Goal: Task Accomplishment & Management: Manage account settings

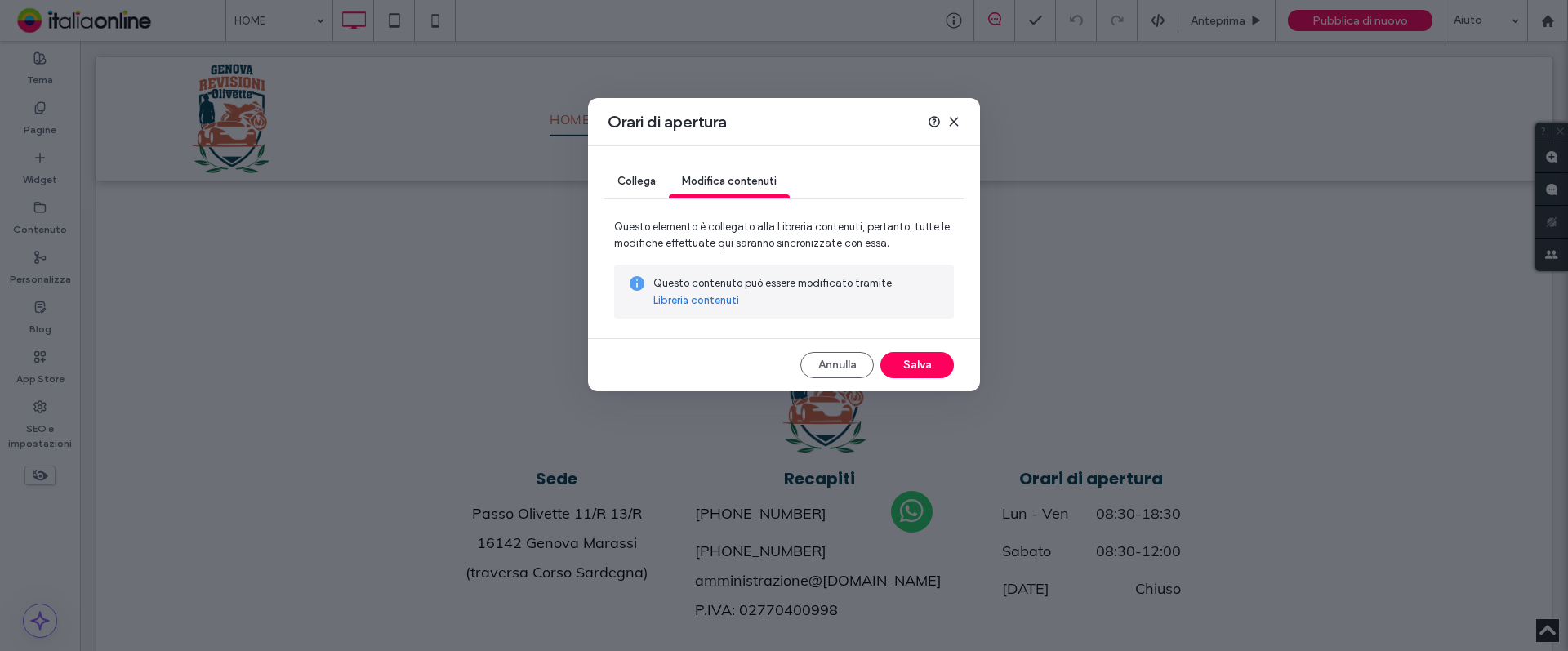
click at [681, 301] on link "Libreria contenuti" at bounding box center [696, 300] width 86 height 16
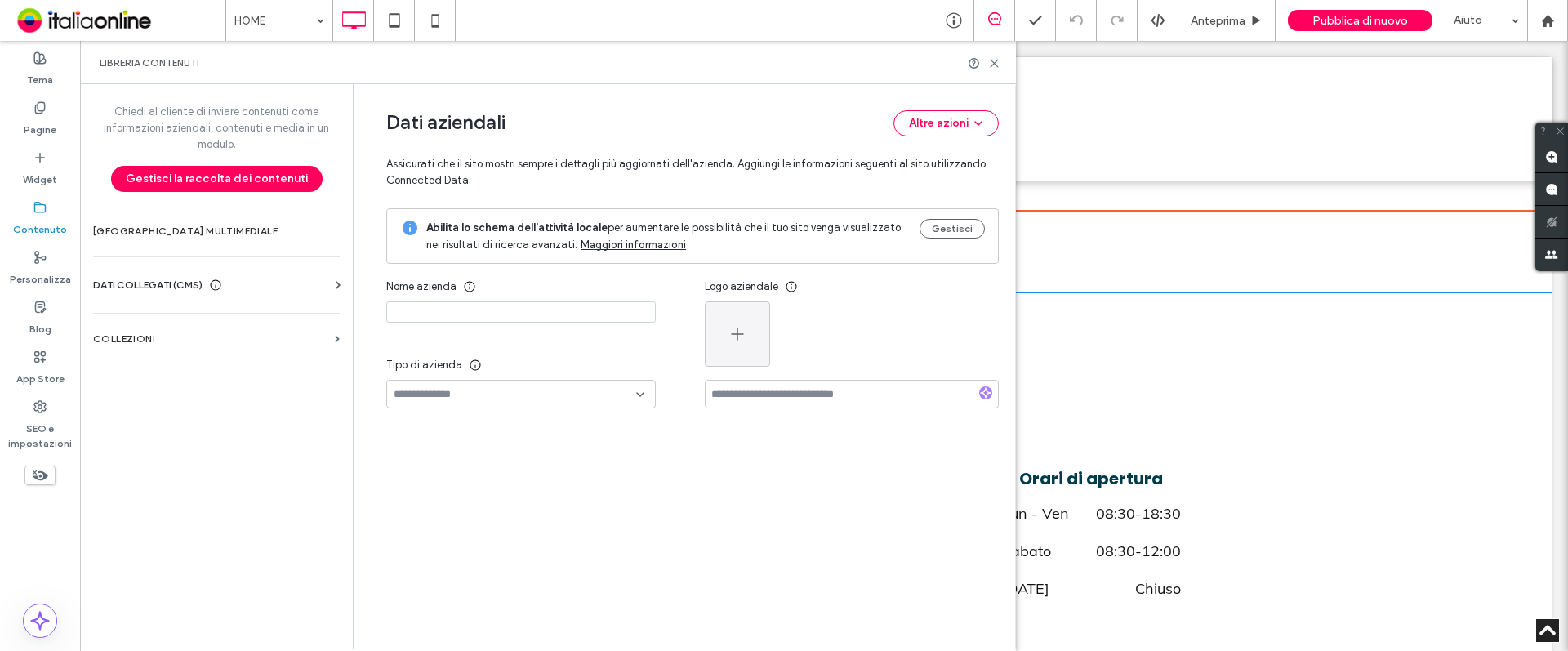
type input "**********"
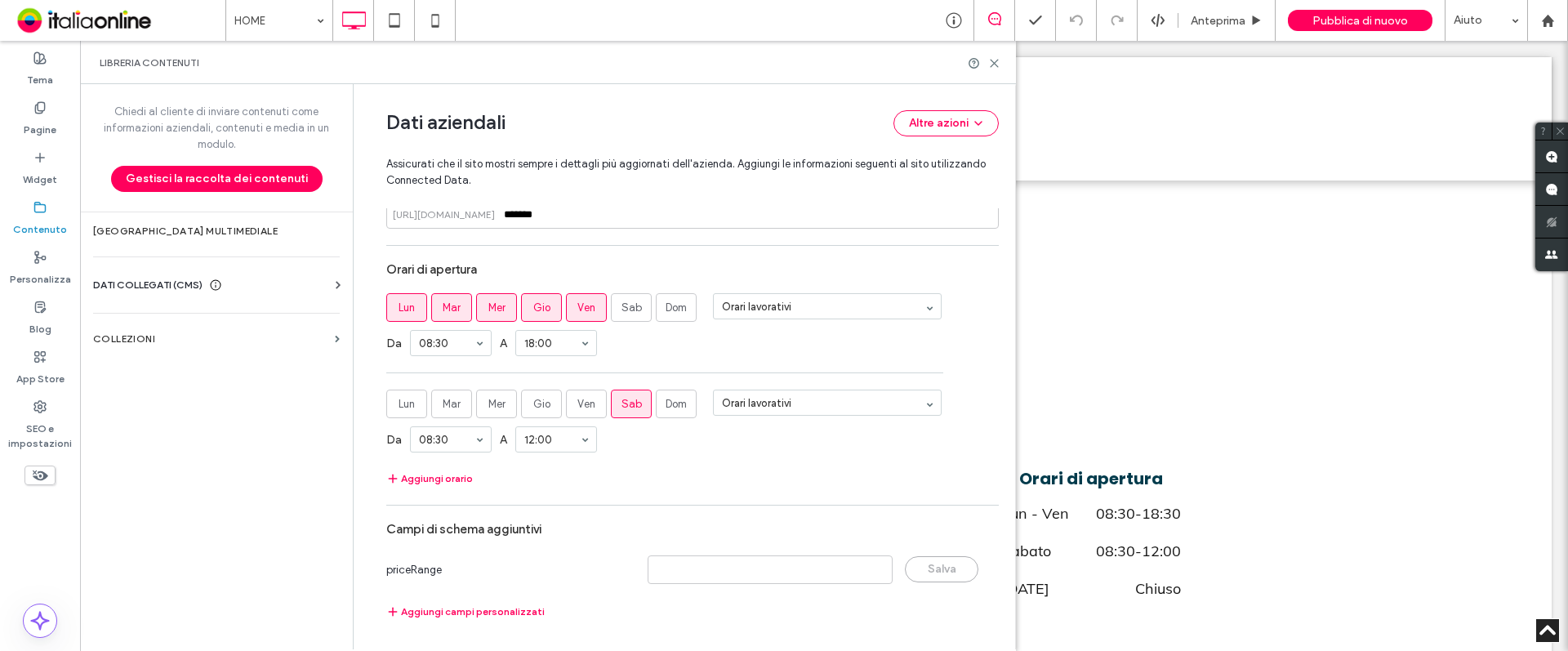
scroll to position [1012, 0]
drag, startPoint x: 995, startPoint y: 68, endPoint x: 1006, endPoint y: 66, distance: 11.2
click at [995, 67] on div "Libreria contenuti" at bounding box center [549, 64] width 897 height 13
click at [1347, 16] on span "Pubblica di nuovo" at bounding box center [1360, 20] width 95 height 13
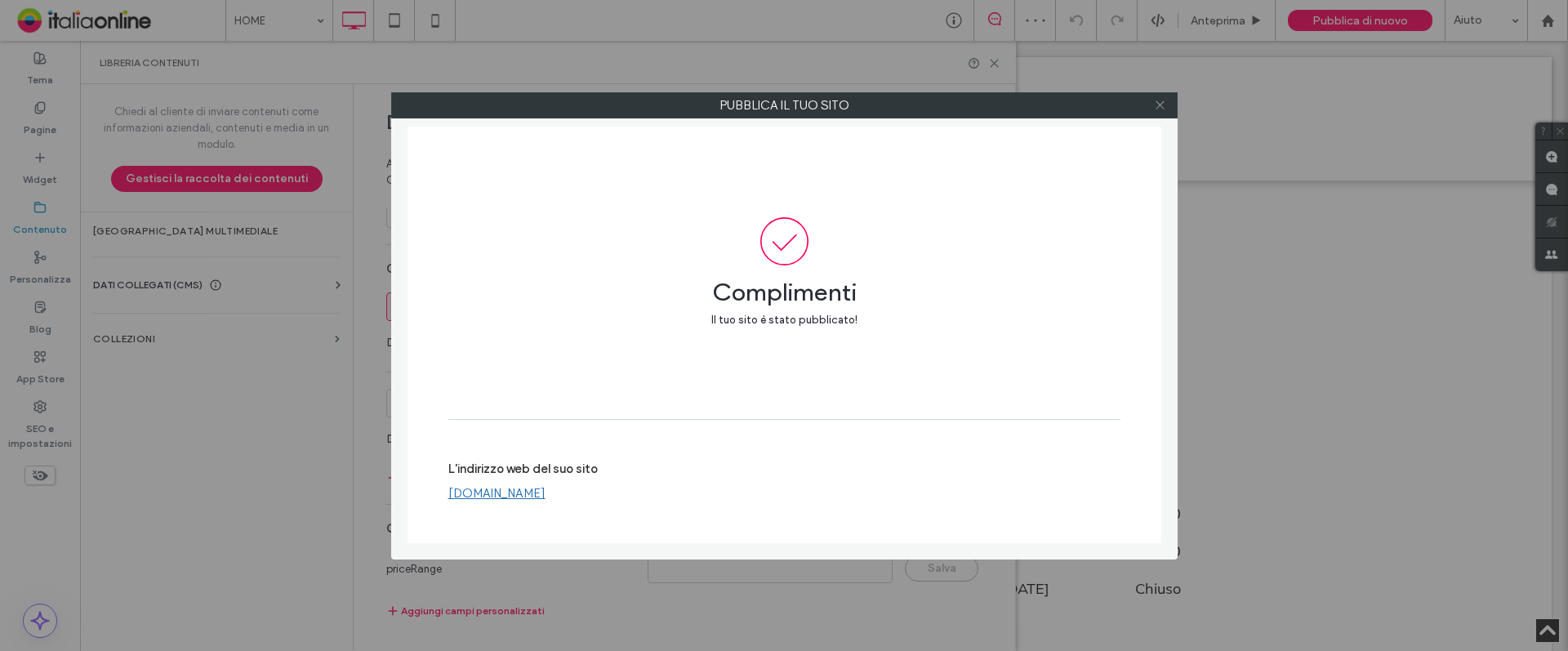
click at [1158, 108] on icon at bounding box center [1160, 105] width 13 height 13
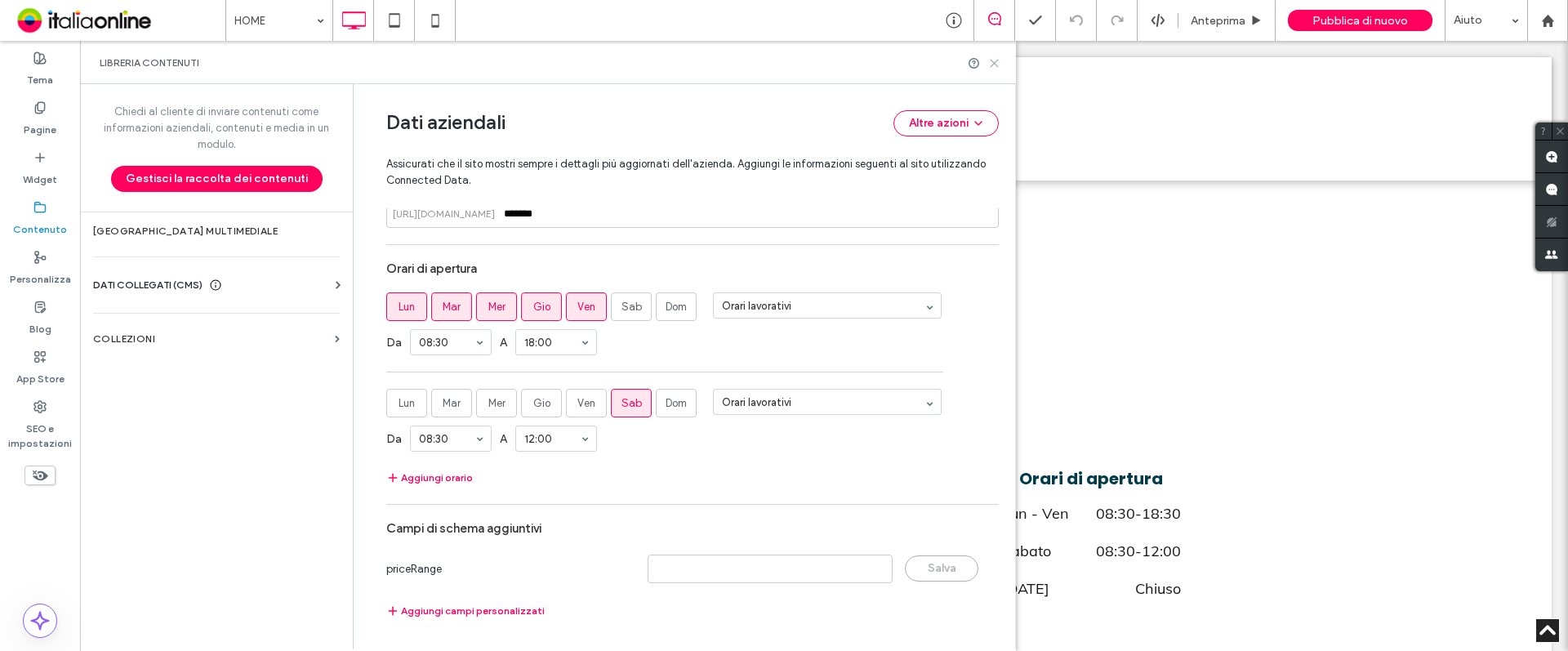
drag, startPoint x: 916, startPoint y: 27, endPoint x: 992, endPoint y: 59, distance: 82.5
click at [992, 59] on icon at bounding box center [994, 63] width 13 height 13
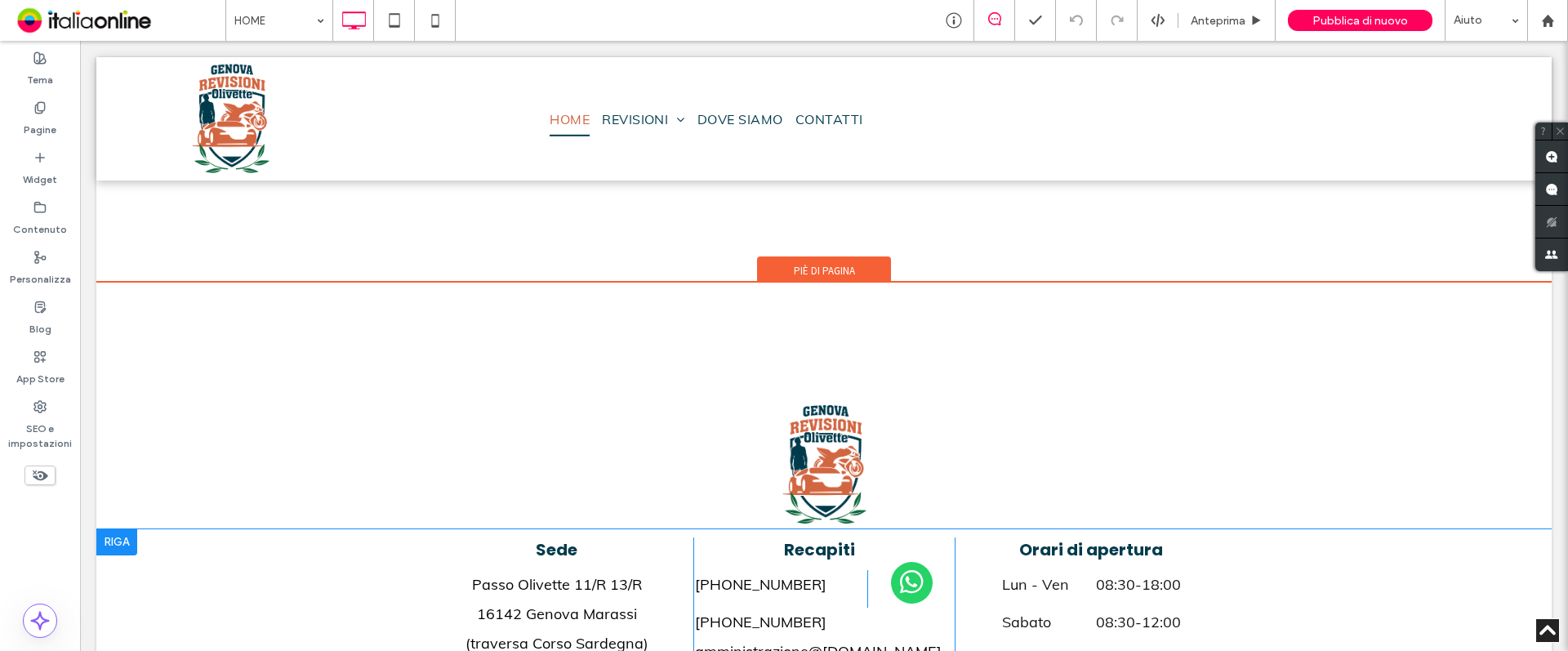
scroll to position [4557, 0]
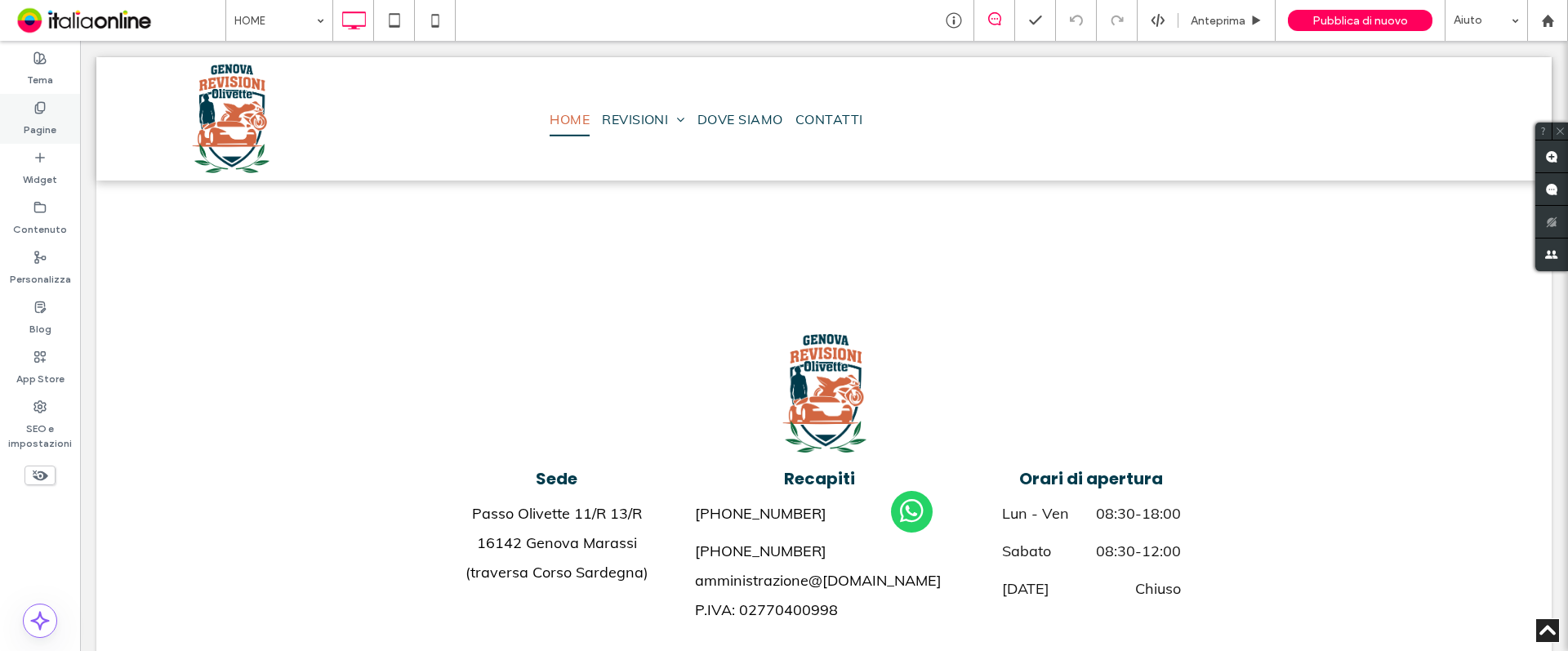
drag, startPoint x: 48, startPoint y: 114, endPoint x: 67, endPoint y: 196, distance: 84.2
click at [48, 115] on label "Pagine" at bounding box center [40, 126] width 33 height 23
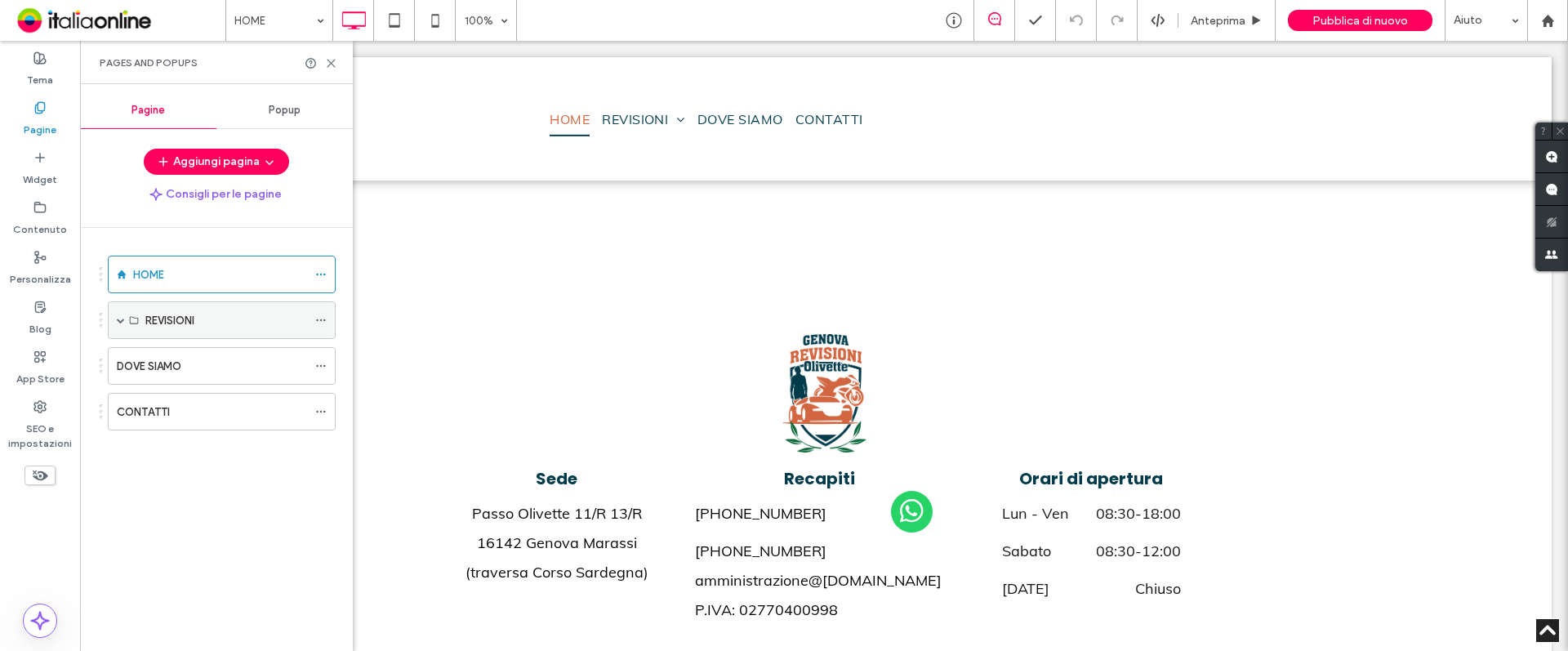
click at [154, 320] on label "REVISIONI" at bounding box center [169, 321] width 49 height 29
click at [167, 408] on label "CONTATTI" at bounding box center [142, 412] width 53 height 29
click at [332, 58] on icon at bounding box center [331, 63] width 13 height 13
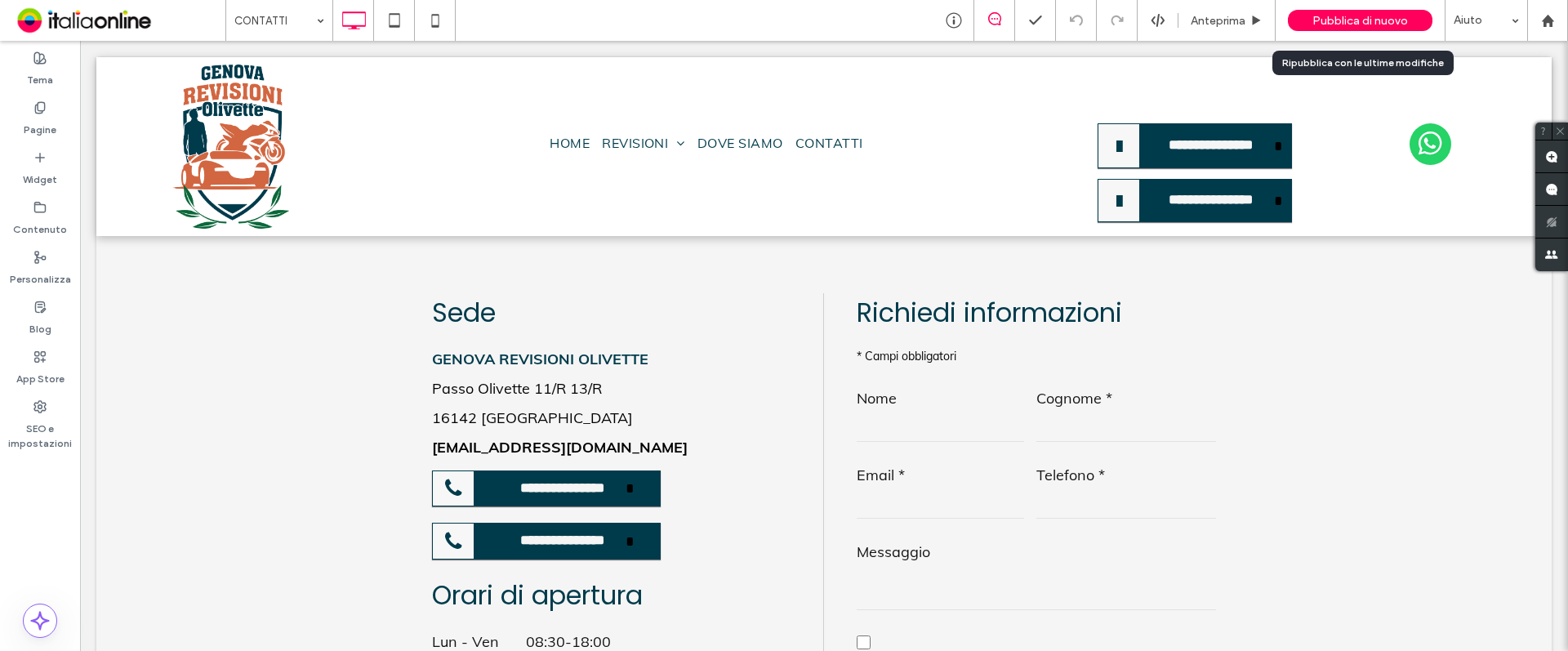
click at [1362, 14] on span "Pubblica di nuovo" at bounding box center [1360, 20] width 95 height 13
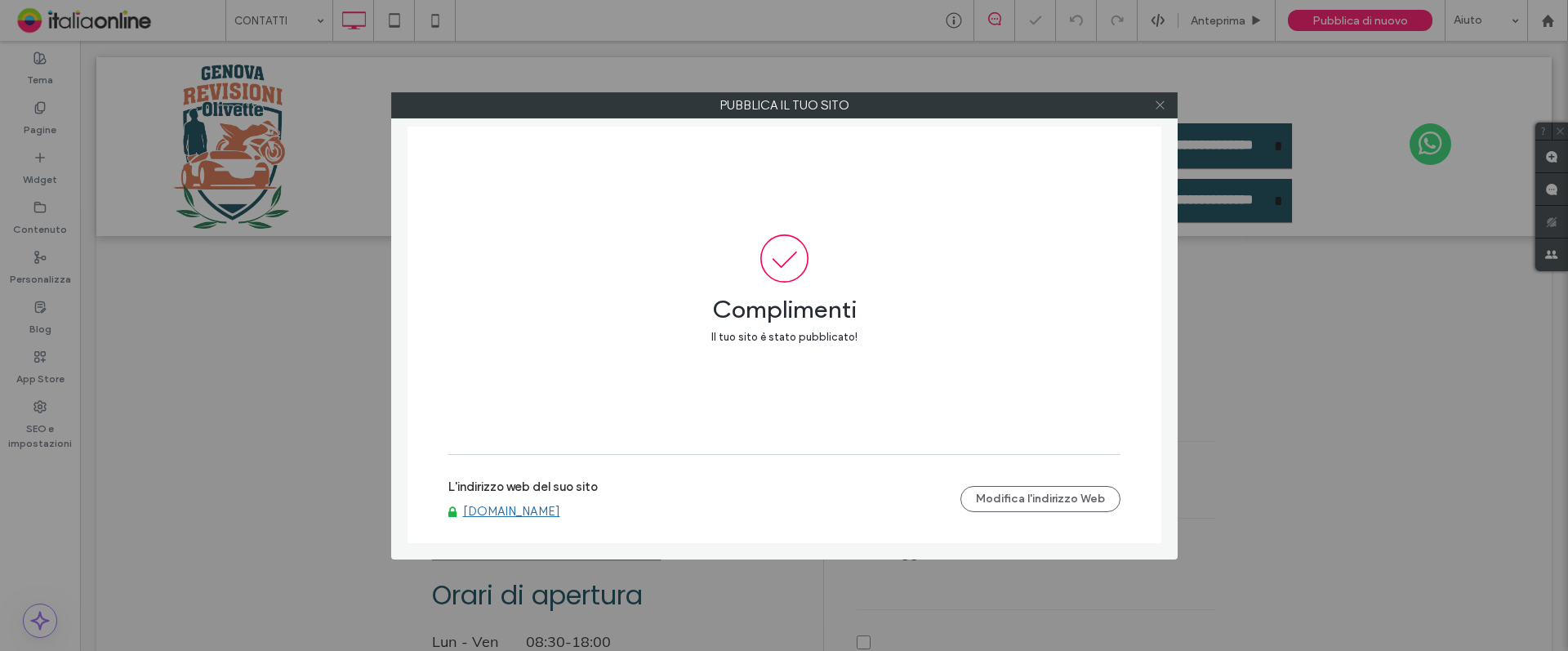
click at [1155, 109] on icon at bounding box center [1160, 105] width 13 height 13
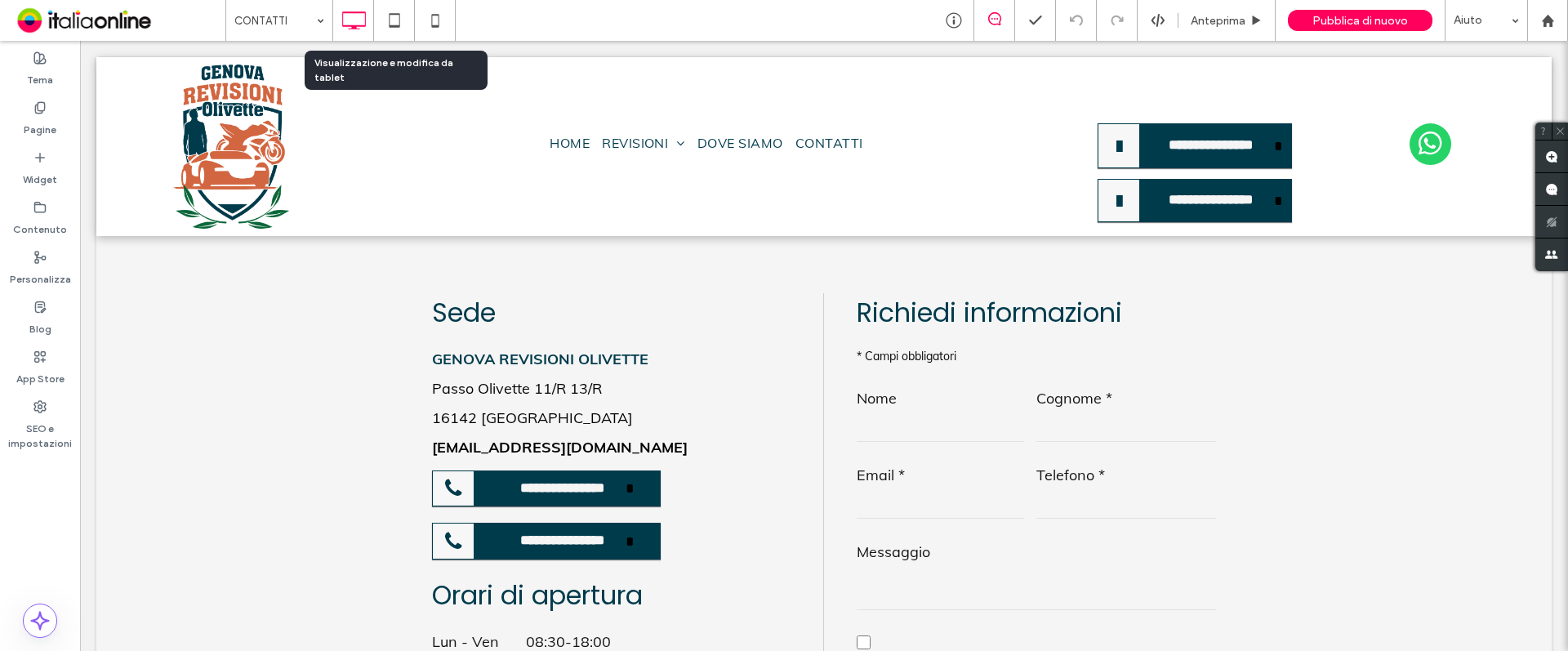
drag, startPoint x: 392, startPoint y: 19, endPoint x: 584, endPoint y: 202, distance: 265.2
click at [392, 19] on icon at bounding box center [395, 20] width 33 height 33
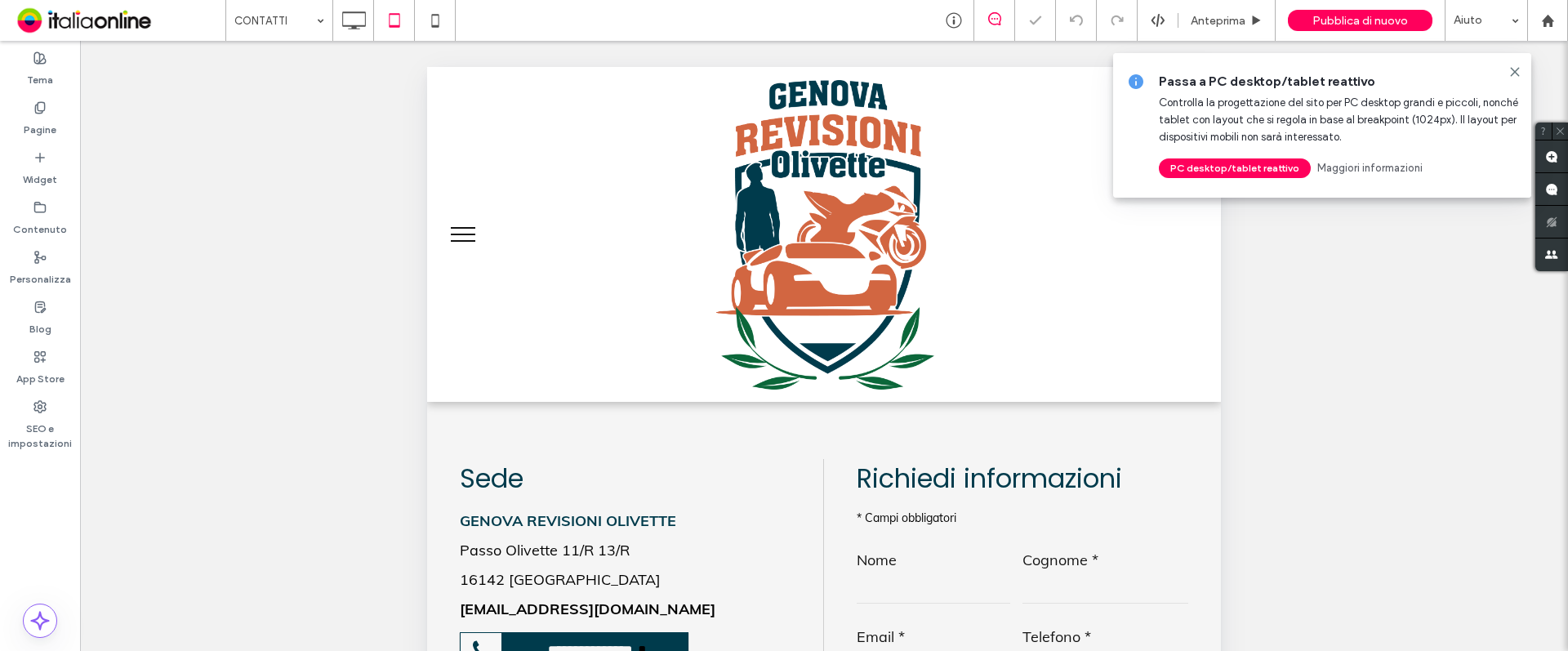
scroll to position [408, 0]
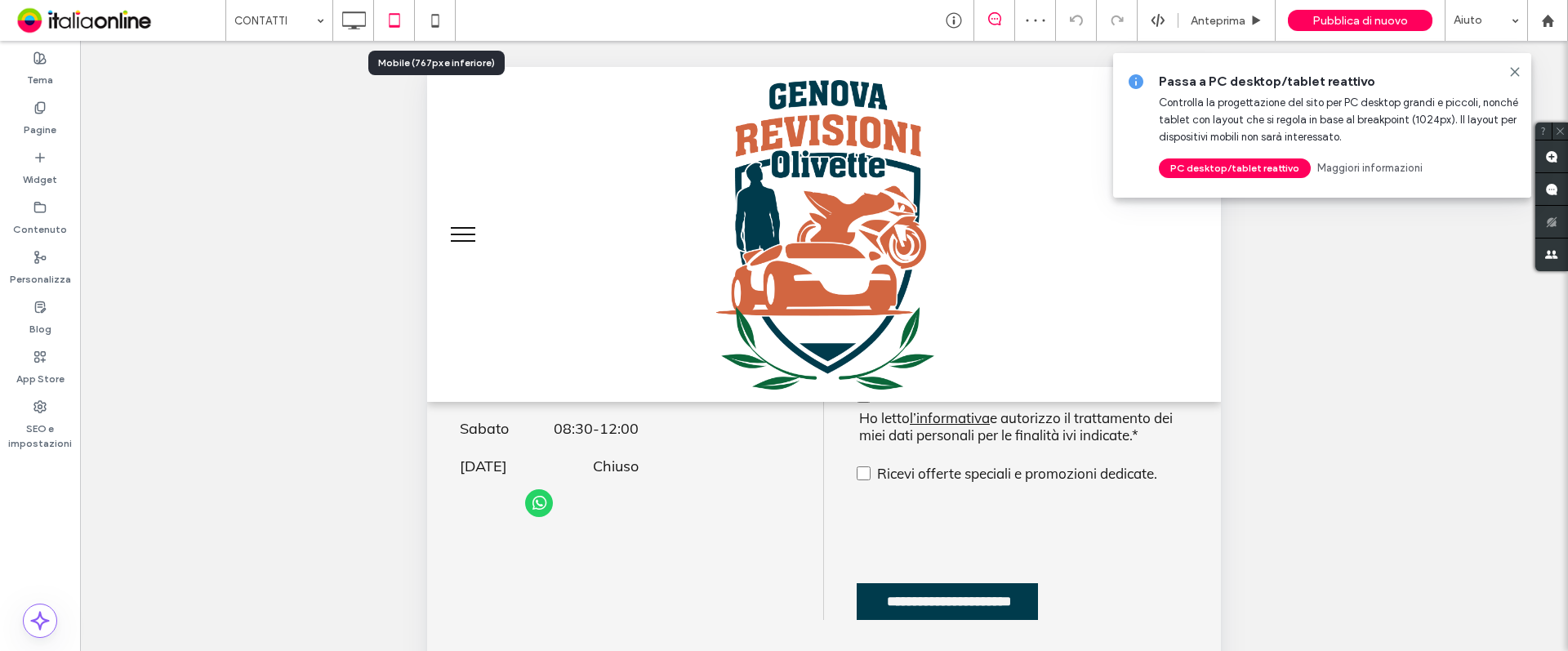
drag, startPoint x: 434, startPoint y: 27, endPoint x: 653, endPoint y: 429, distance: 457.8
click at [434, 27] on use at bounding box center [435, 20] width 8 height 13
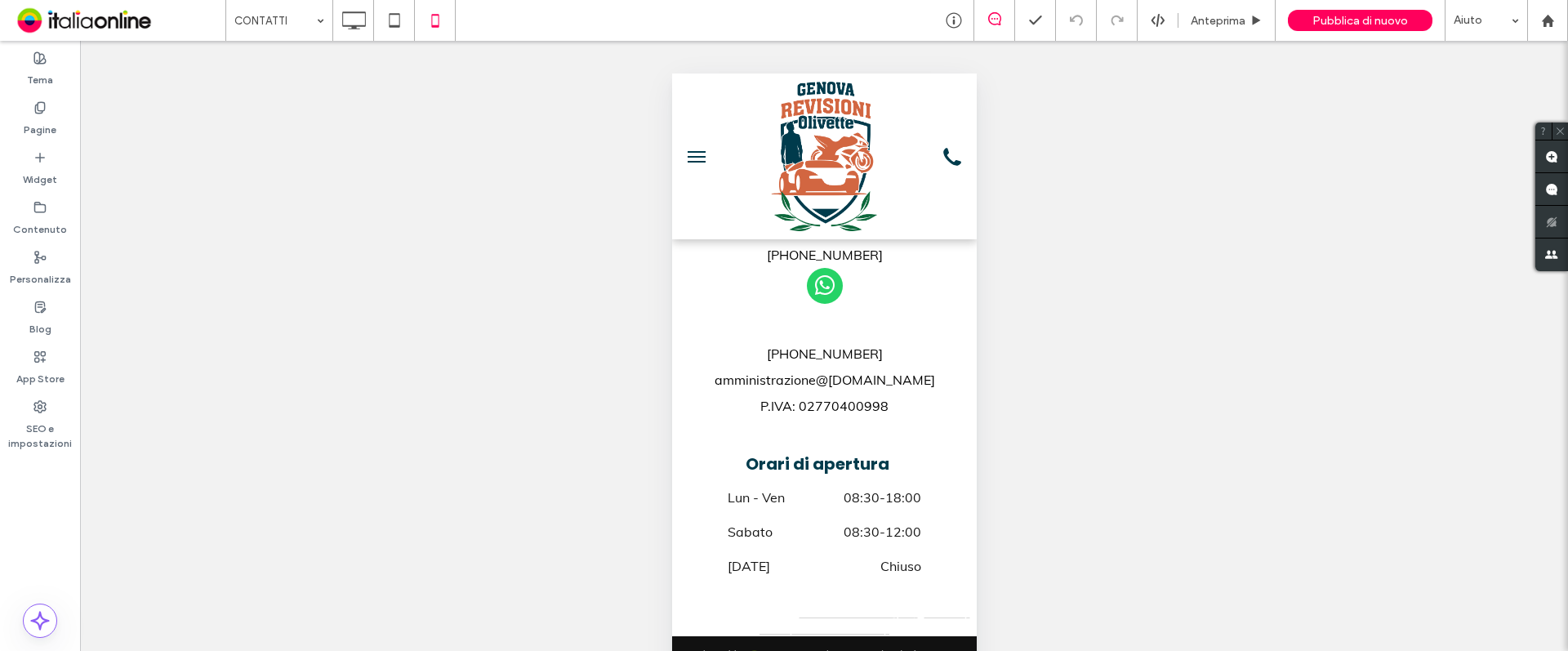
scroll to position [1891, 0]
click at [30, 219] on label "Contenuto" at bounding box center [40, 225] width 54 height 23
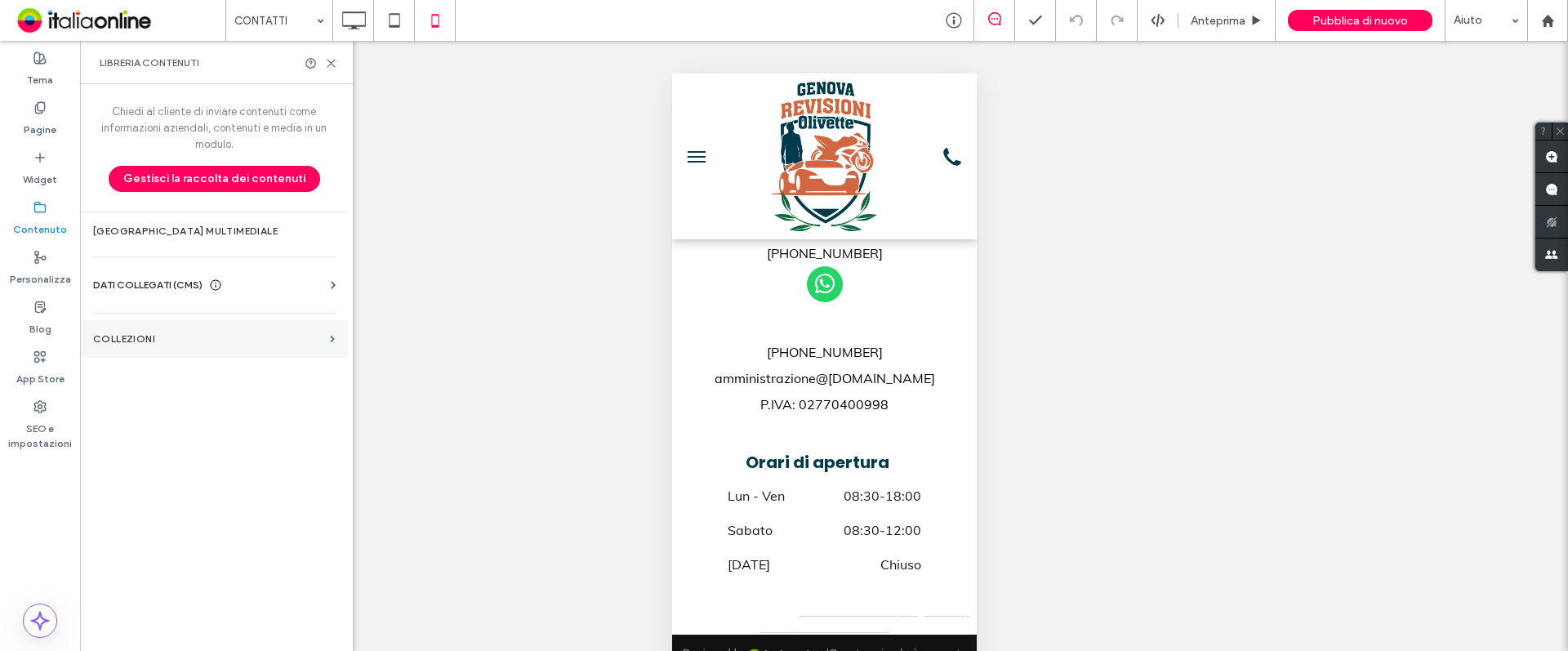
click at [193, 345] on section "COLLEZIONI" at bounding box center [214, 339] width 268 height 38
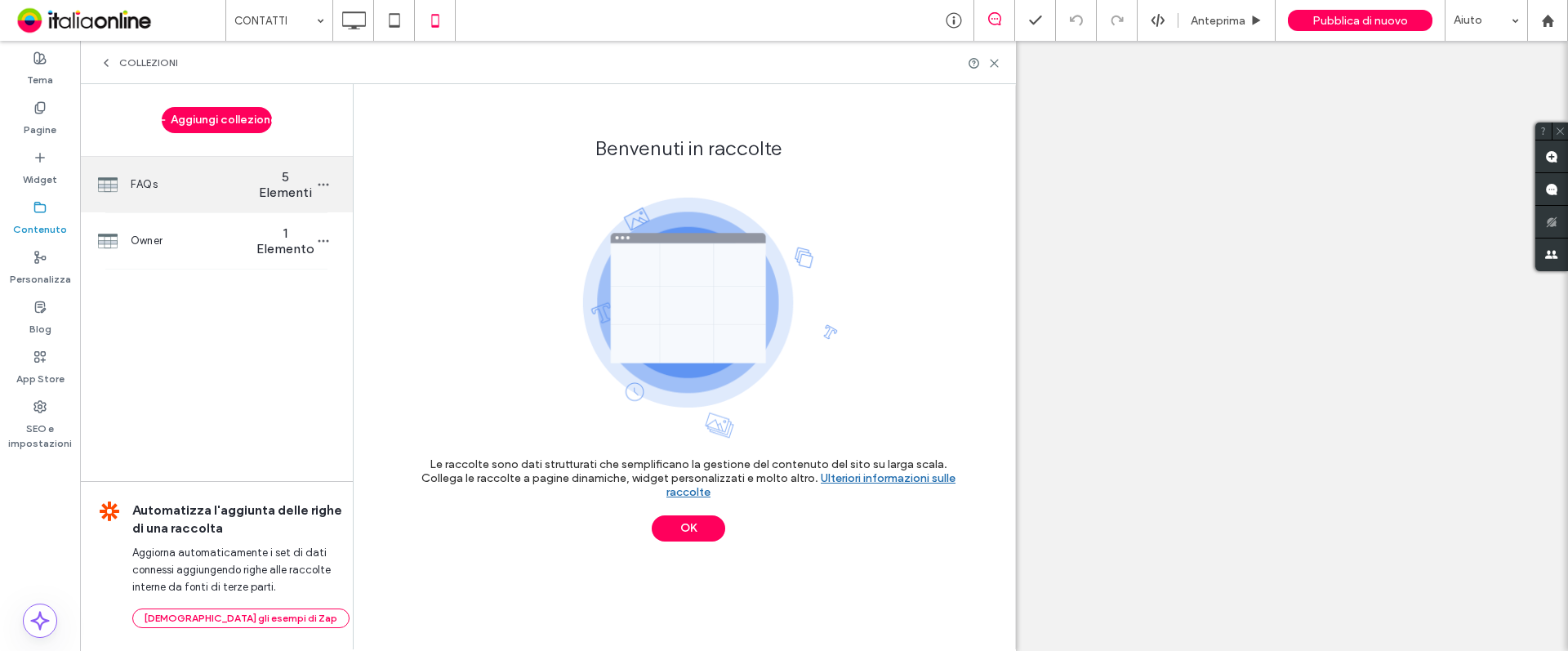
click at [169, 182] on span "FAQs" at bounding box center [193, 184] width 126 height 16
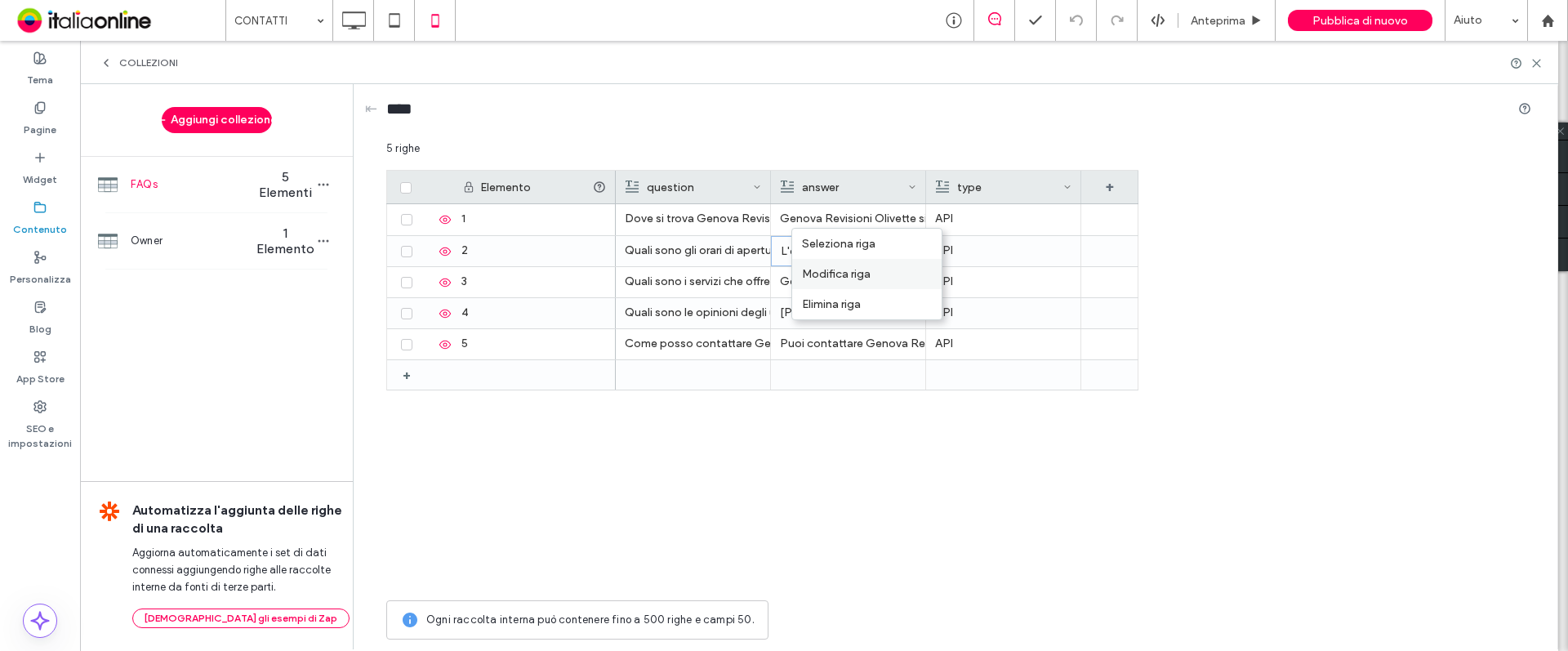
click at [838, 273] on div "Modifica riga" at bounding box center [866, 273] width 149 height 30
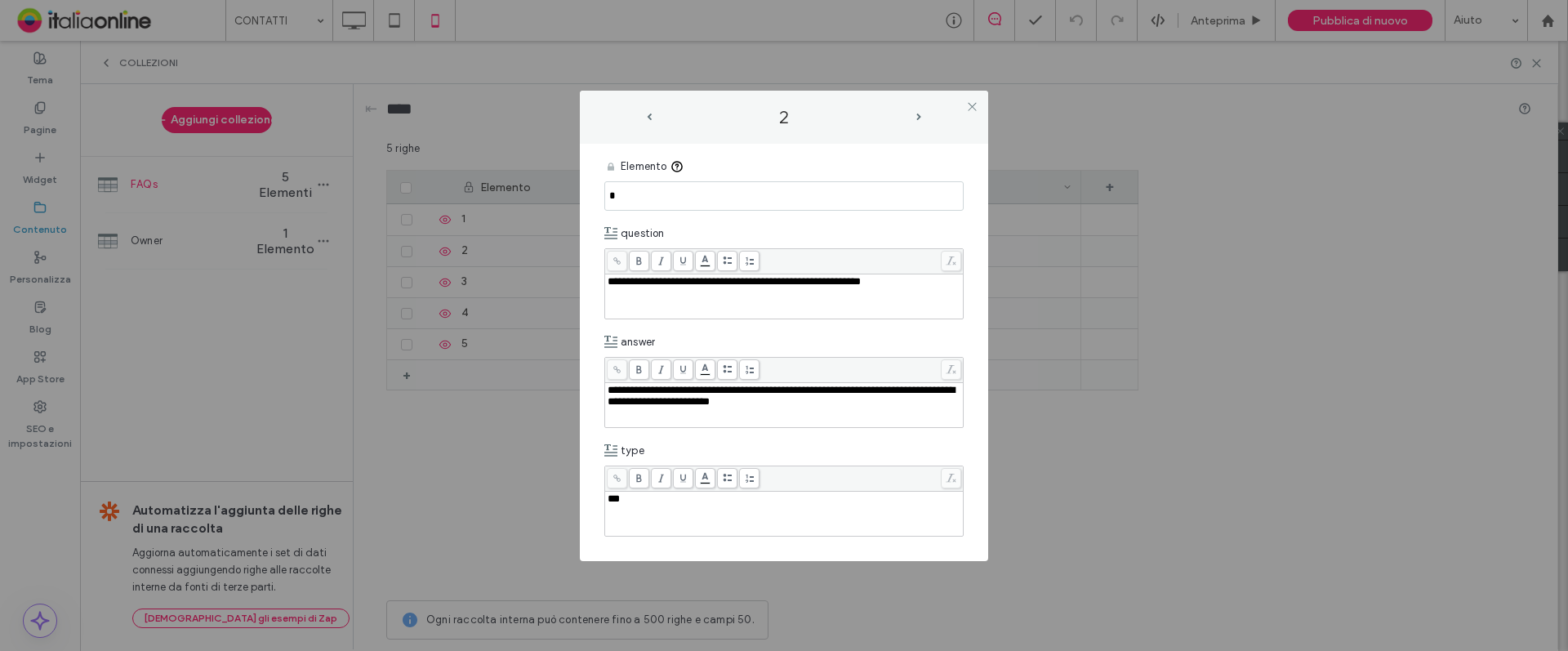
click at [666, 404] on span "**********" at bounding box center [781, 396] width 347 height 22
click at [968, 107] on icon at bounding box center [972, 106] width 13 height 13
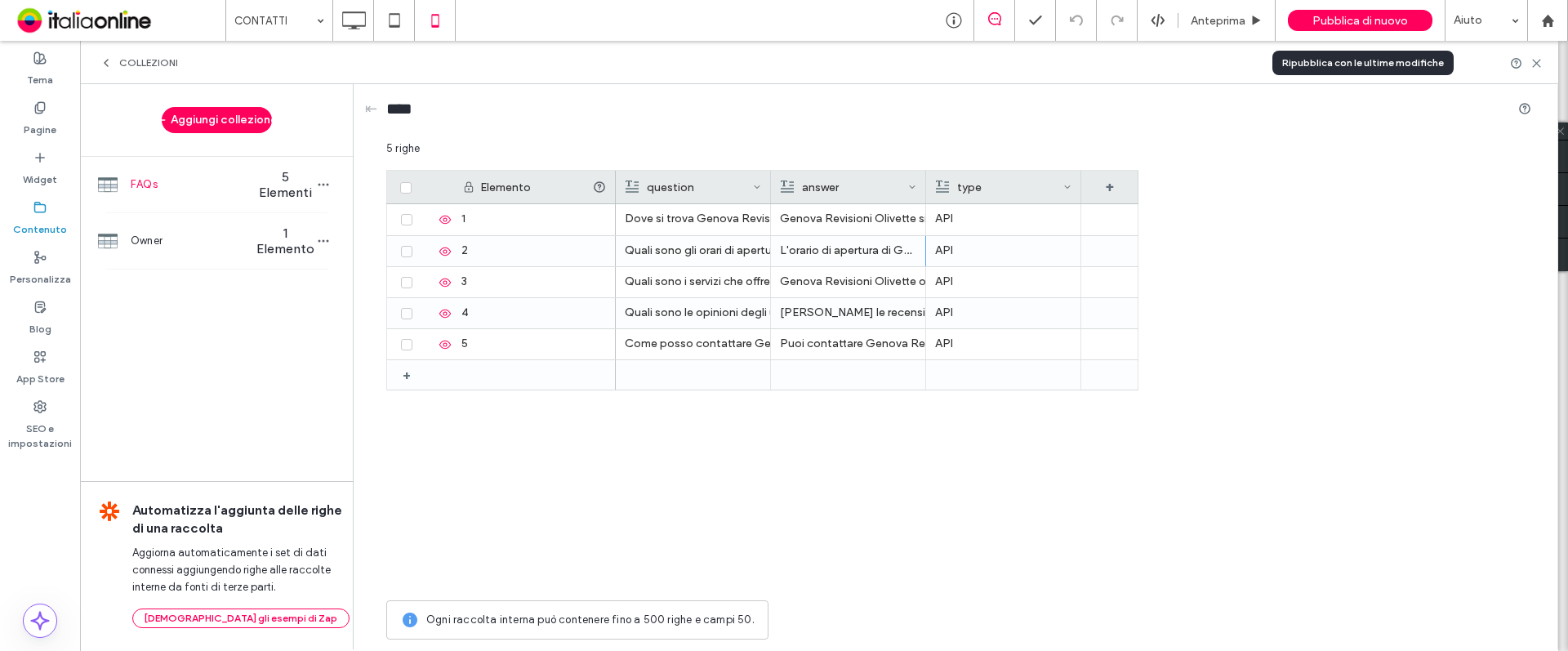
click at [1353, 24] on span "Pubblica di nuovo" at bounding box center [1360, 20] width 95 height 13
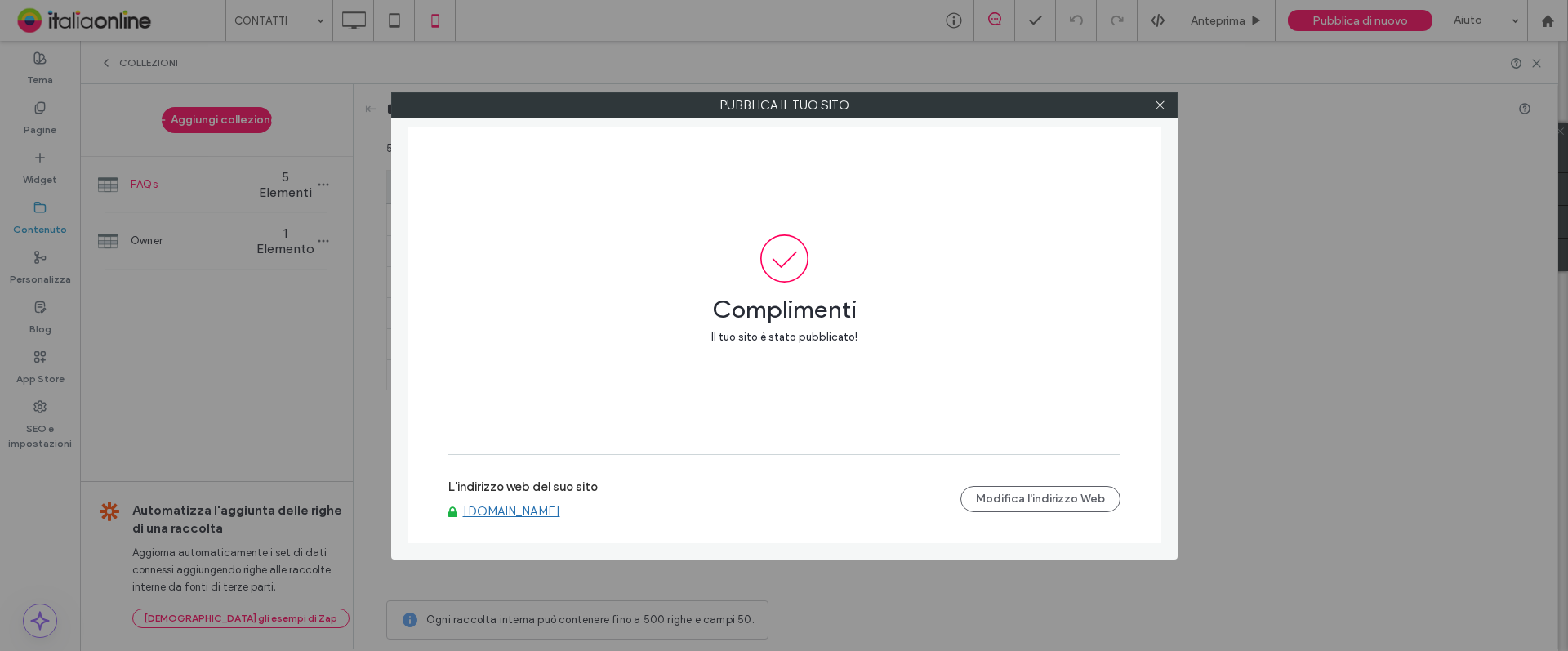
drag, startPoint x: 1163, startPoint y: 107, endPoint x: 1145, endPoint y: 124, distance: 24.8
click at [1163, 106] on icon at bounding box center [1160, 105] width 13 height 13
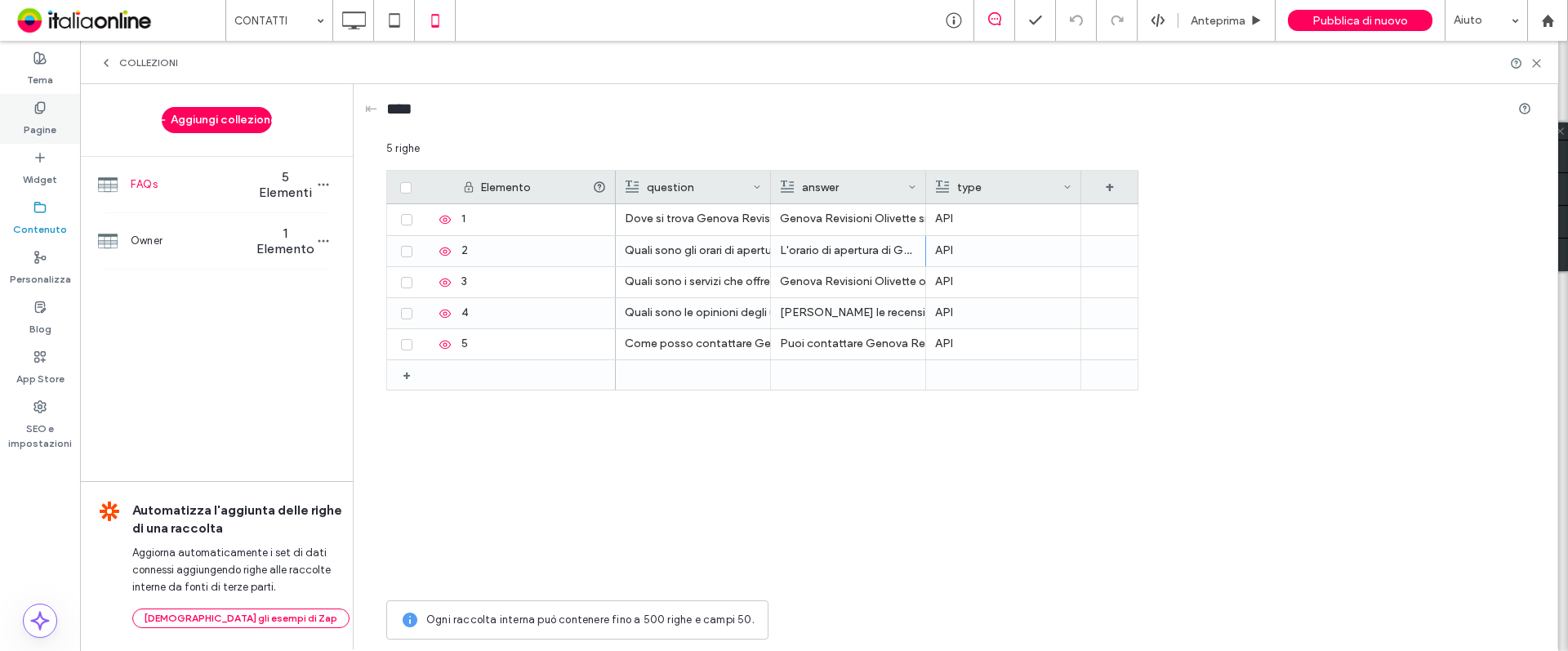
drag, startPoint x: 37, startPoint y: 110, endPoint x: 51, endPoint y: 107, distance: 14.3
click at [37, 110] on icon at bounding box center [40, 108] width 13 height 13
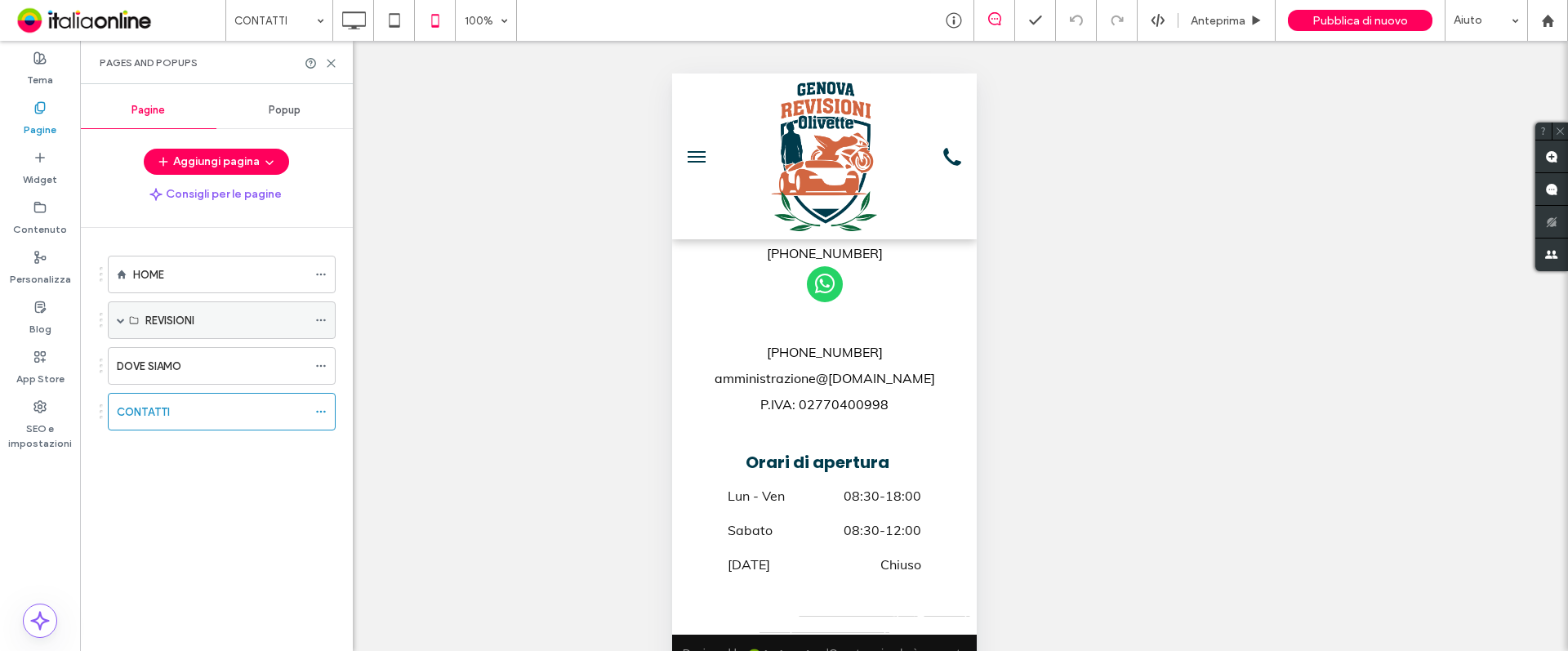
click at [180, 326] on label "REVISIONI" at bounding box center [169, 321] width 49 height 29
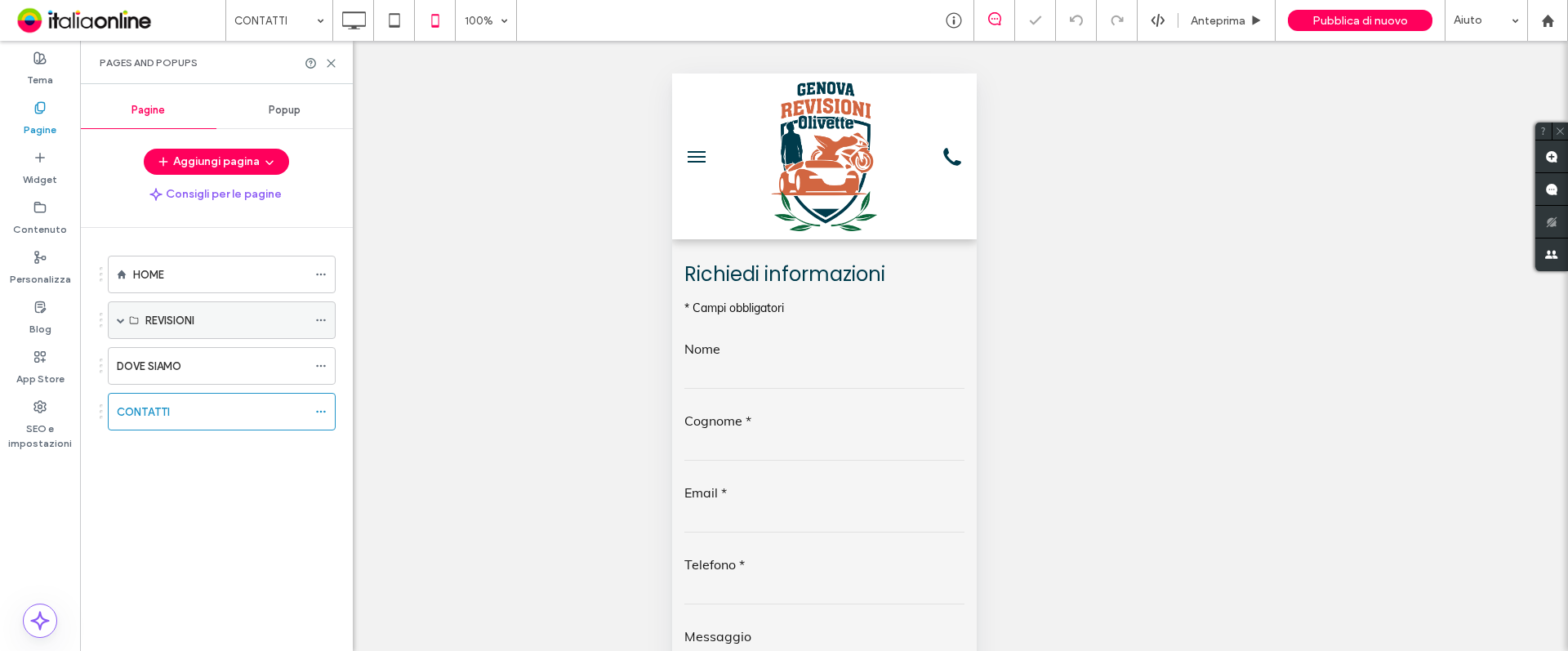
scroll to position [0, 0]
click at [126, 315] on div "REVISIONI" at bounding box center [221, 320] width 228 height 38
click at [116, 317] on span at bounding box center [120, 320] width 8 height 8
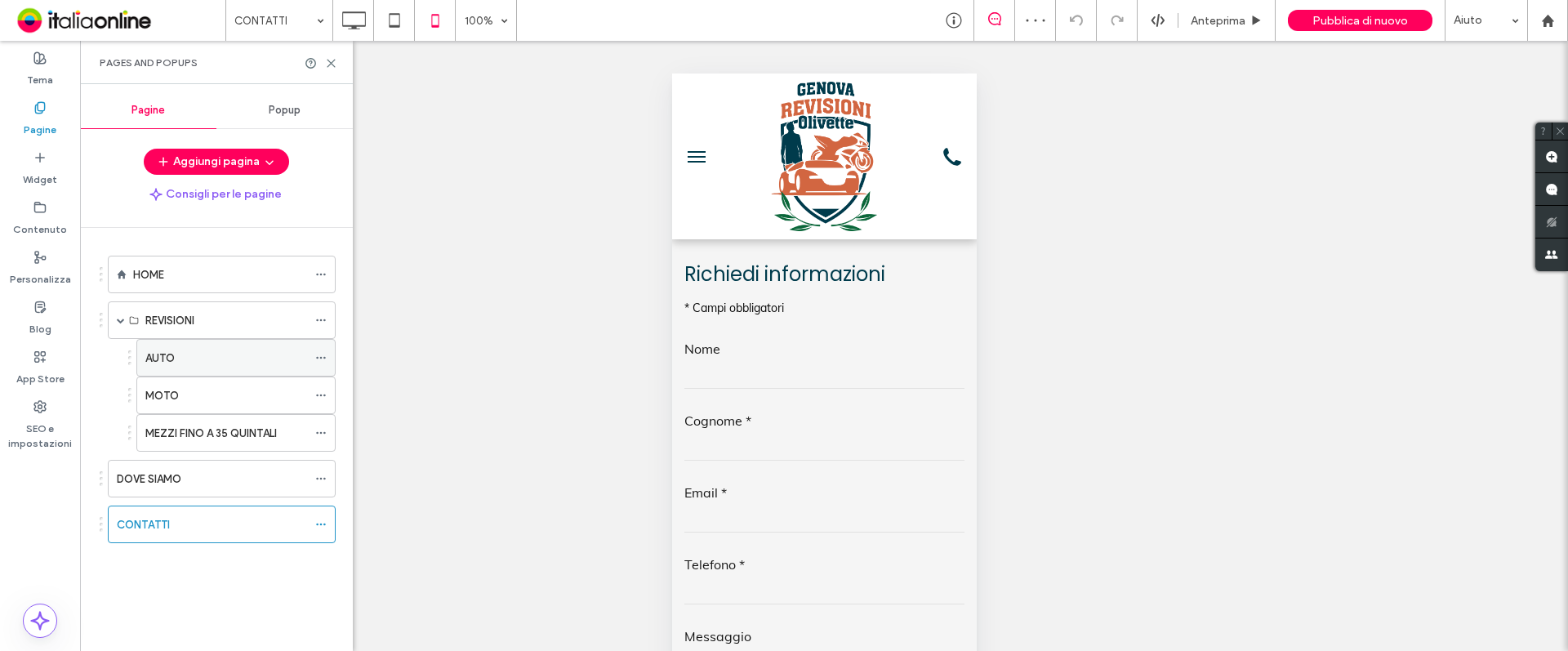
click at [175, 360] on div "AUTO" at bounding box center [226, 358] width 162 height 17
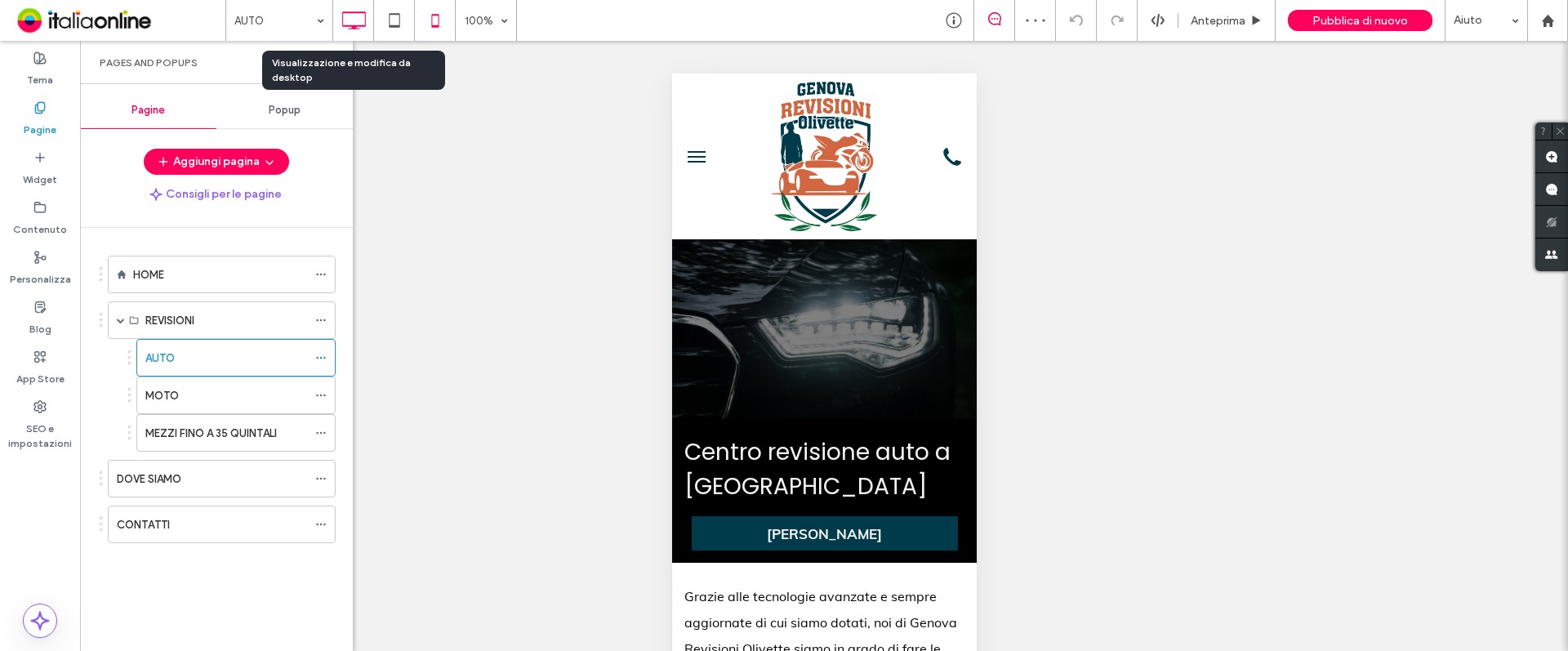
click at [357, 16] on icon at bounding box center [353, 20] width 33 height 33
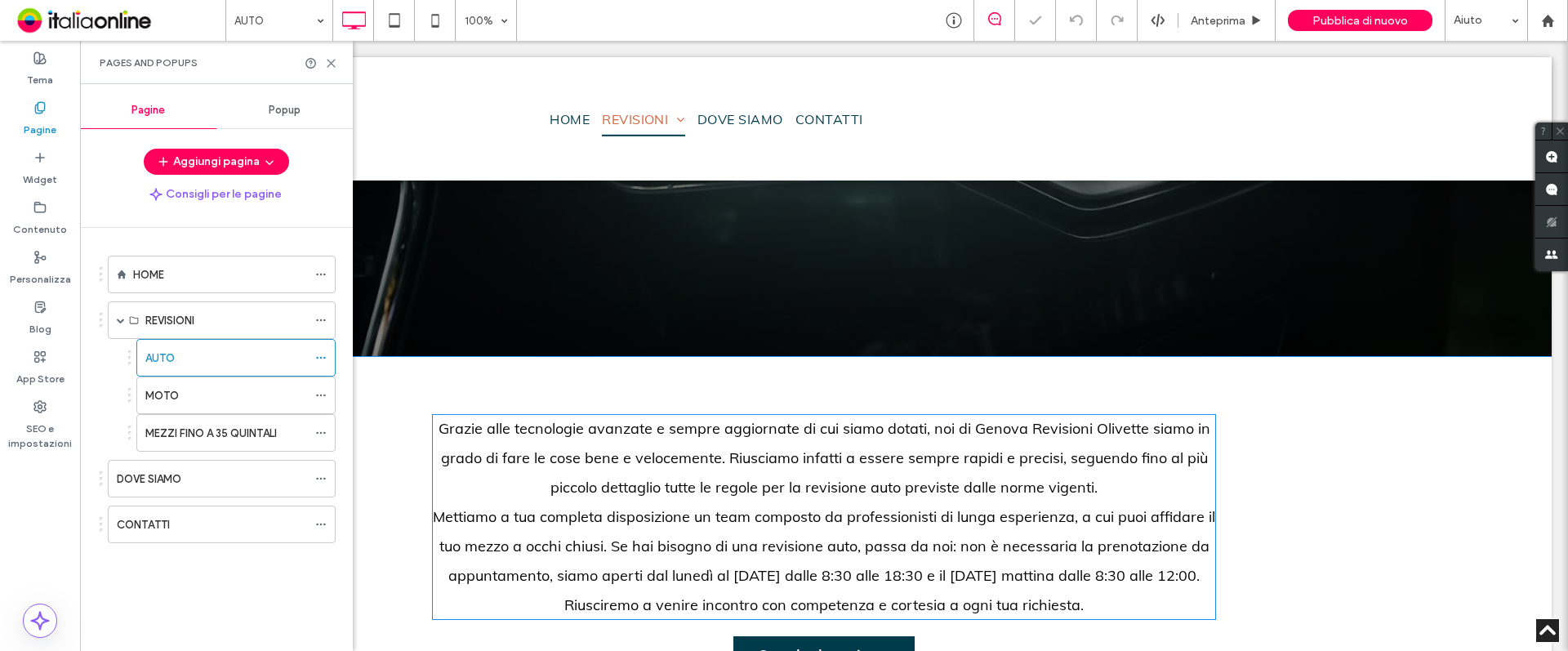
scroll to position [654, 0]
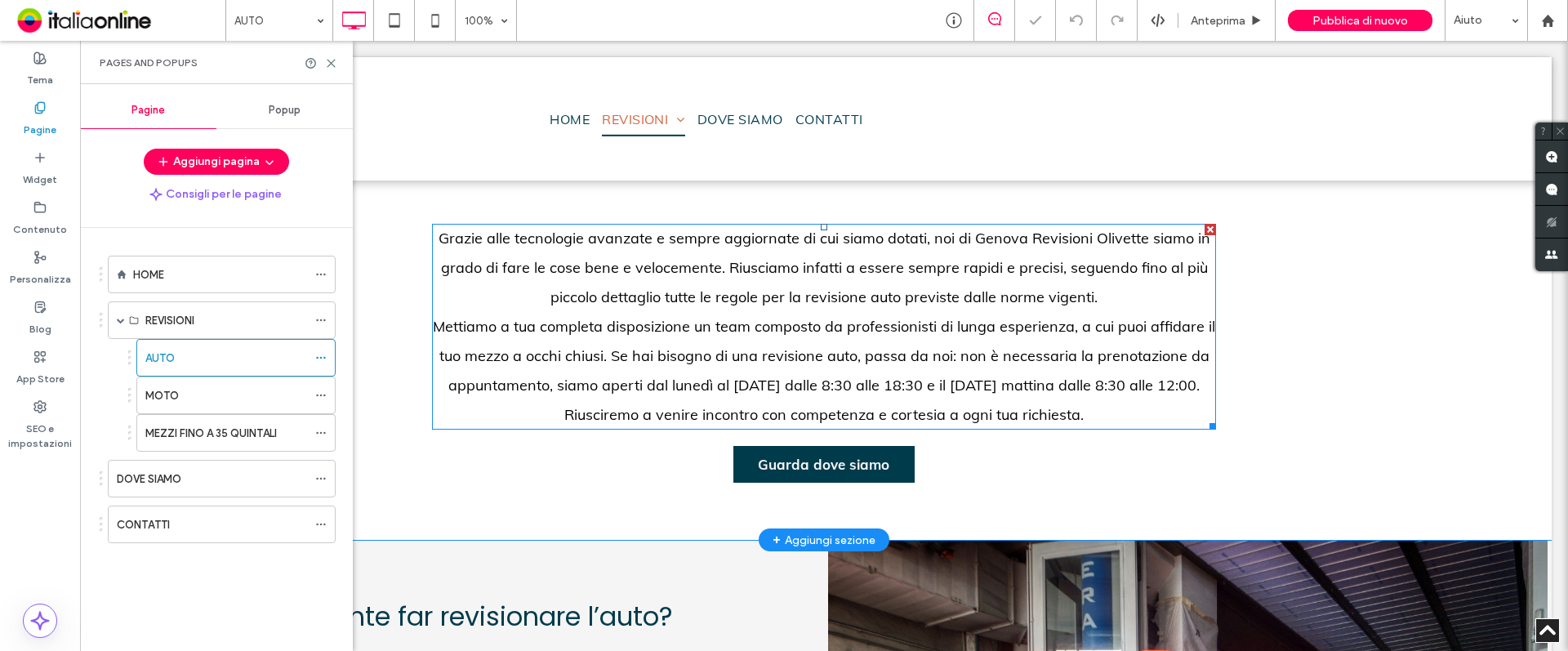
click at [820, 375] on p "Mettiamo a tua completa disposizione un team composto da professionisti di lung…" at bounding box center [824, 356] width 784 height 89
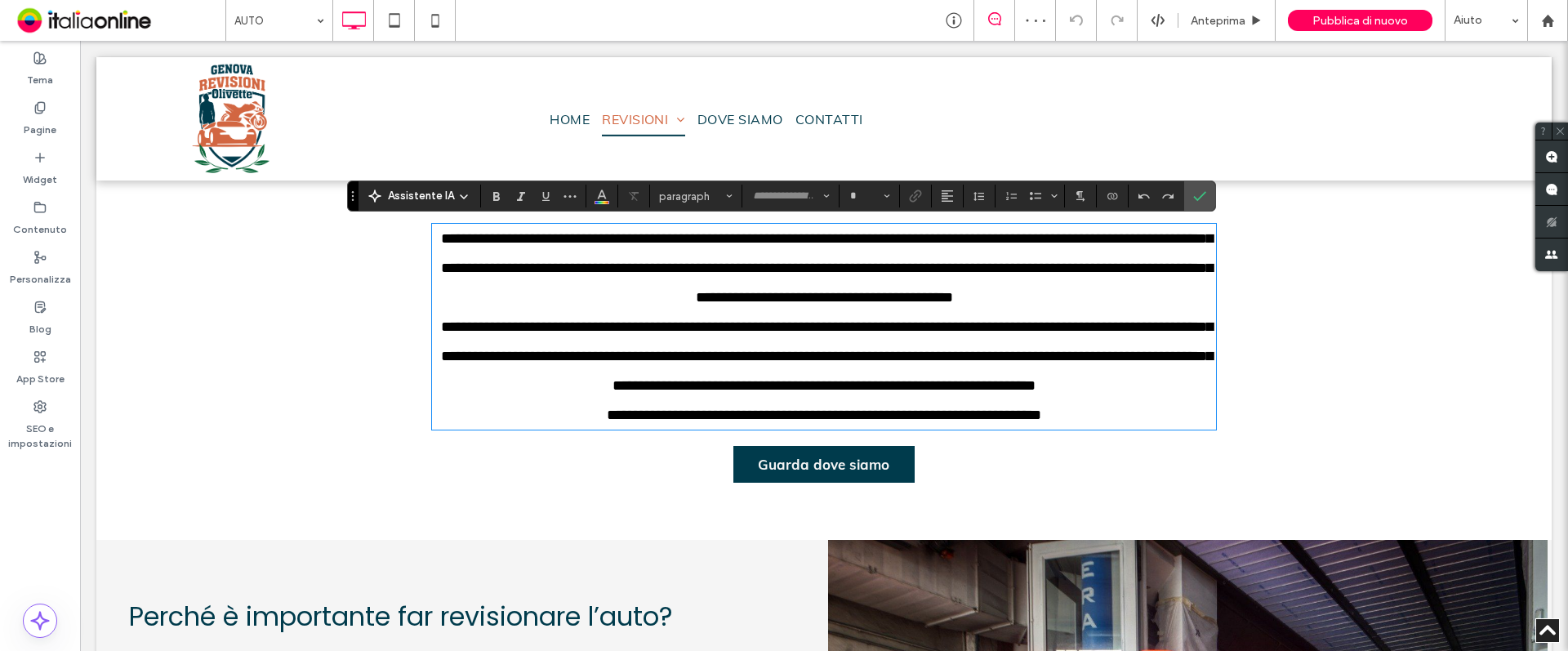
type input "****"
type input "**"
click at [834, 384] on span "**********" at bounding box center [827, 356] width 772 height 73
click at [903, 382] on span "**********" at bounding box center [827, 356] width 772 height 73
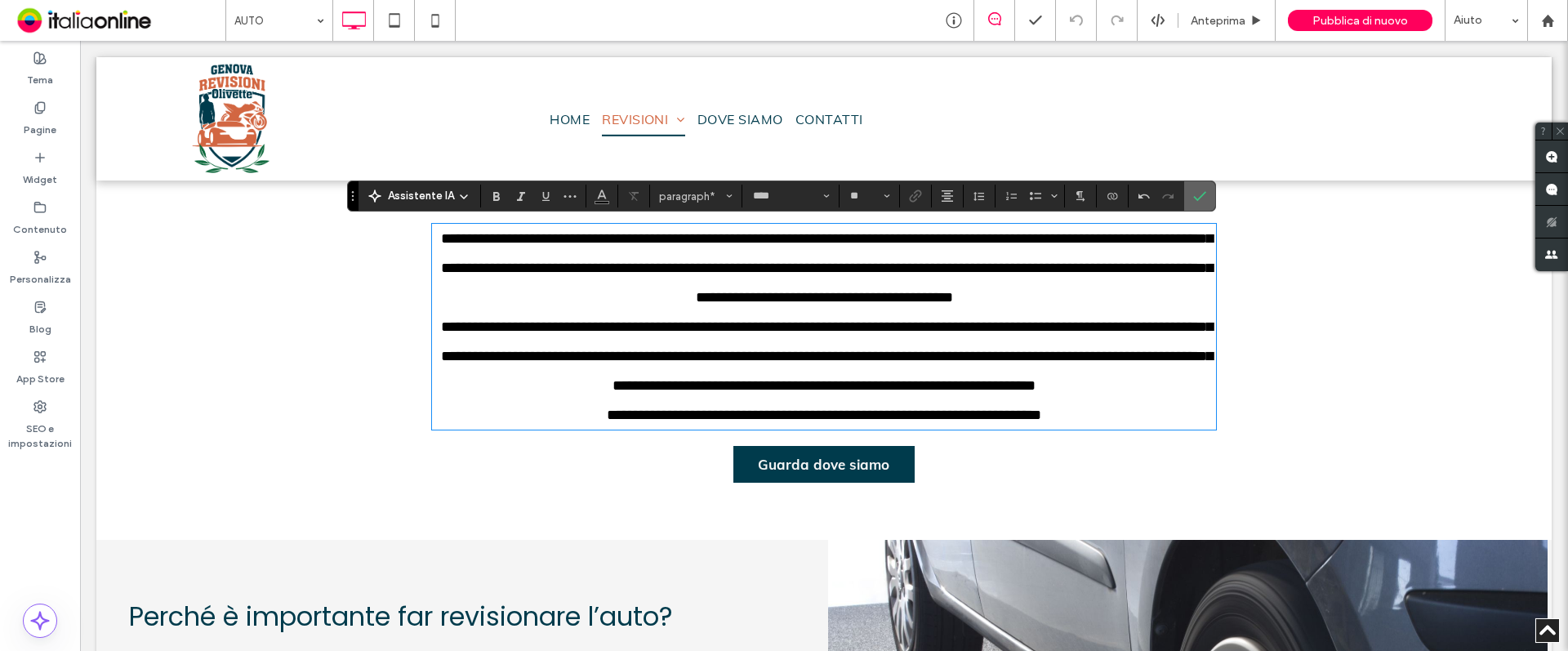
click at [1196, 188] on span "Conferma" at bounding box center [1197, 195] width 8 height 30
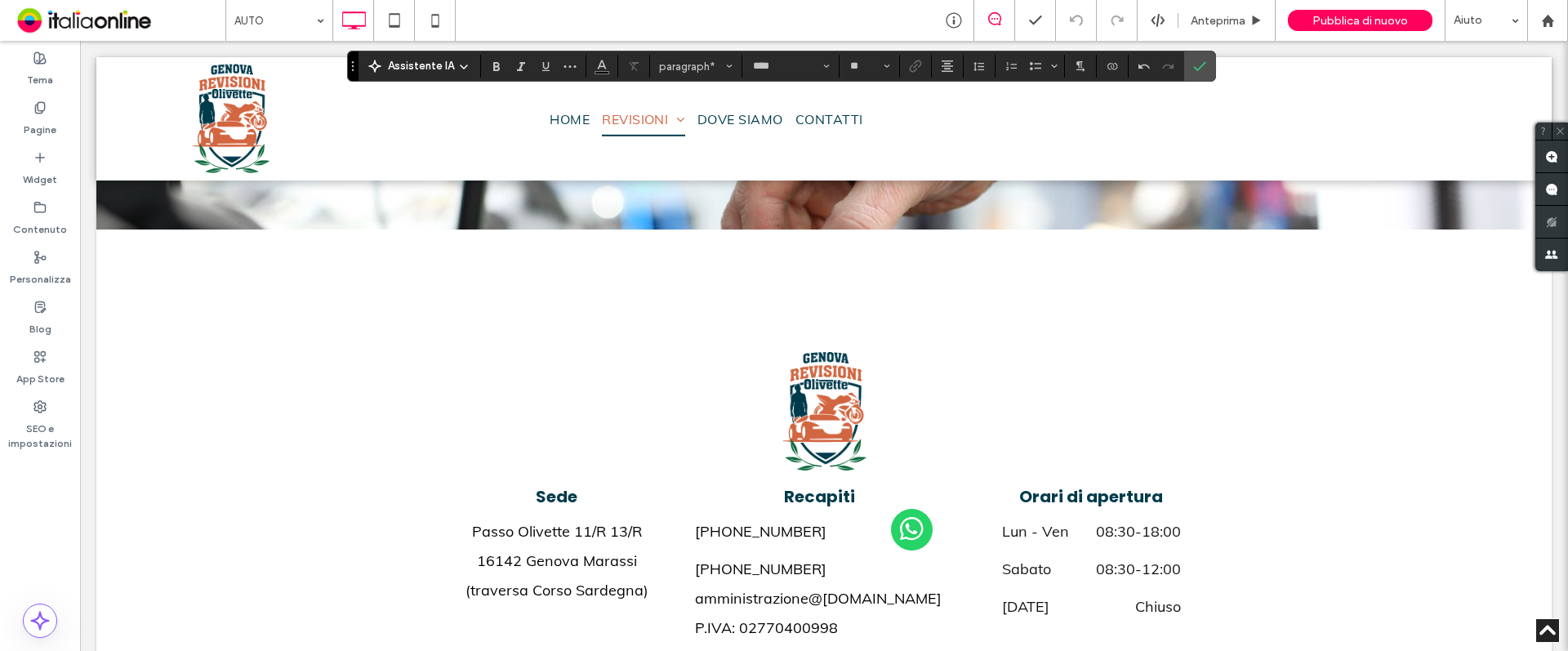
scroll to position [1988, 0]
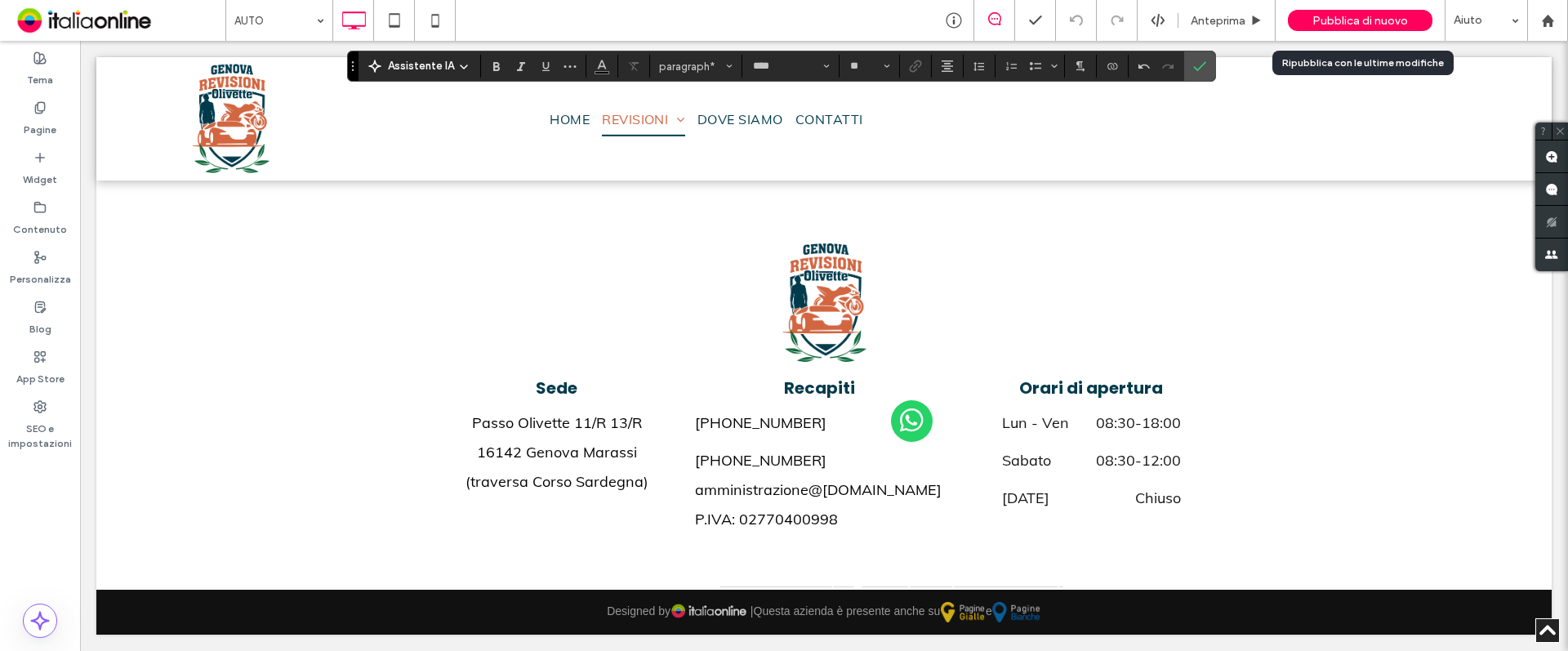
click at [1383, 25] on span "Pubblica di nuovo" at bounding box center [1360, 20] width 95 height 13
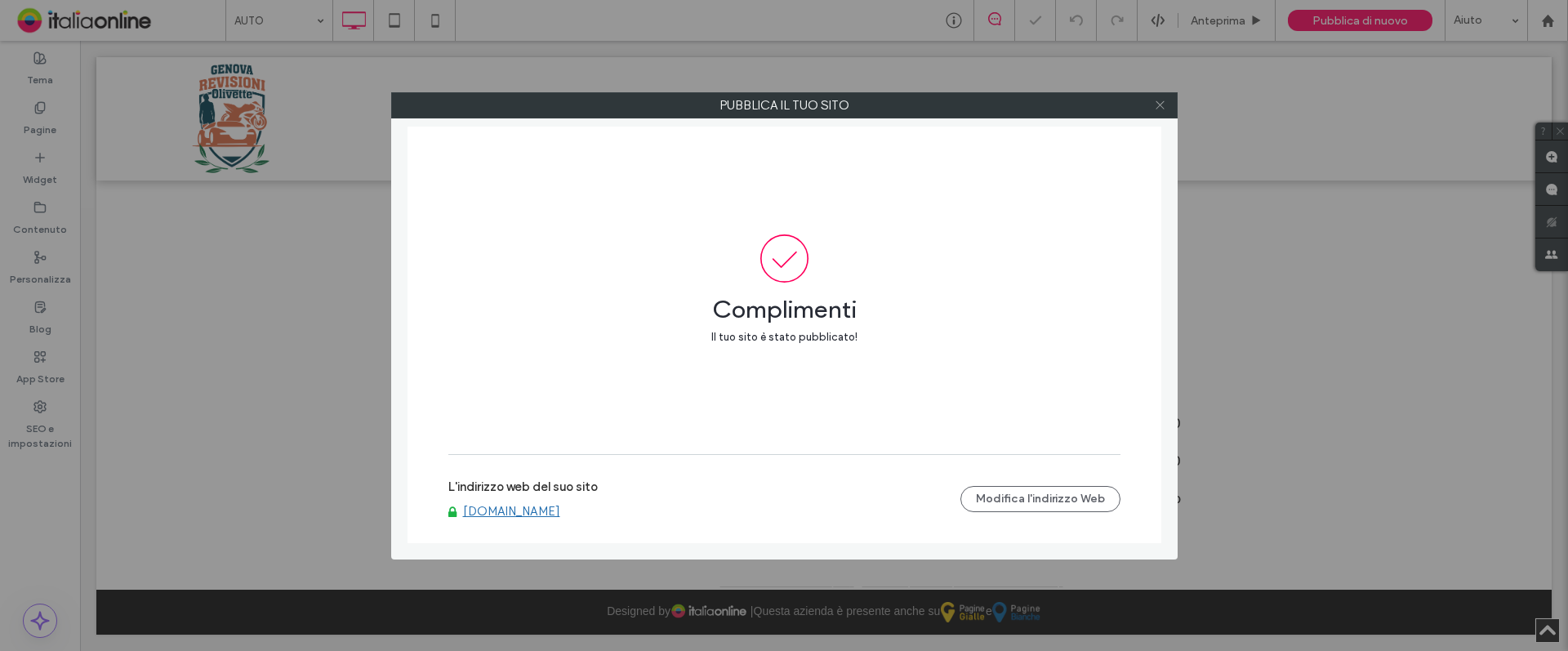
click at [1161, 100] on icon at bounding box center [1160, 105] width 13 height 13
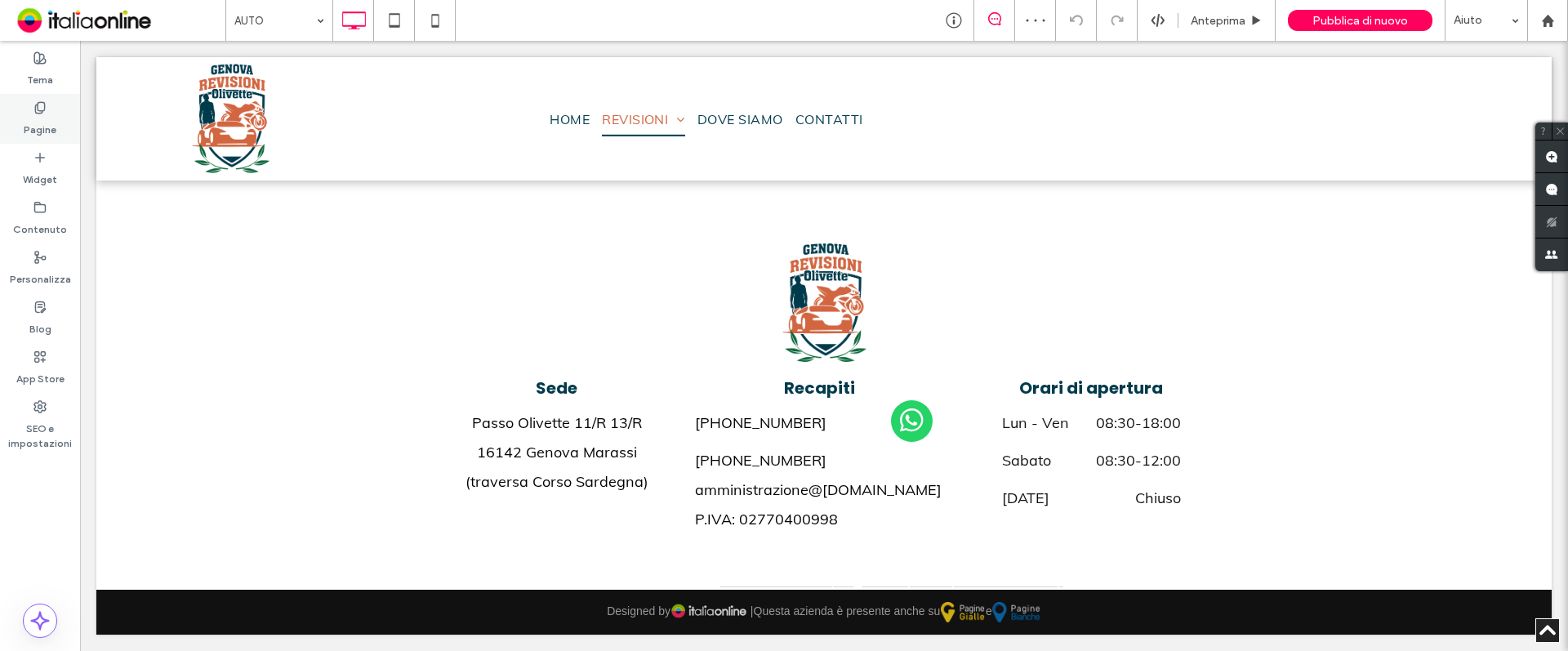
click at [40, 121] on label "Pagine" at bounding box center [40, 126] width 33 height 23
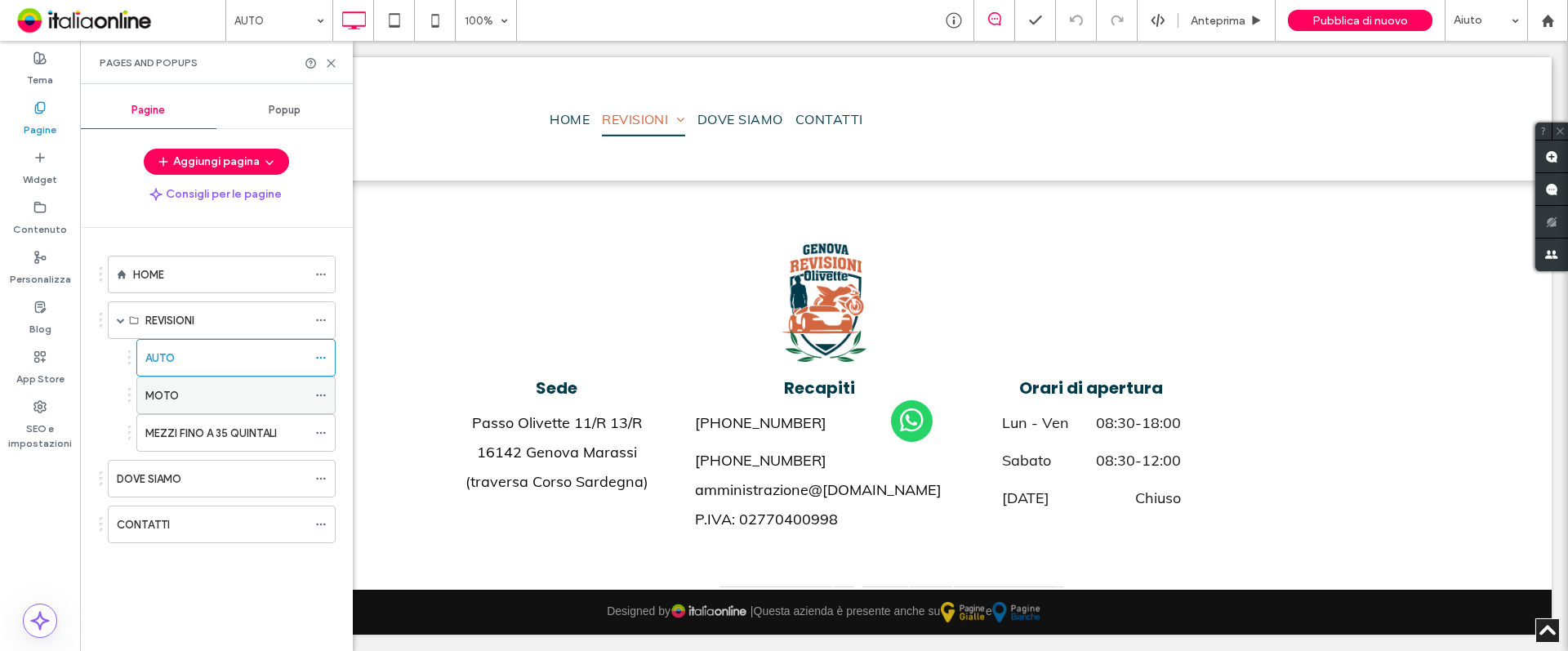
click at [179, 399] on div "MOTO" at bounding box center [226, 396] width 162 height 17
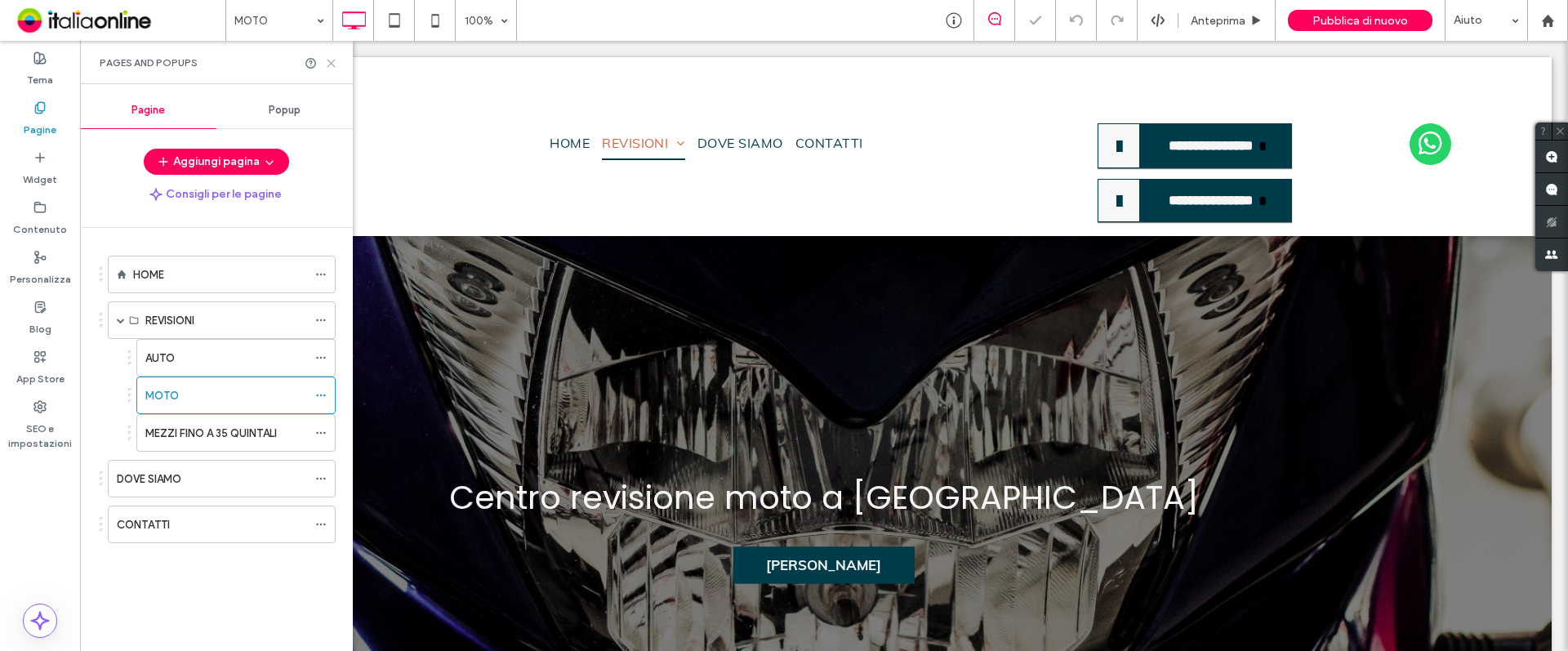
click at [331, 64] on icon at bounding box center [331, 63] width 13 height 13
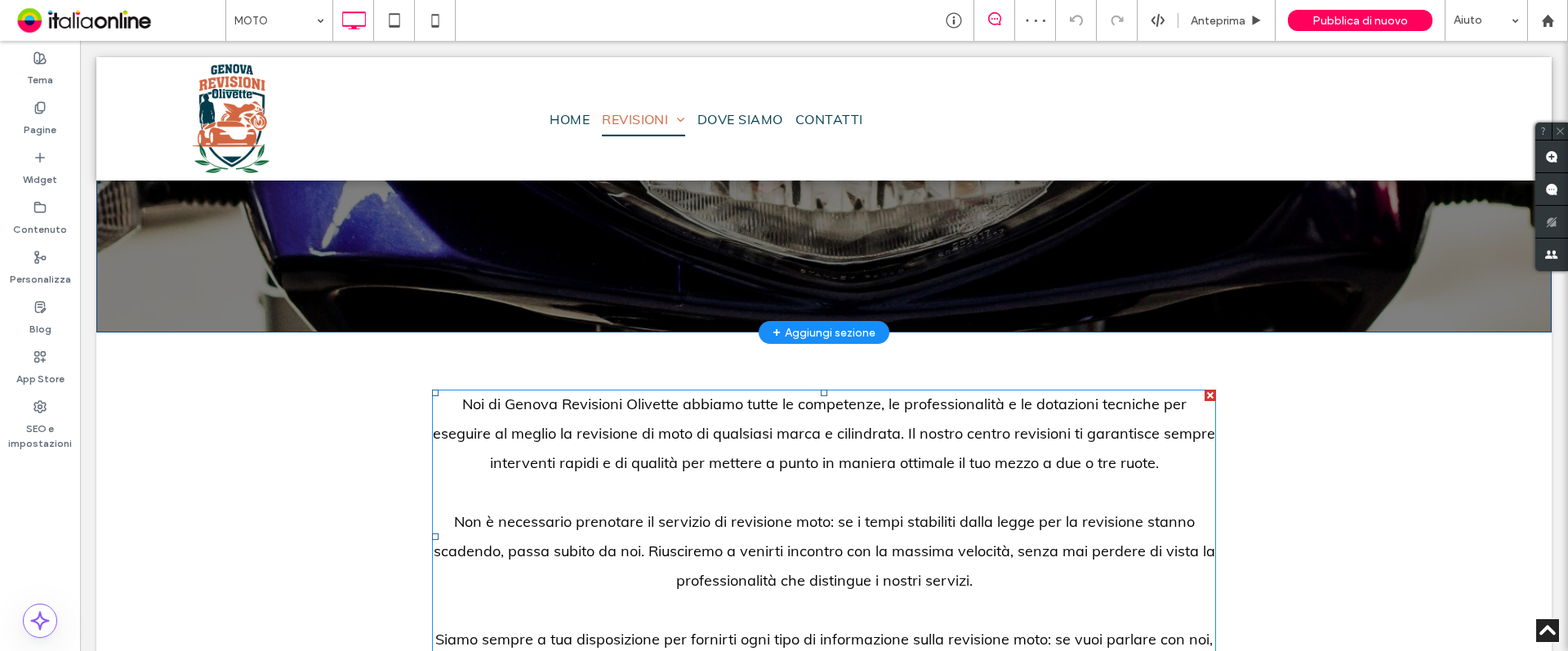
scroll to position [612, 0]
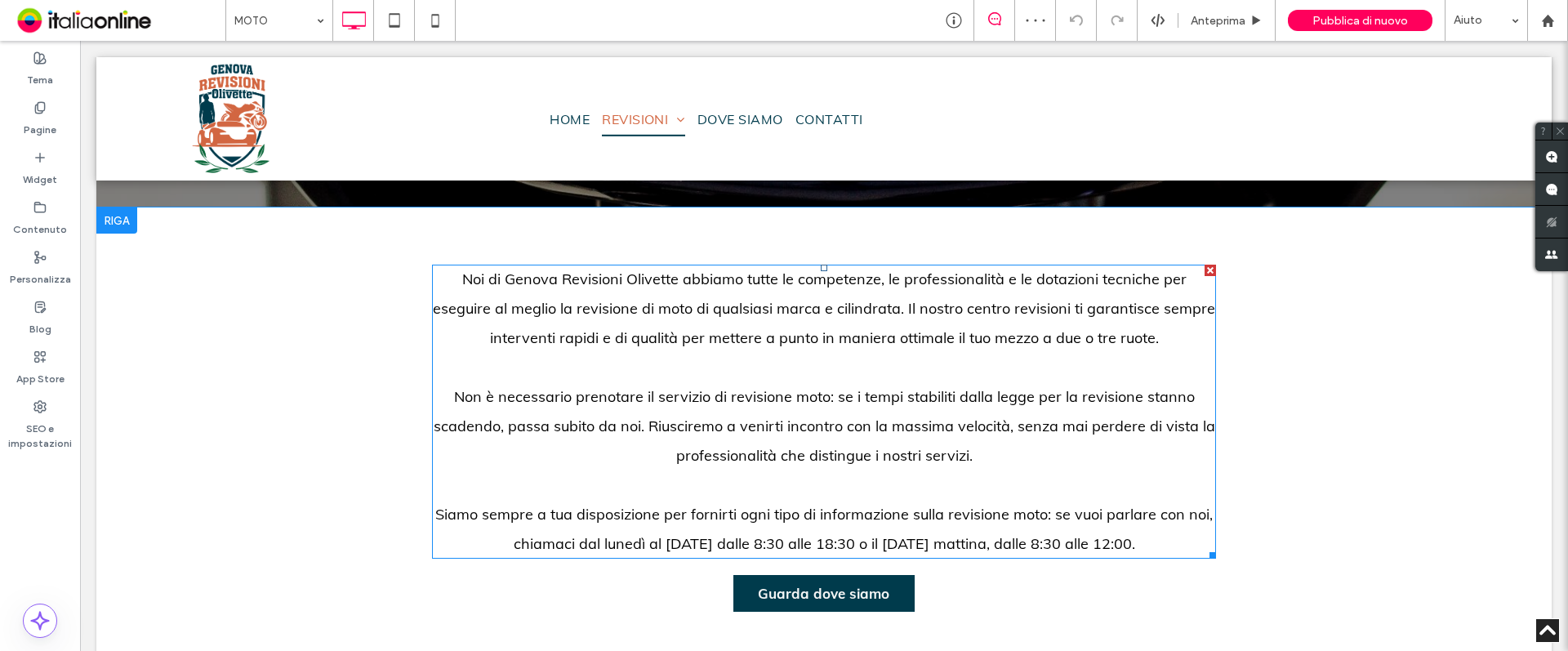
click at [859, 534] on span "Siamo sempre a tua disposizione per fornirti ogni tipo di informazione sulla re…" at bounding box center [824, 529] width 778 height 48
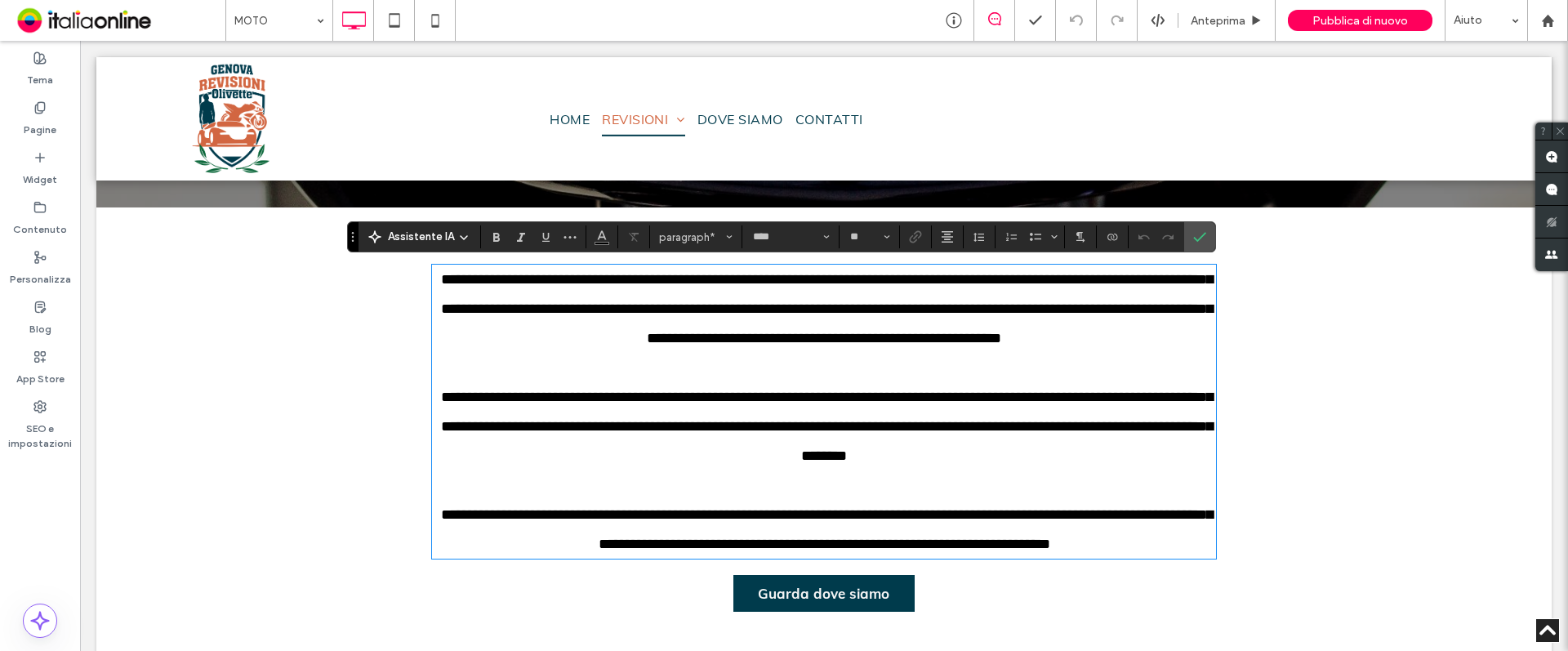
click at [838, 547] on span "**********" at bounding box center [827, 530] width 772 height 44
click at [1199, 240] on icon "Conferma" at bounding box center [1200, 237] width 13 height 13
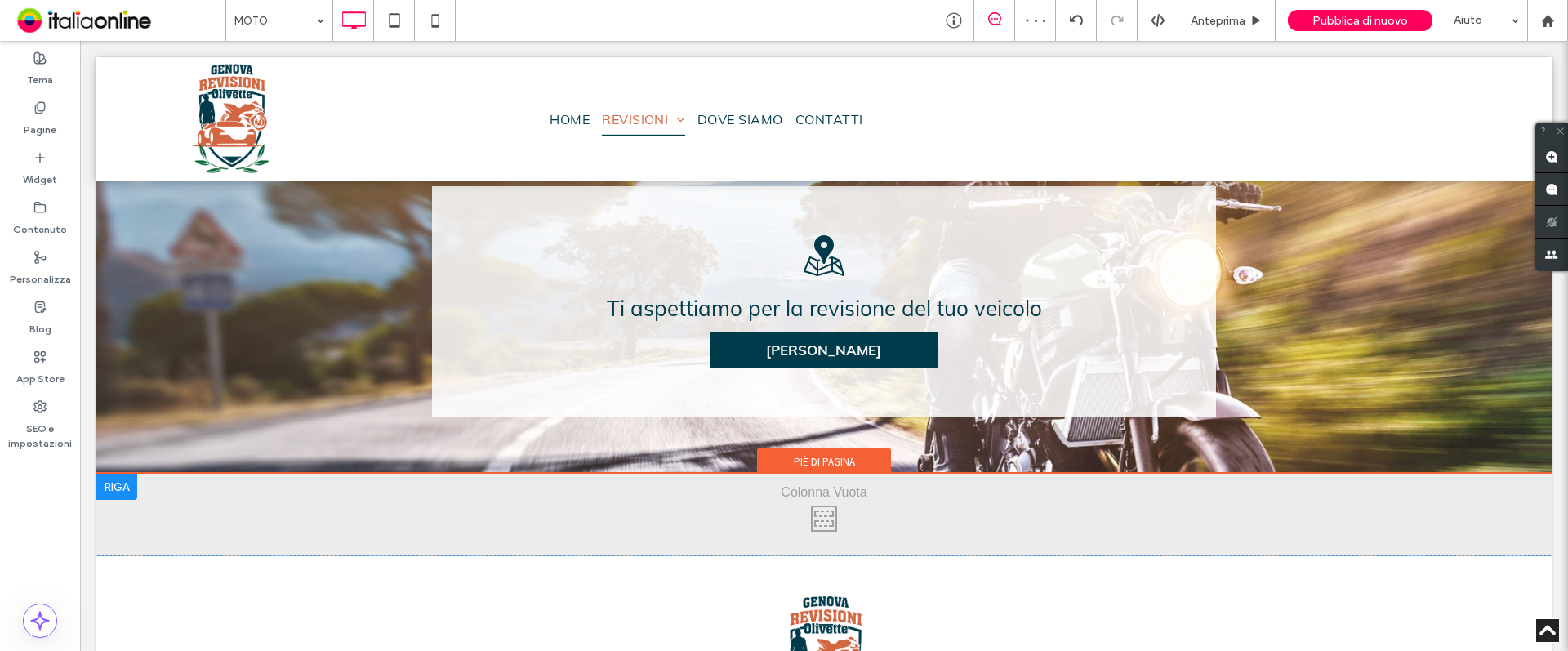
scroll to position [1594, 0]
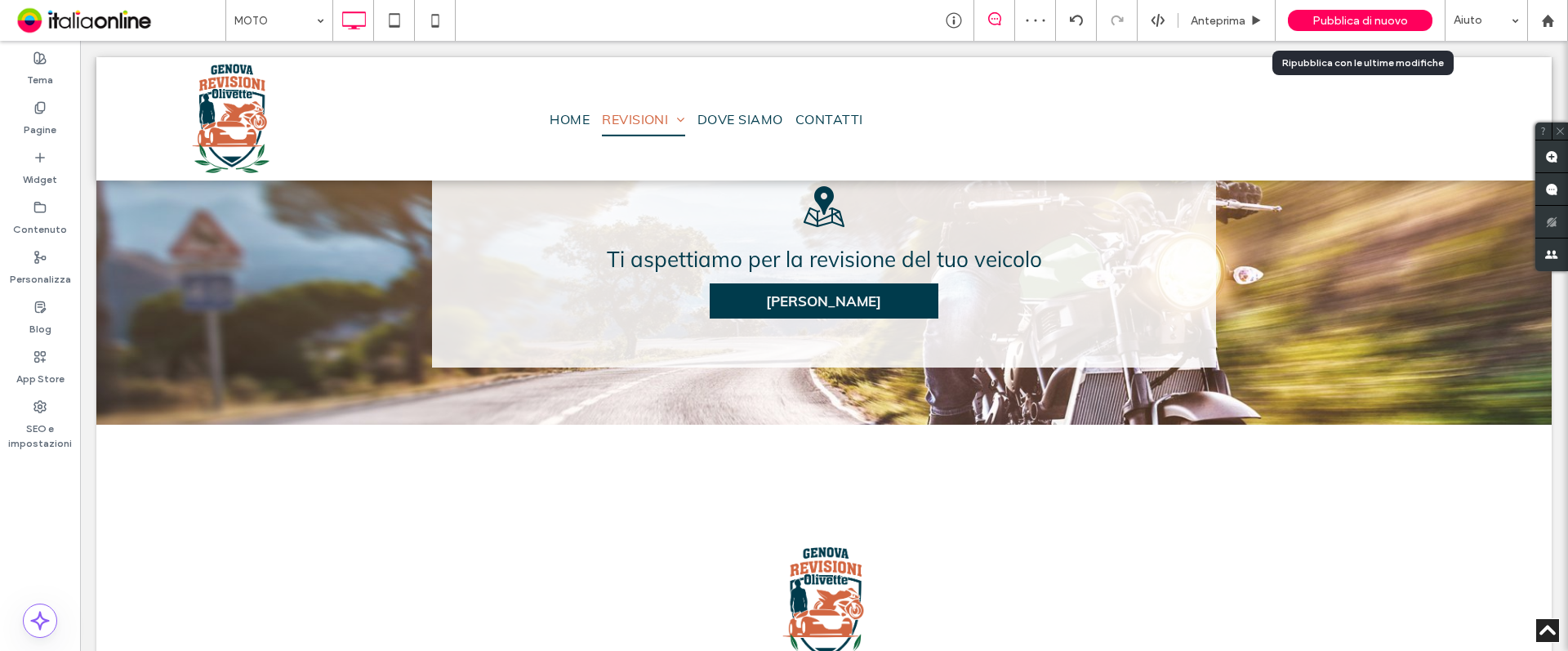
click at [1353, 22] on span "Pubblica di nuovo" at bounding box center [1360, 20] width 95 height 13
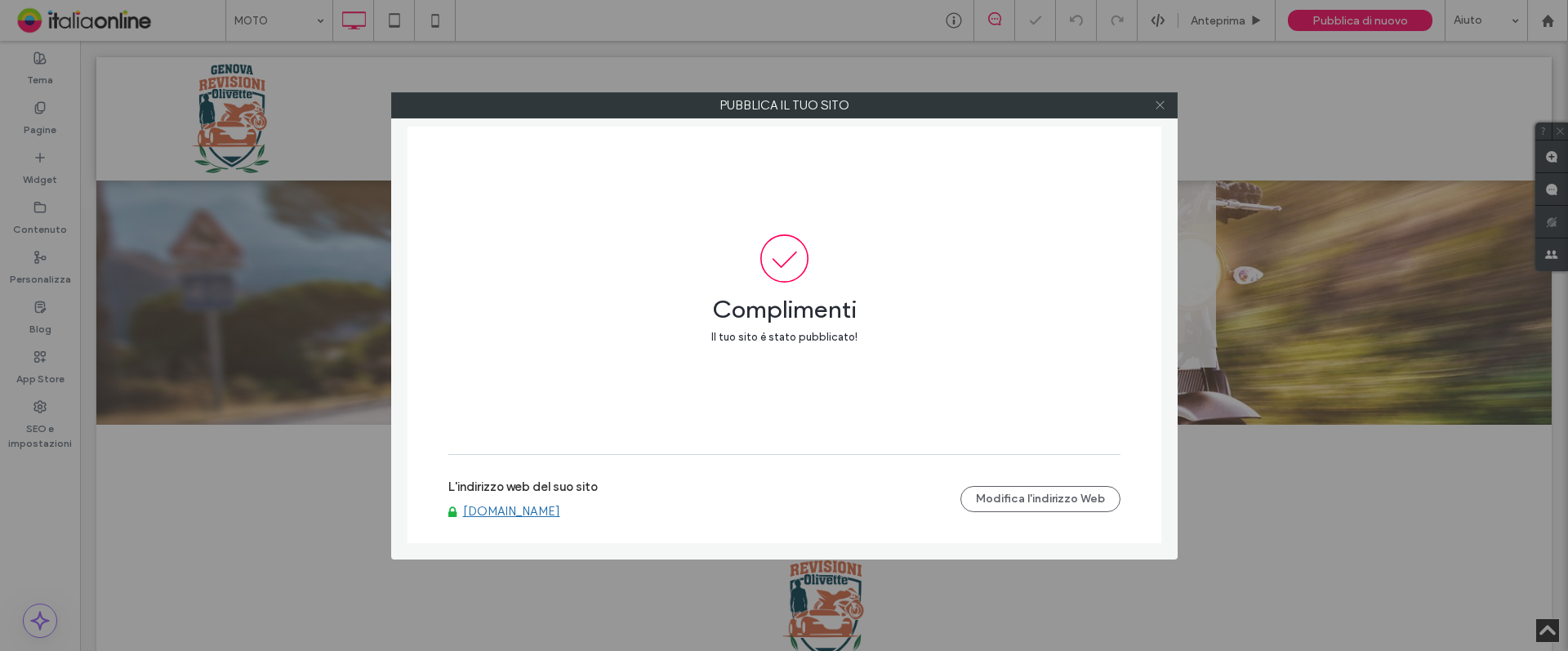
click at [1165, 102] on icon at bounding box center [1160, 105] width 13 height 13
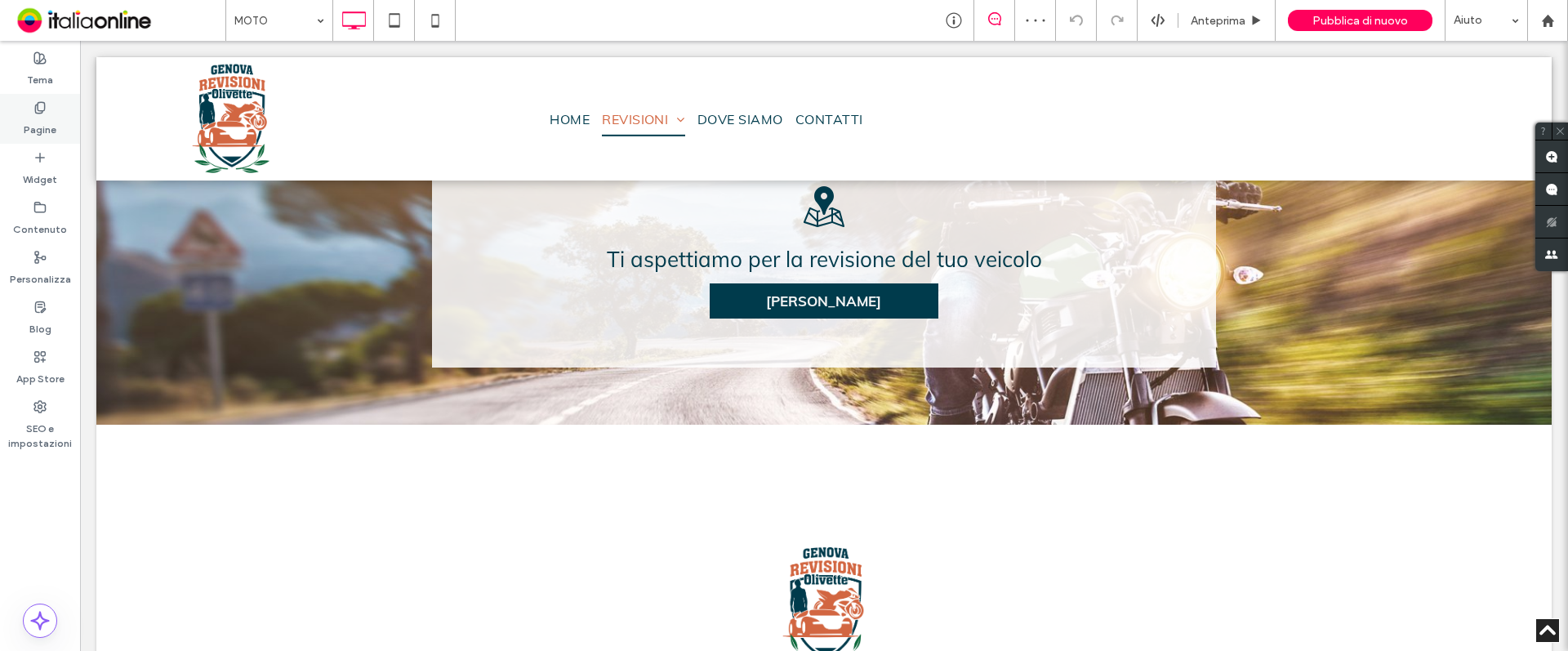
click at [39, 118] on label "Pagine" at bounding box center [40, 126] width 33 height 23
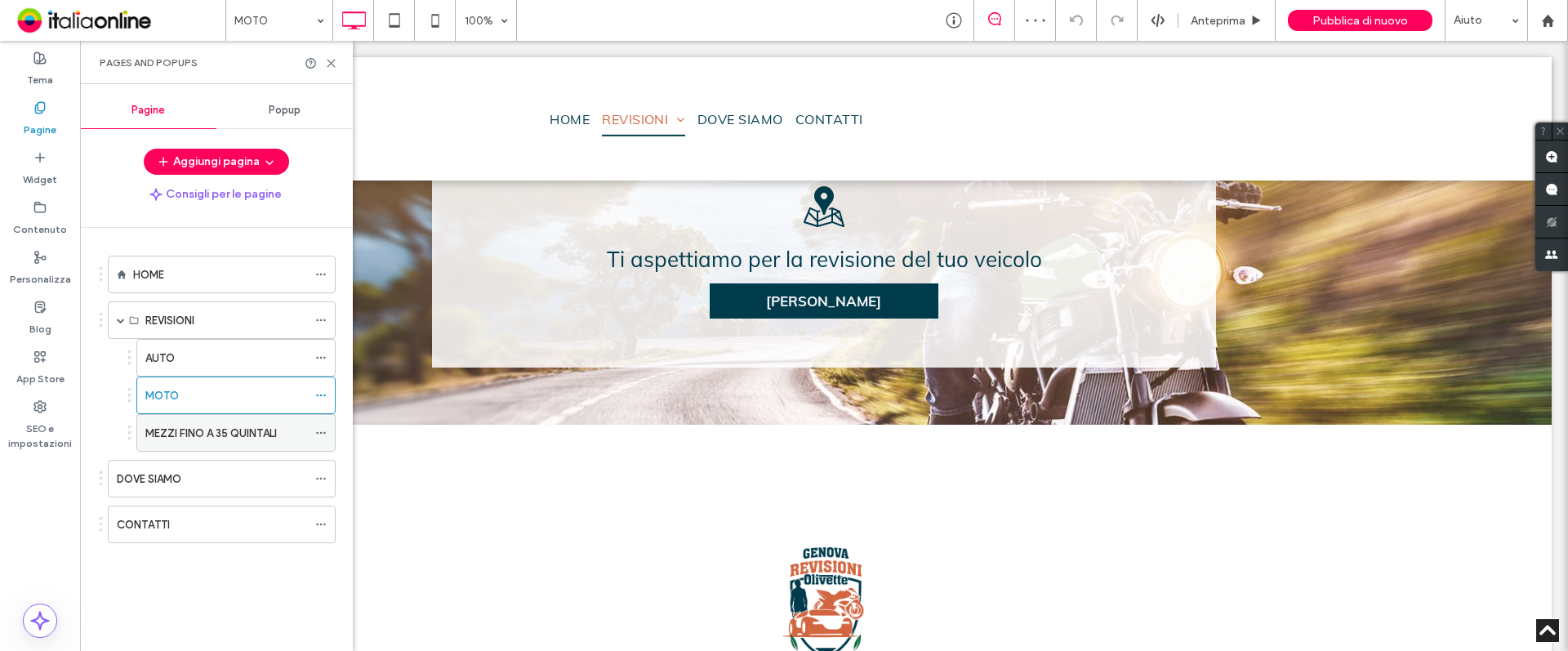
click at [158, 429] on label "MEZZI FINO A 35 QUINTALI" at bounding box center [211, 433] width 132 height 29
click at [336, 62] on icon at bounding box center [331, 63] width 13 height 13
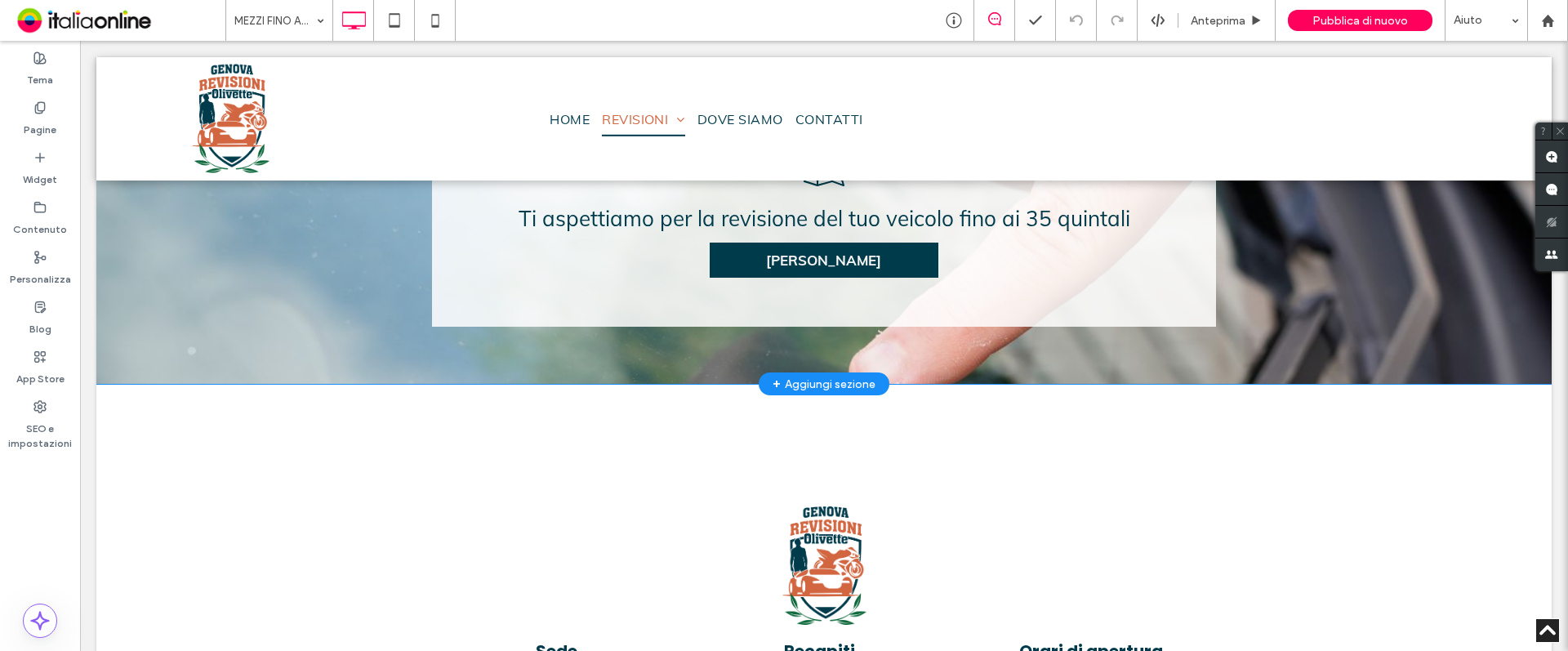
scroll to position [1868, 0]
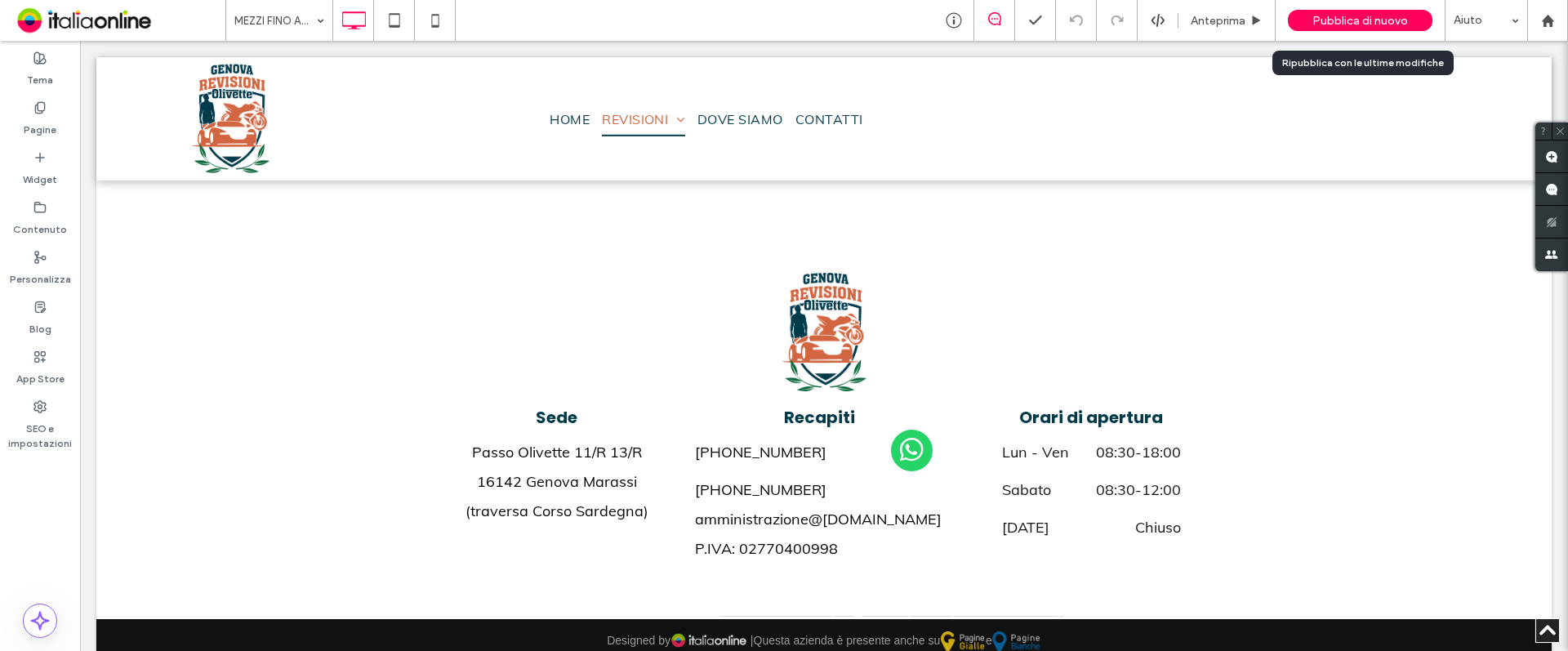
drag, startPoint x: 1385, startPoint y: 12, endPoint x: 1370, endPoint y: 32, distance: 25.0
click at [1385, 12] on div "Pubblica di nuovo" at bounding box center [1360, 20] width 144 height 21
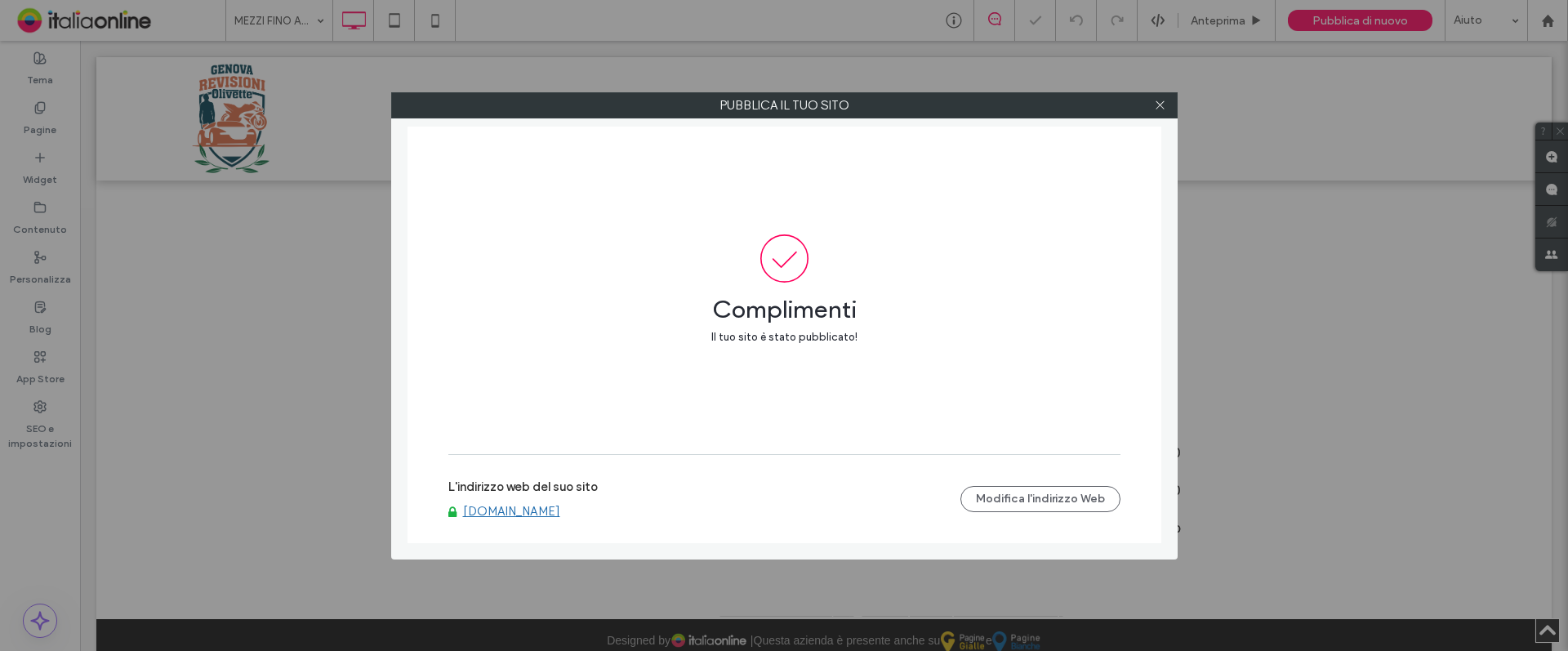
drag, startPoint x: 1158, startPoint y: 106, endPoint x: 1091, endPoint y: 149, distance: 79.6
click at [1158, 106] on icon at bounding box center [1160, 105] width 13 height 13
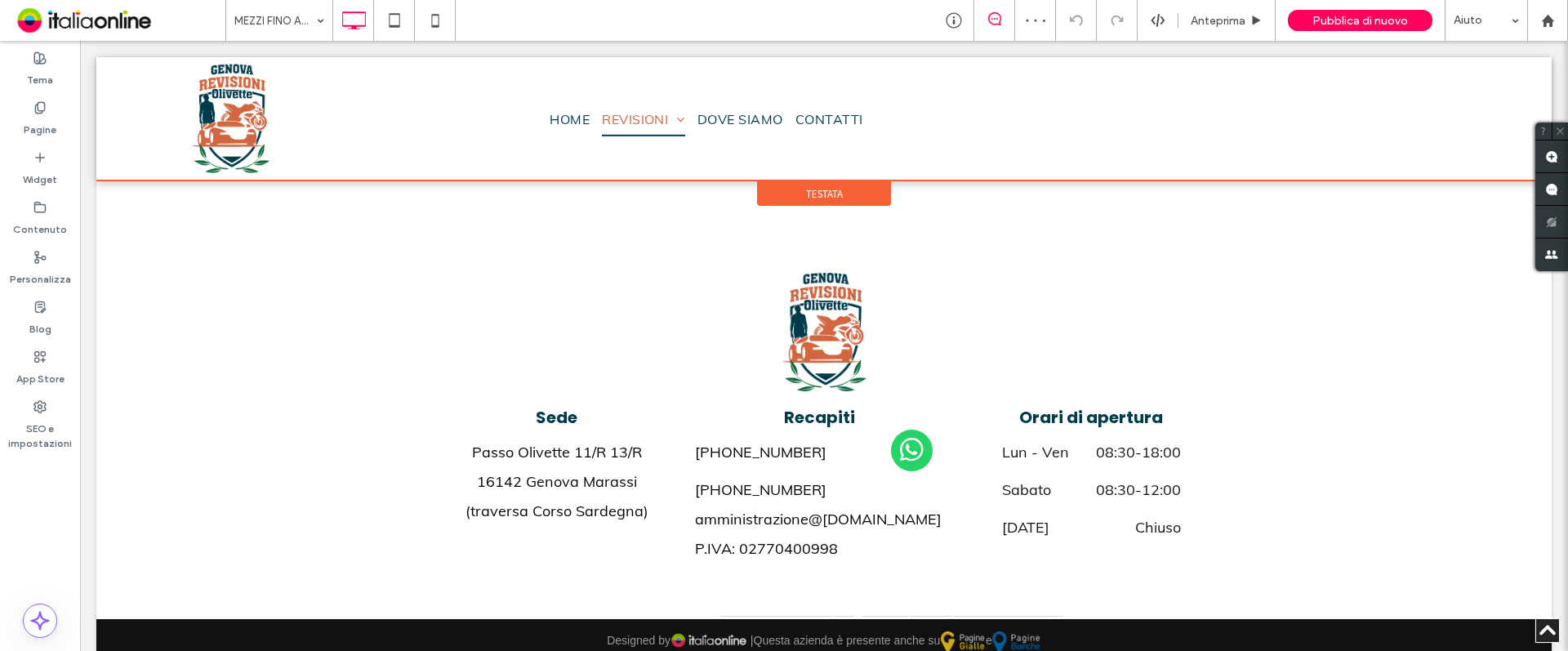
click at [638, 118] on div at bounding box center [824, 118] width 1455 height 123
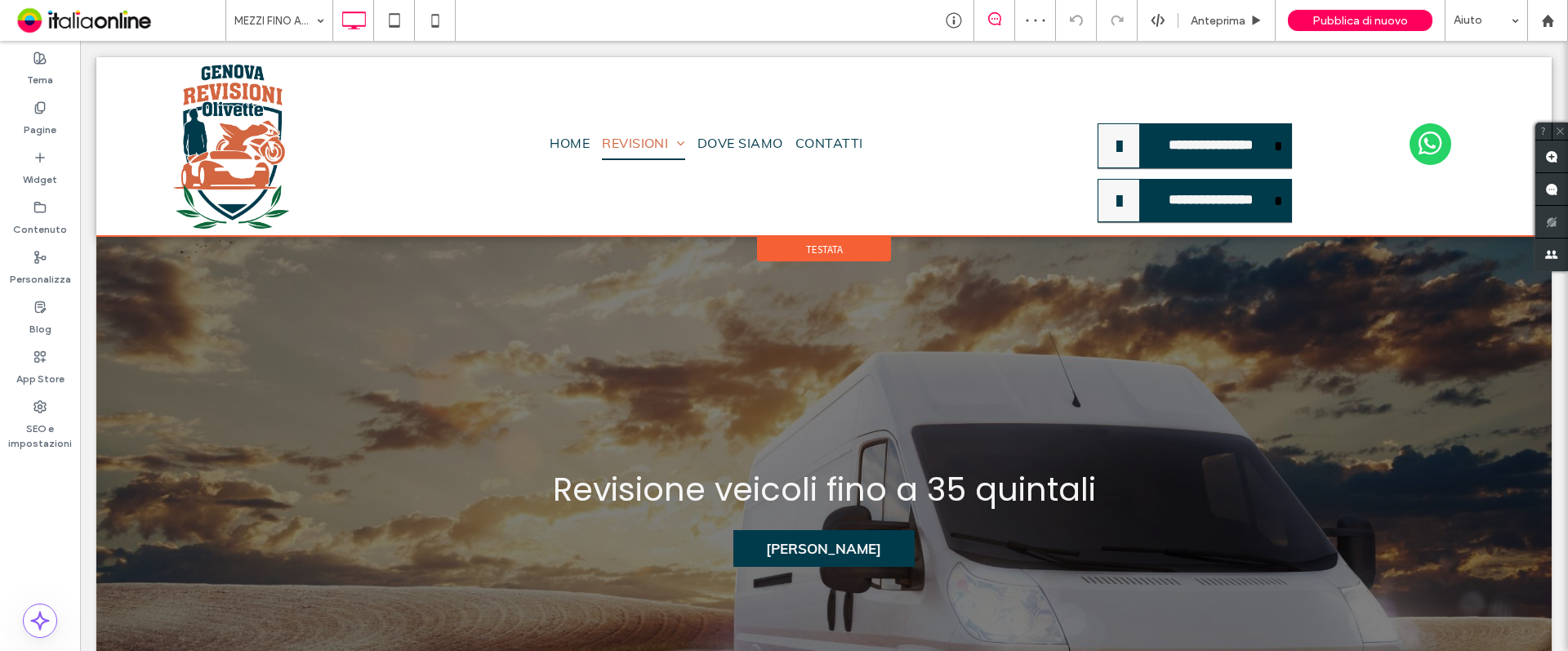
scroll to position [0, 0]
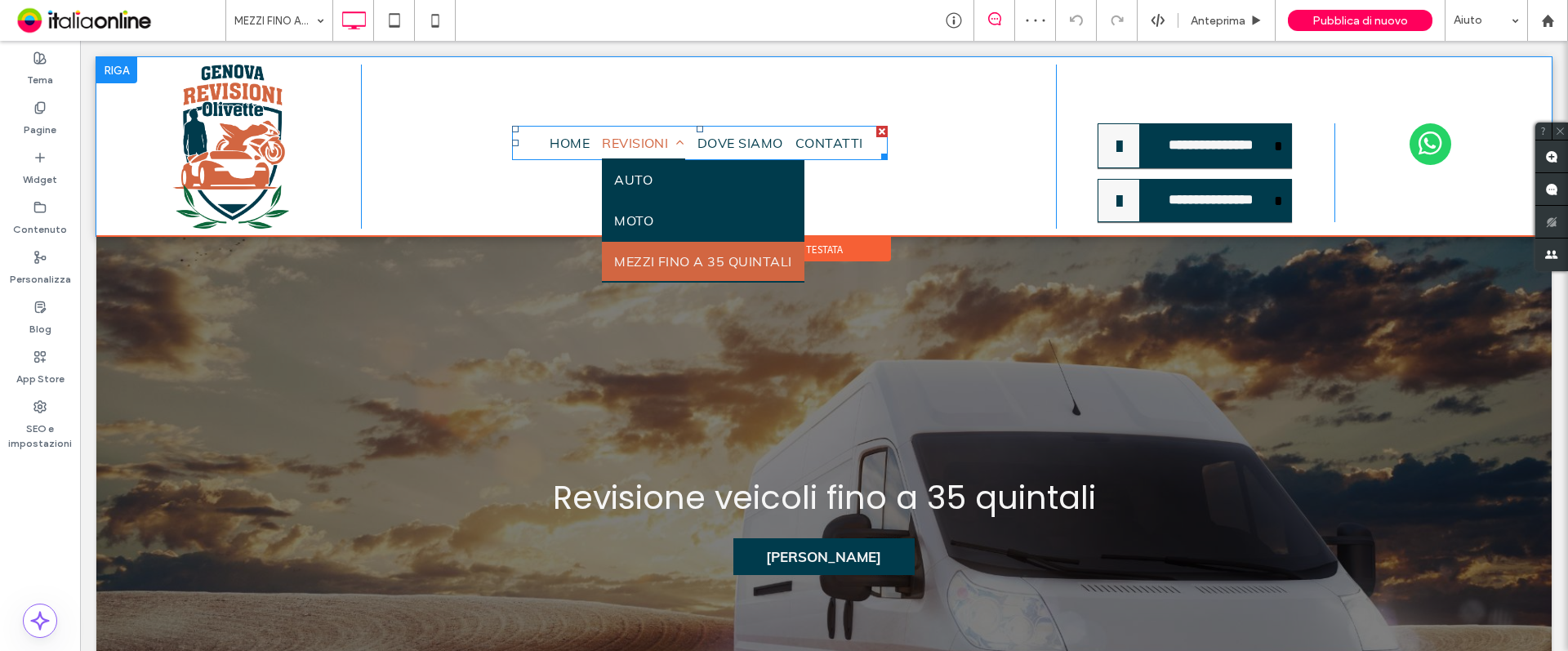
click at [642, 141] on span "REVISIONI" at bounding box center [643, 143] width 84 height 35
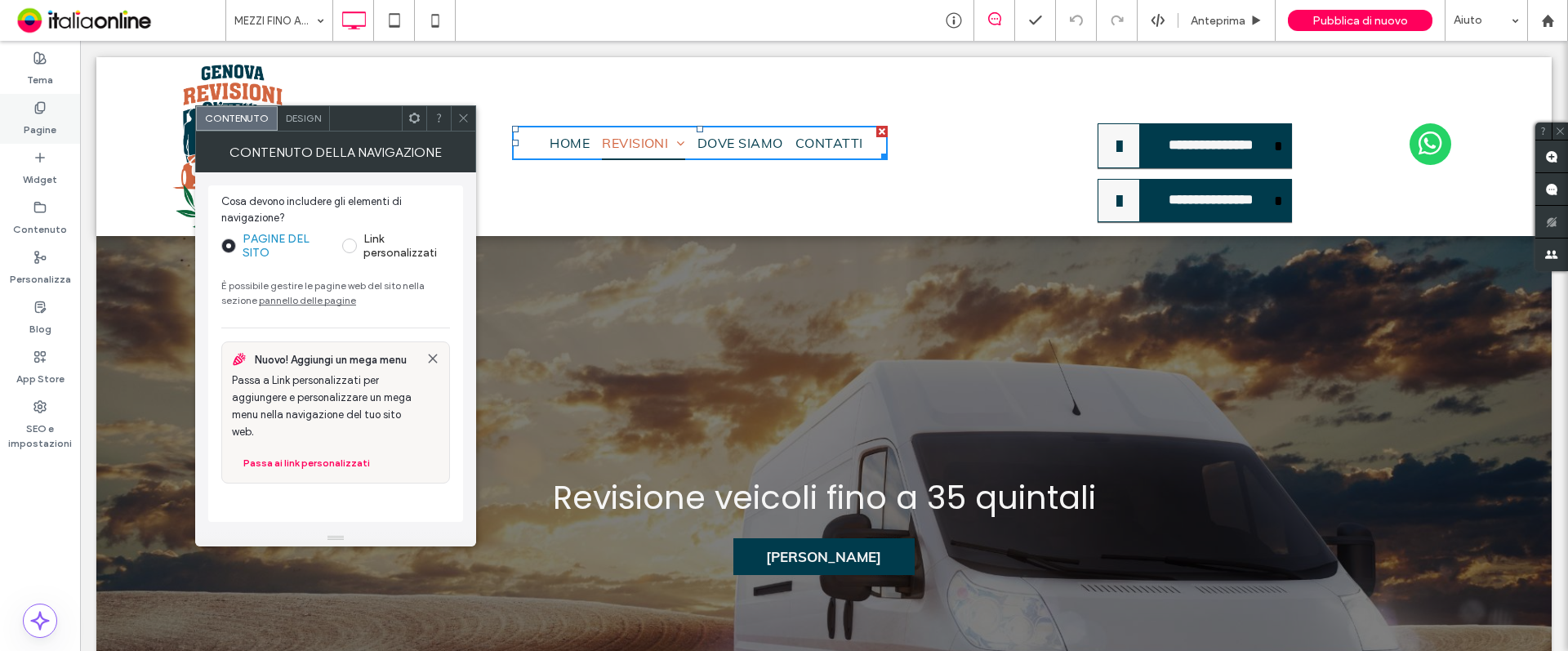
drag, startPoint x: 48, startPoint y: 117, endPoint x: 70, endPoint y: 113, distance: 22.4
click at [48, 117] on label "Pagine" at bounding box center [40, 126] width 33 height 23
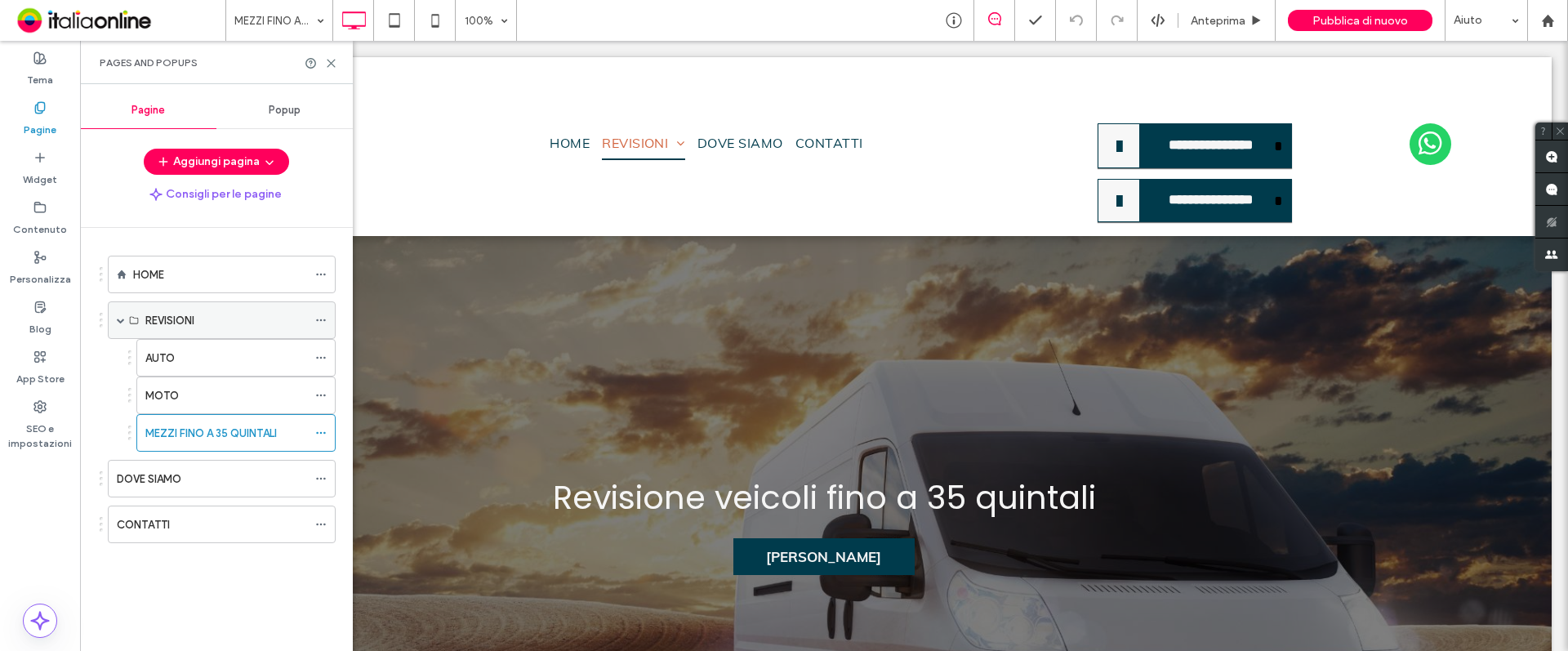
click at [144, 314] on div "REVISIONI" at bounding box center [221, 320] width 228 height 38
click at [166, 314] on label "REVISIONI" at bounding box center [169, 321] width 49 height 29
click at [191, 275] on div "HOME" at bounding box center [219, 275] width 174 height 17
click at [331, 60] on icon at bounding box center [331, 63] width 13 height 13
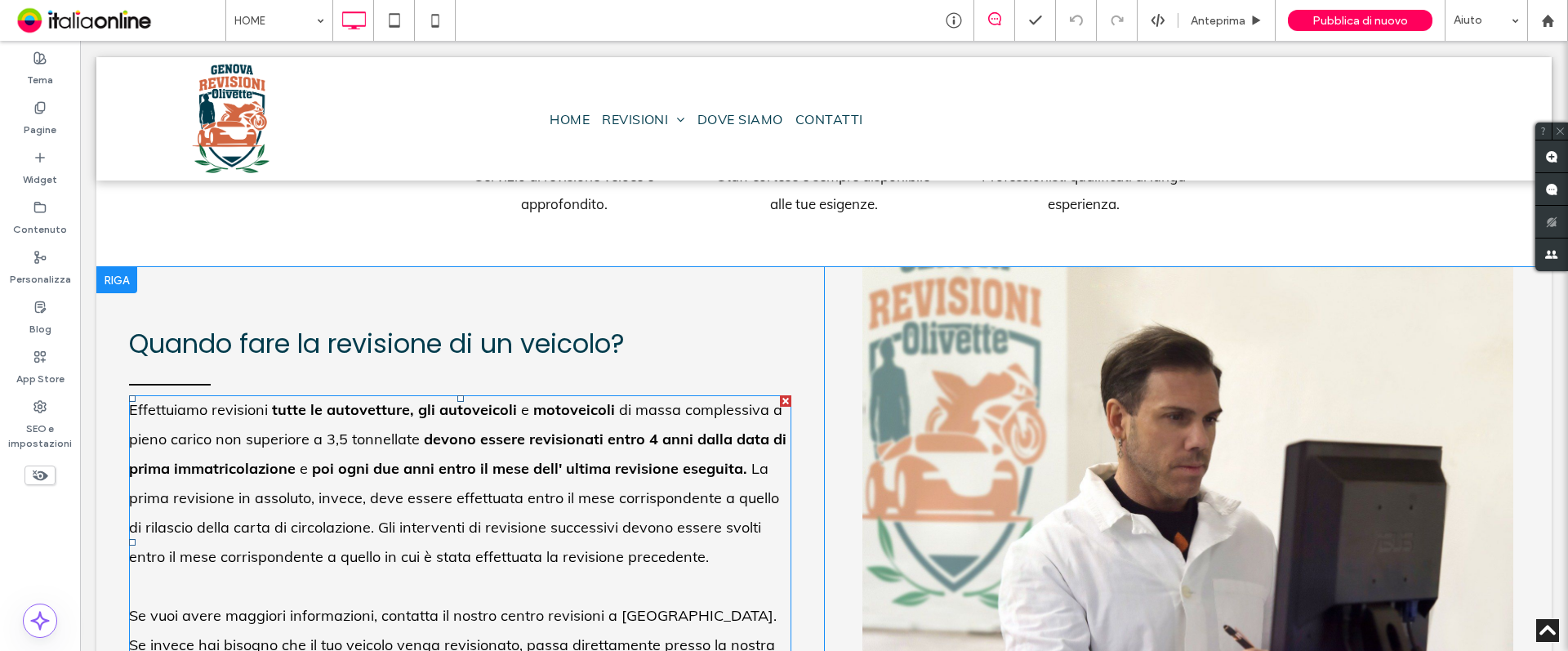
scroll to position [2043, 0]
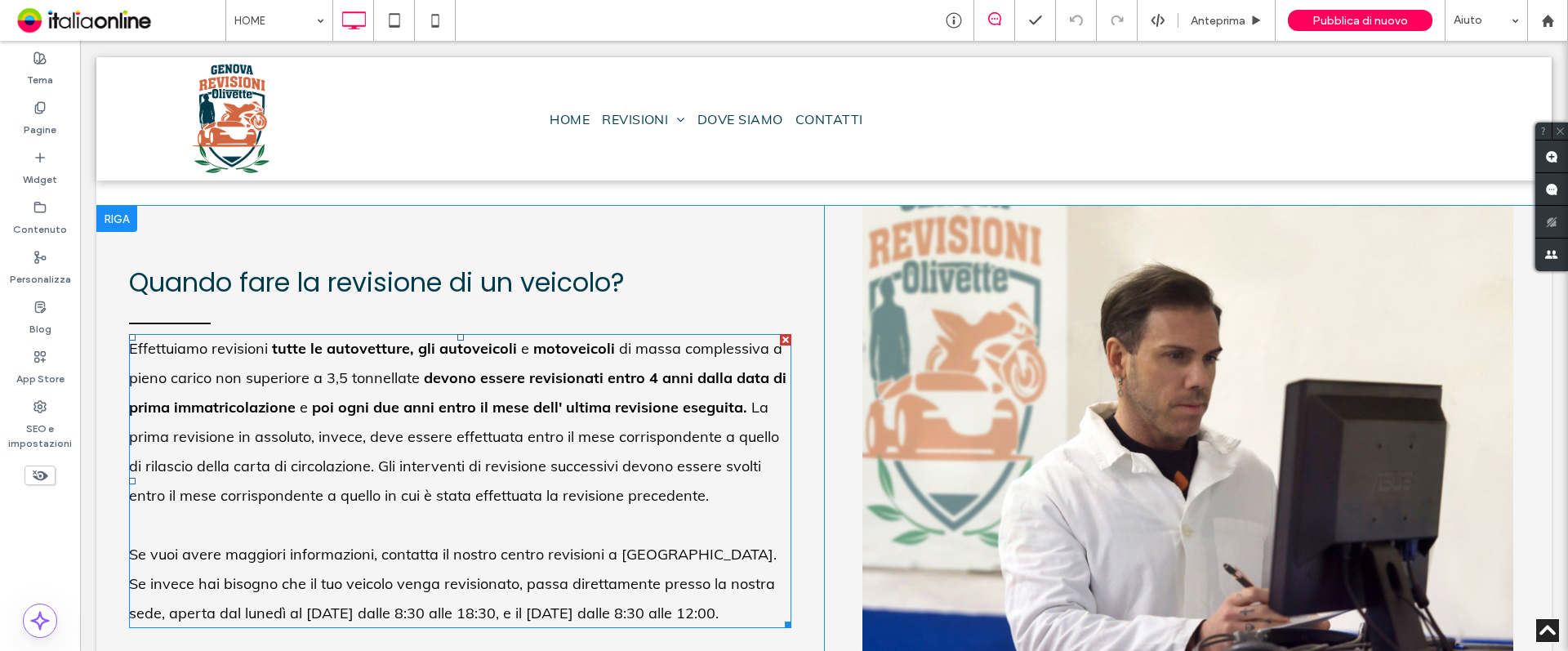
click at [497, 545] on span "Se vuoi avere maggiori informazioni, contatta il nostro centro revisioni a [GEO…" at bounding box center [452, 584] width 648 height 78
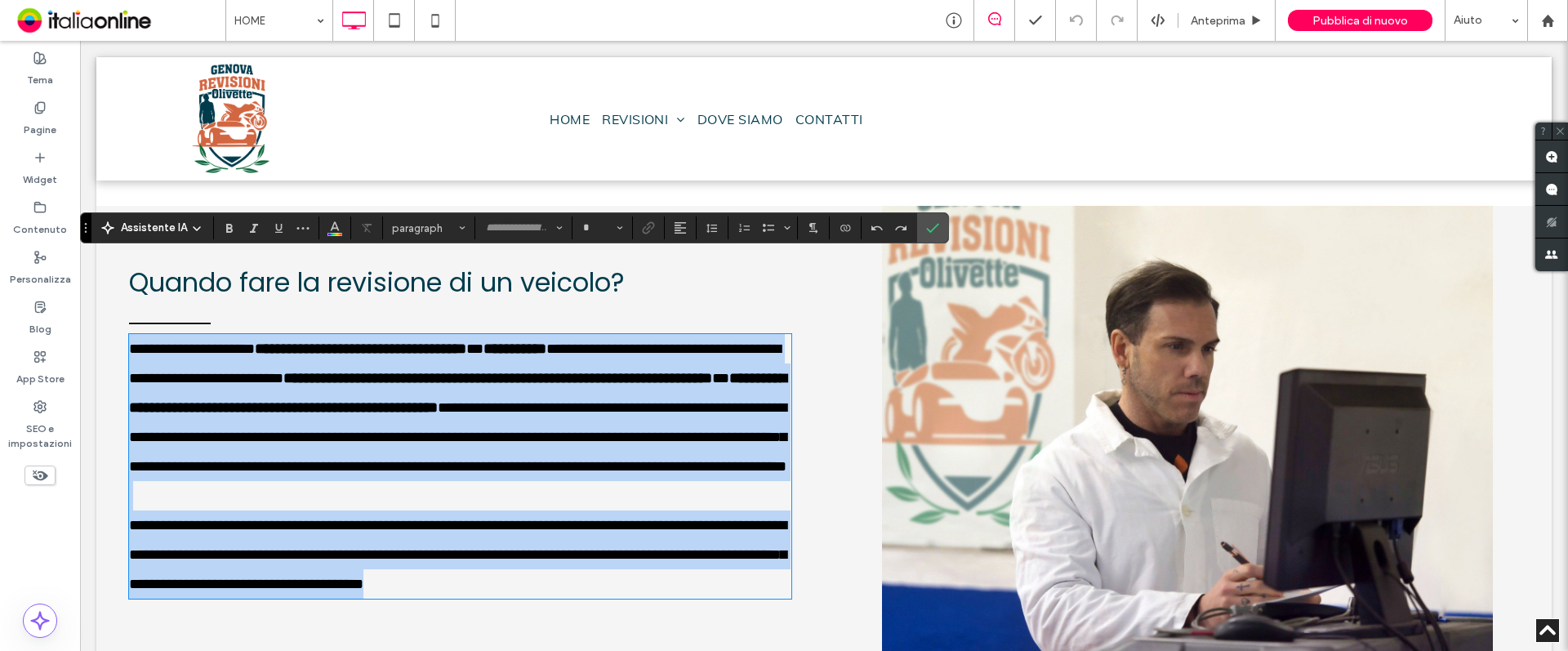
type input "****"
type input "**"
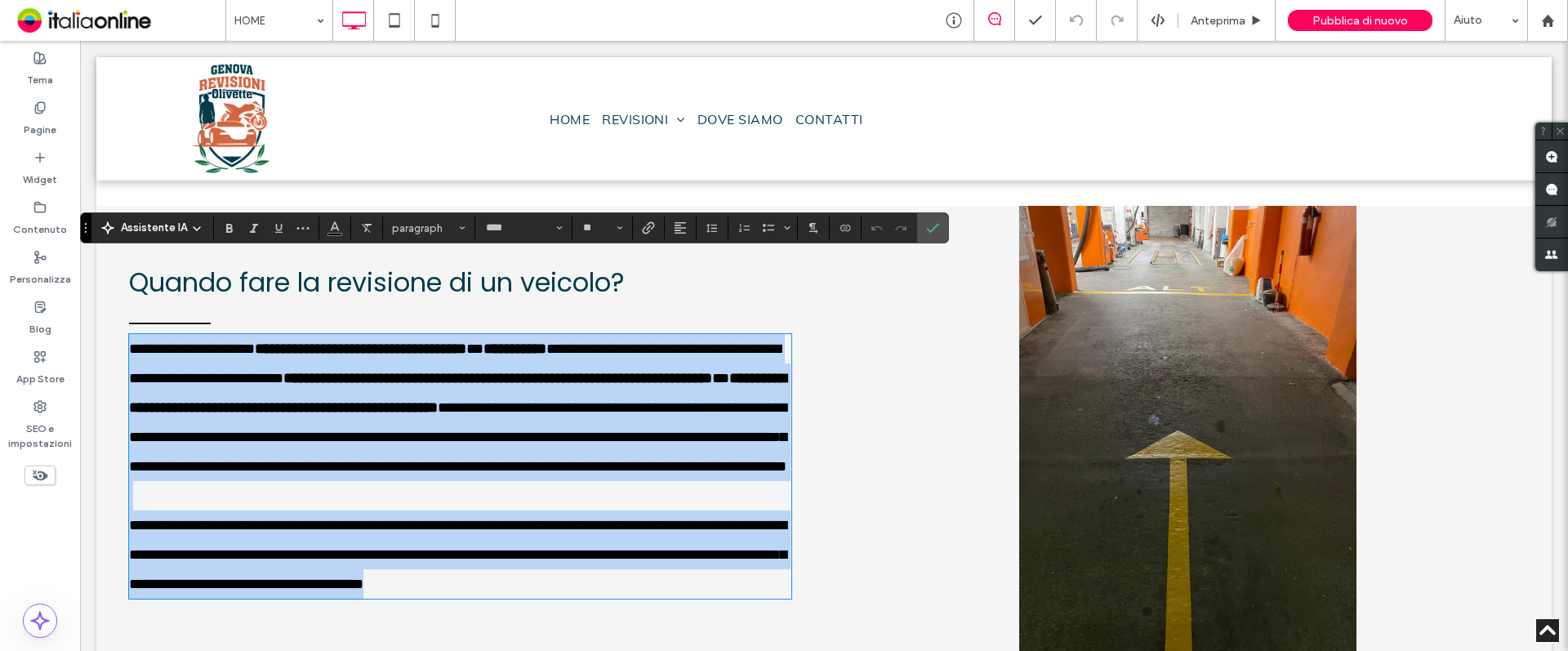
drag, startPoint x: 392, startPoint y: 536, endPoint x: 444, endPoint y: 538, distance: 52.0
click at [392, 536] on span "**********" at bounding box center [457, 555] width 657 height 73
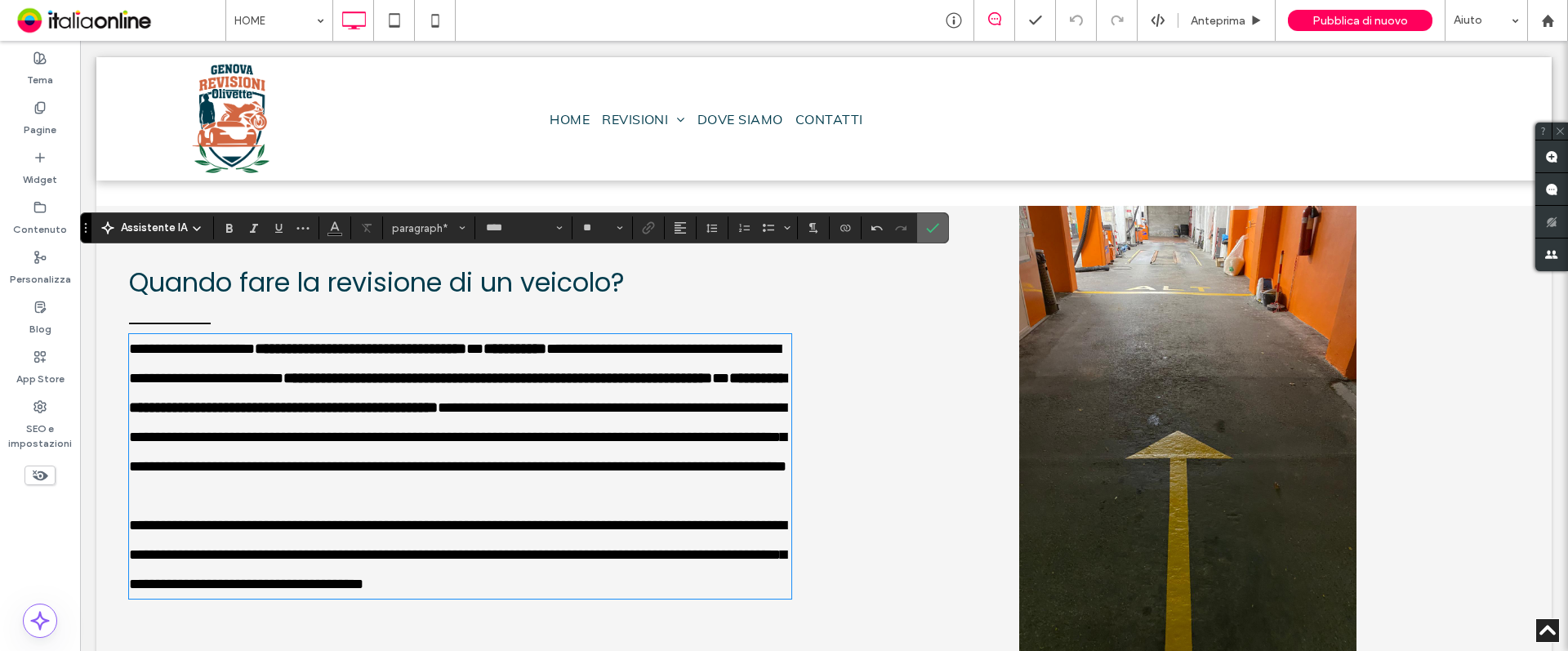
click at [935, 235] on span "Conferma" at bounding box center [933, 227] width 13 height 28
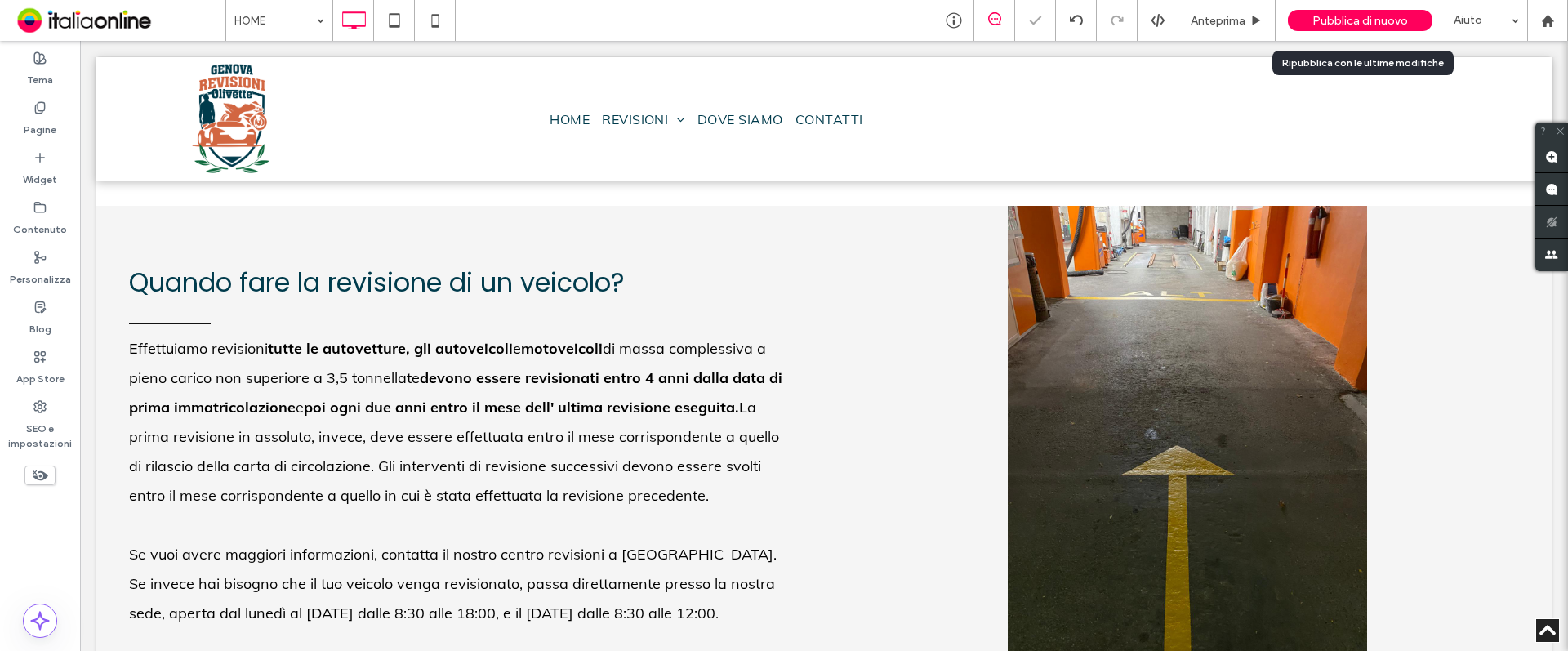
click at [1391, 24] on span "Pubblica di nuovo" at bounding box center [1360, 20] width 95 height 13
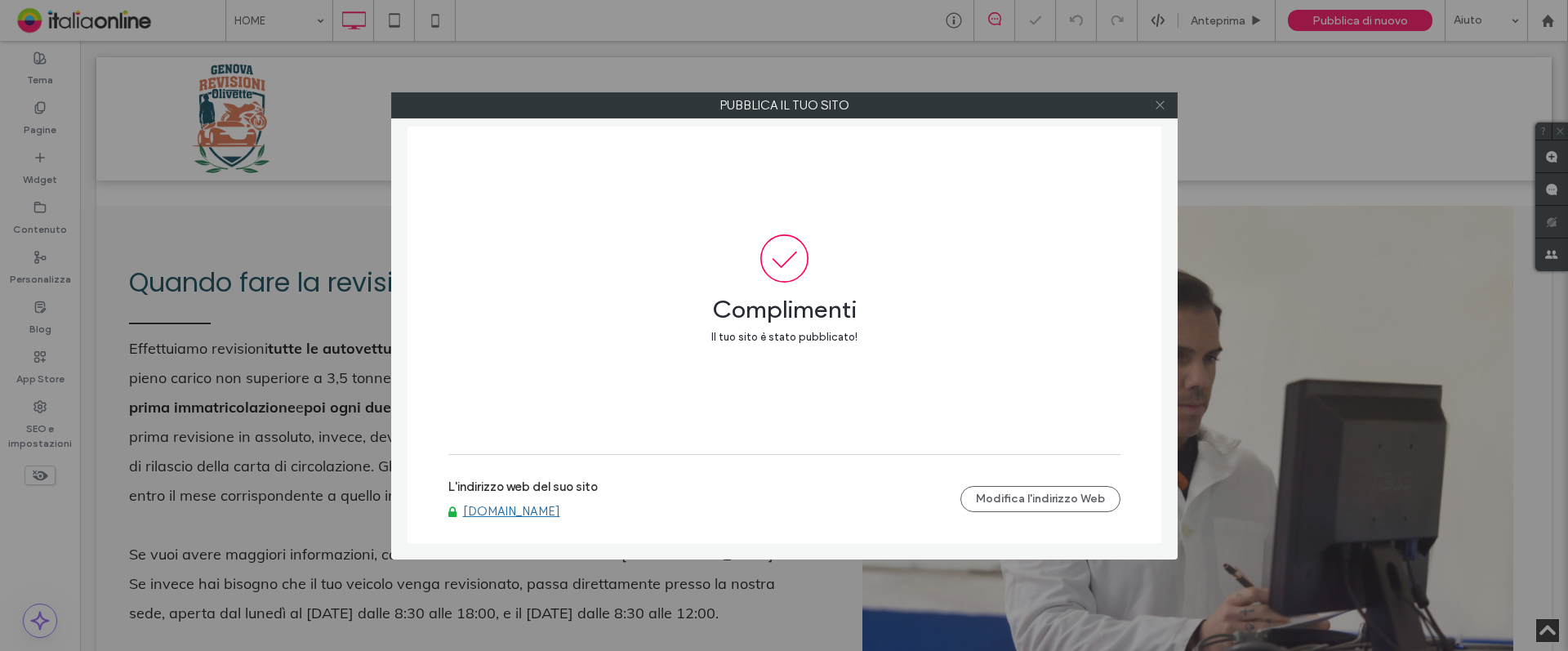
click at [1162, 107] on icon at bounding box center [1160, 105] width 13 height 13
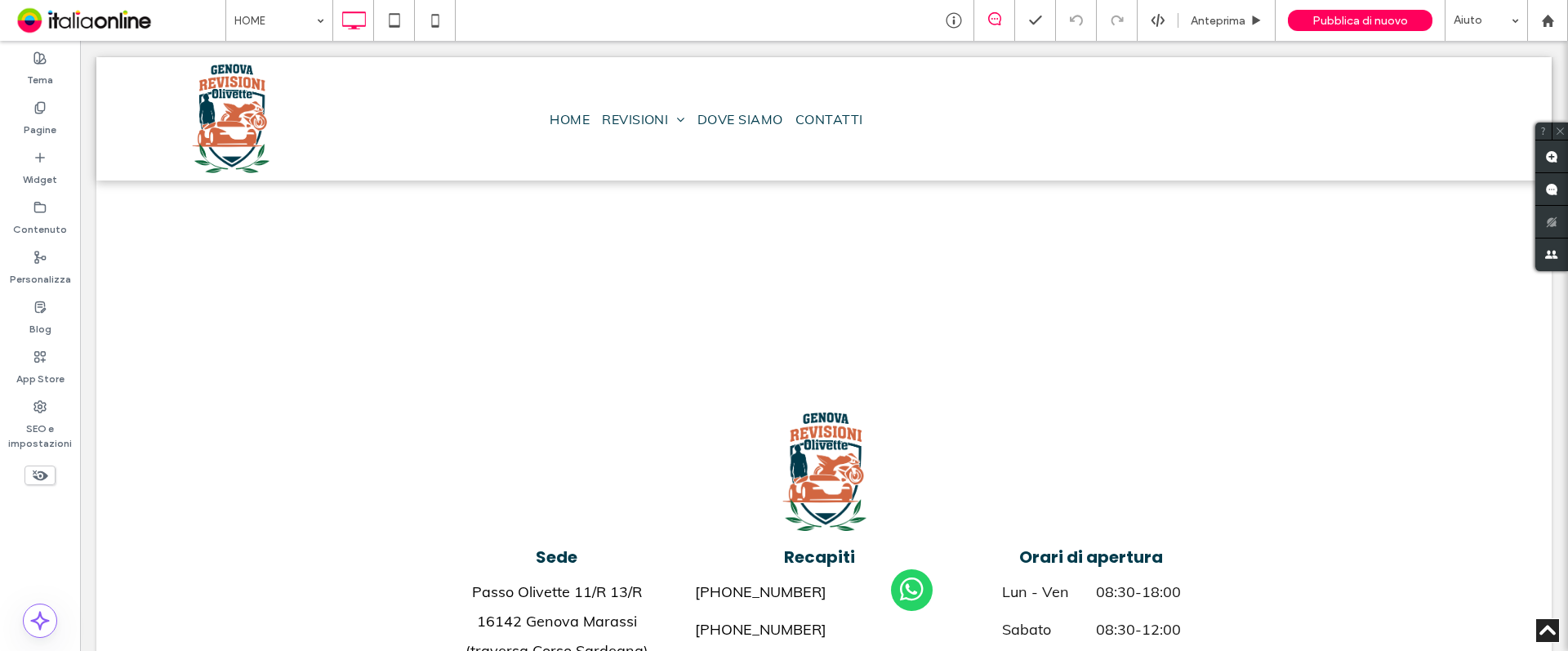
scroll to position [4737, 0]
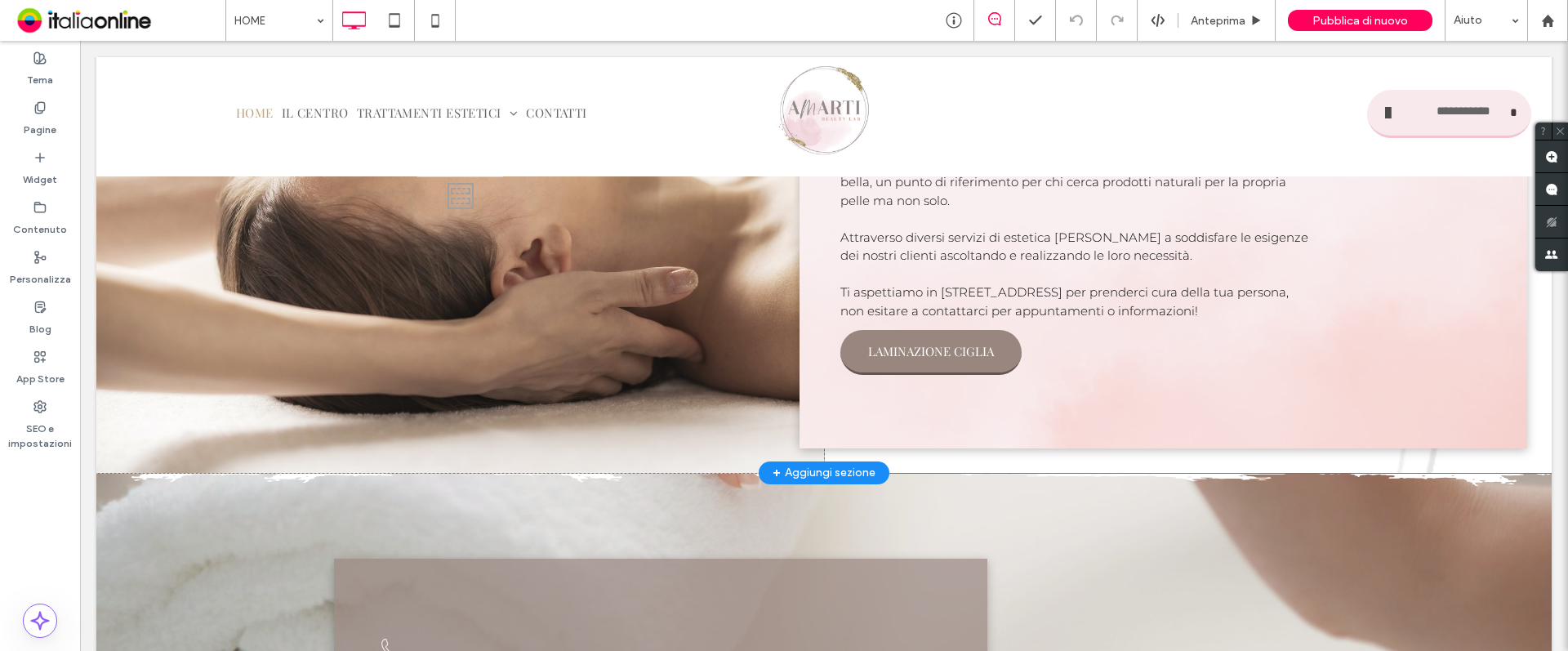
scroll to position [1471, 0]
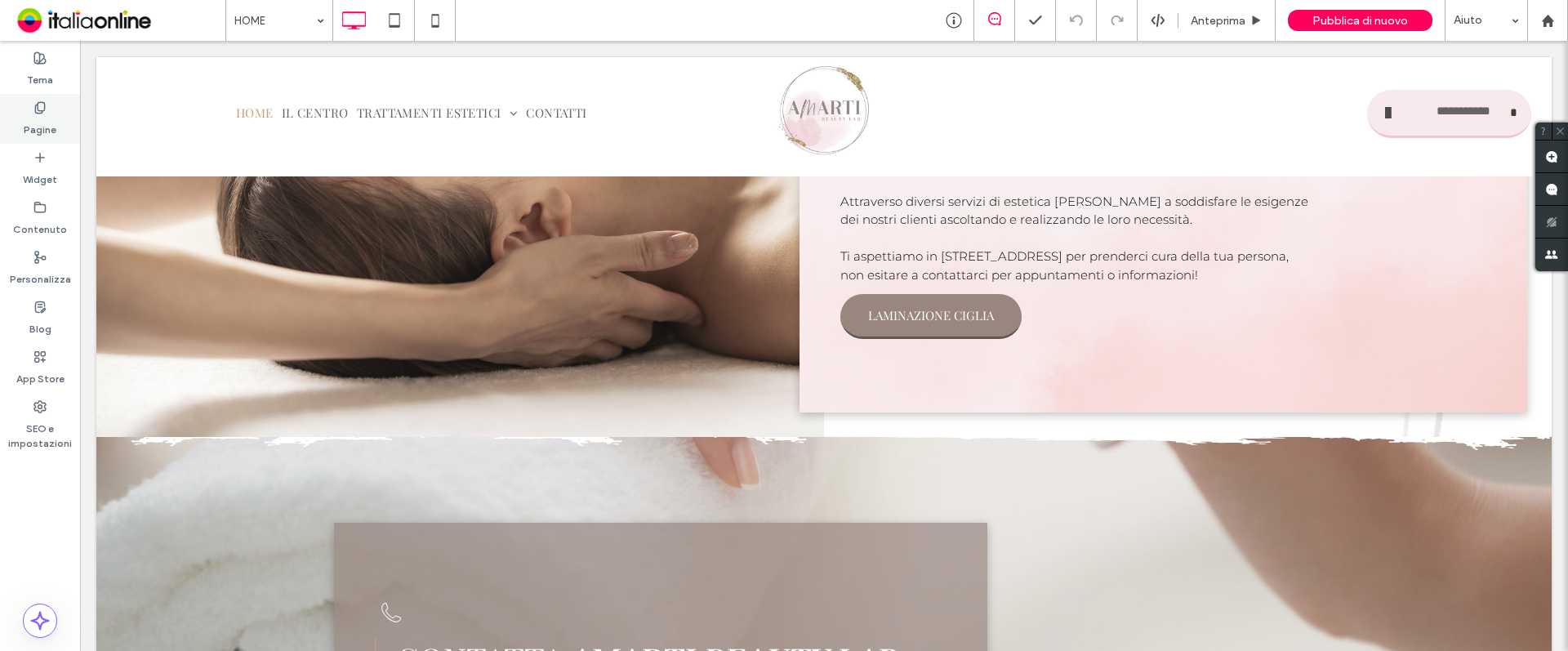
click at [32, 112] on div "Pagine" at bounding box center [39, 119] width 80 height 50
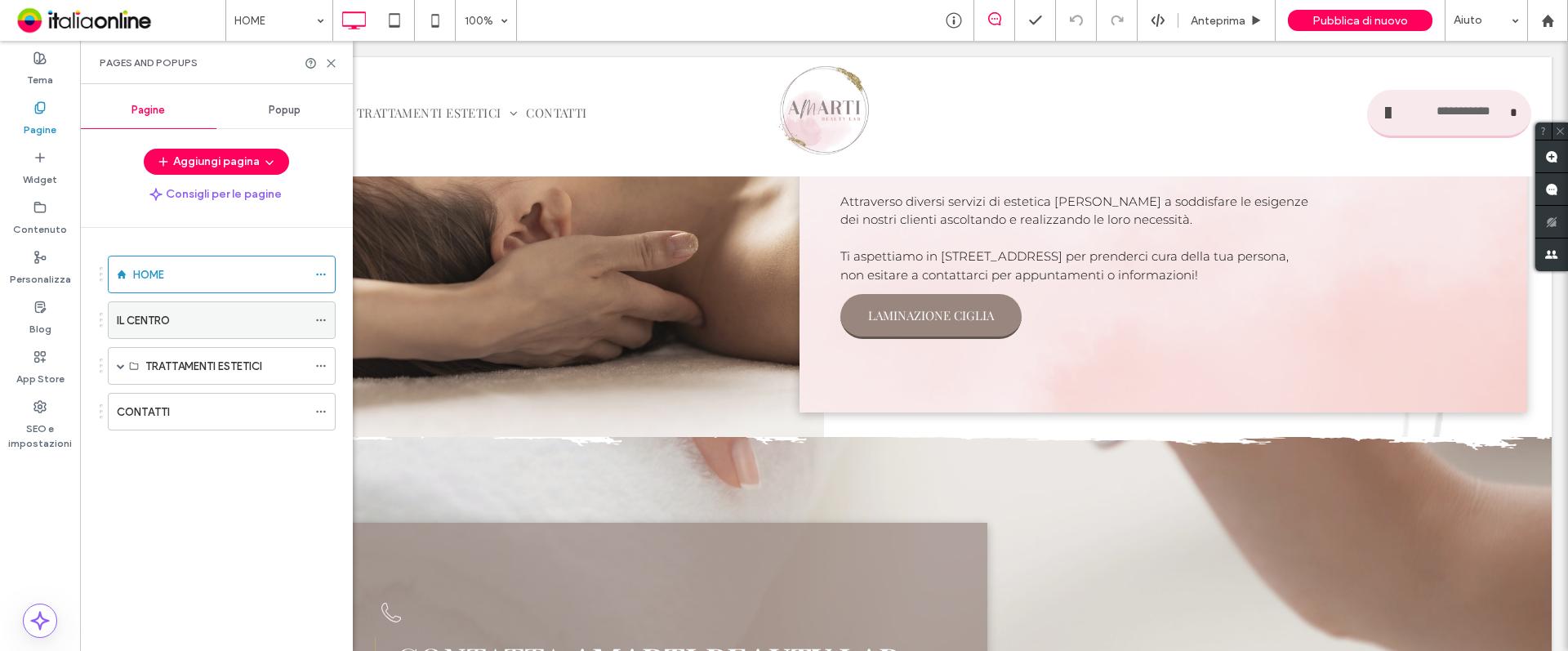
click at [172, 322] on div "IL CENTRO" at bounding box center [212, 321] width 191 height 17
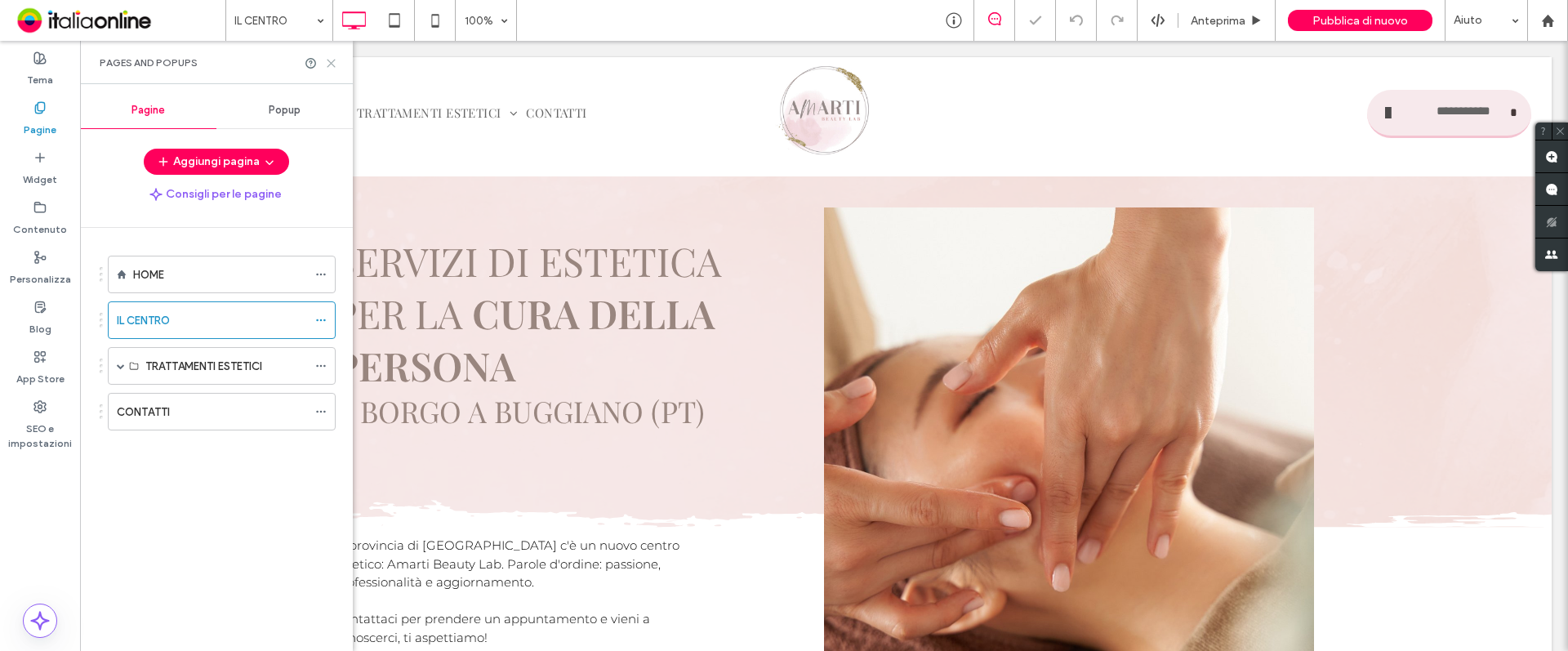
drag, startPoint x: 283, startPoint y: 90, endPoint x: 333, endPoint y: 65, distance: 55.9
click at [333, 65] on icon at bounding box center [331, 63] width 13 height 13
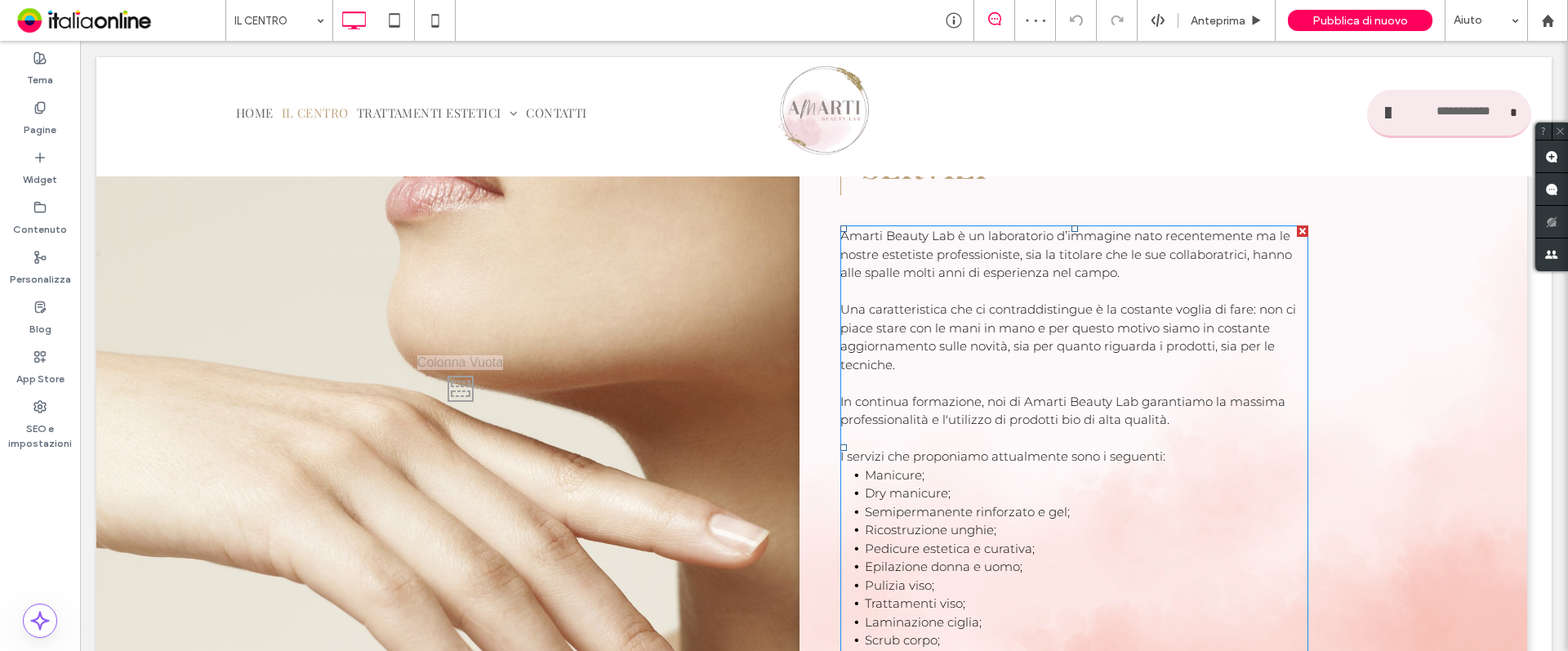
scroll to position [1022, 0]
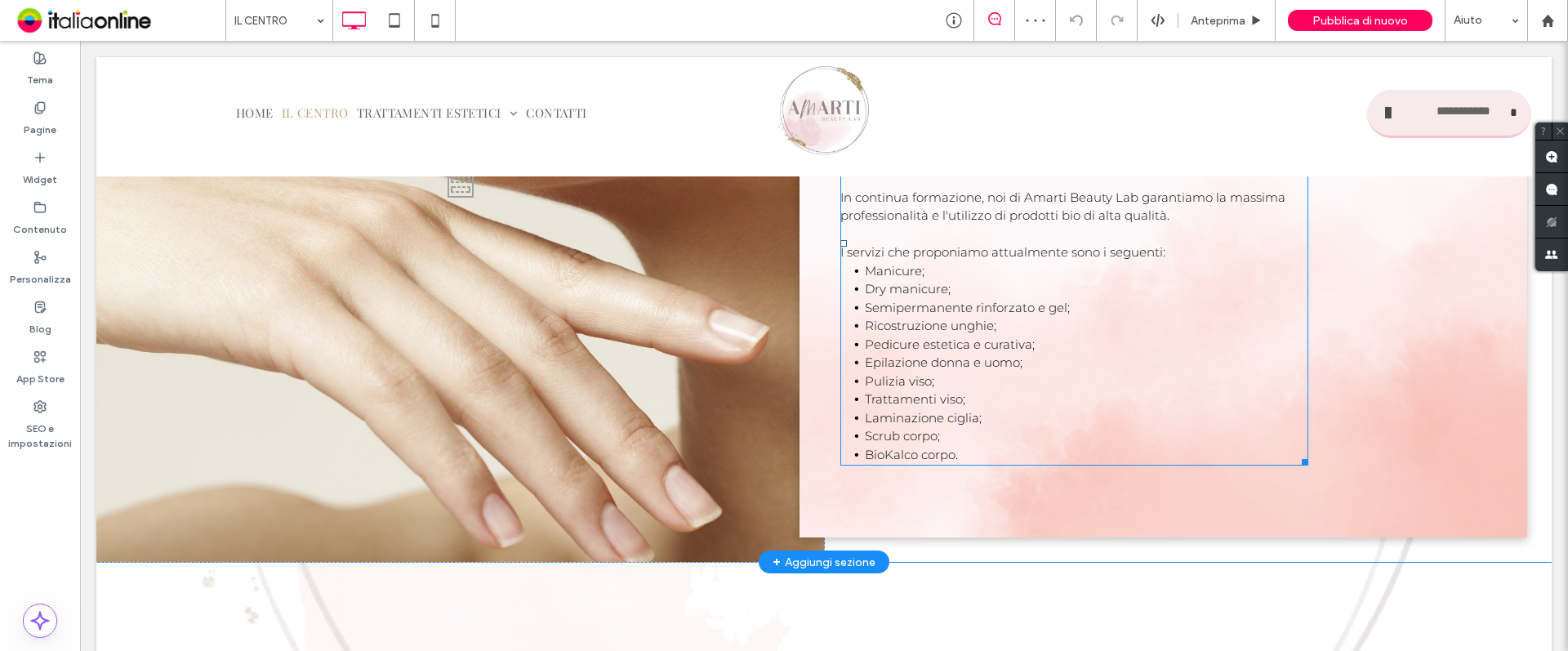
click at [950, 451] on li "BioKalco corpo." at bounding box center [1087, 456] width 444 height 19
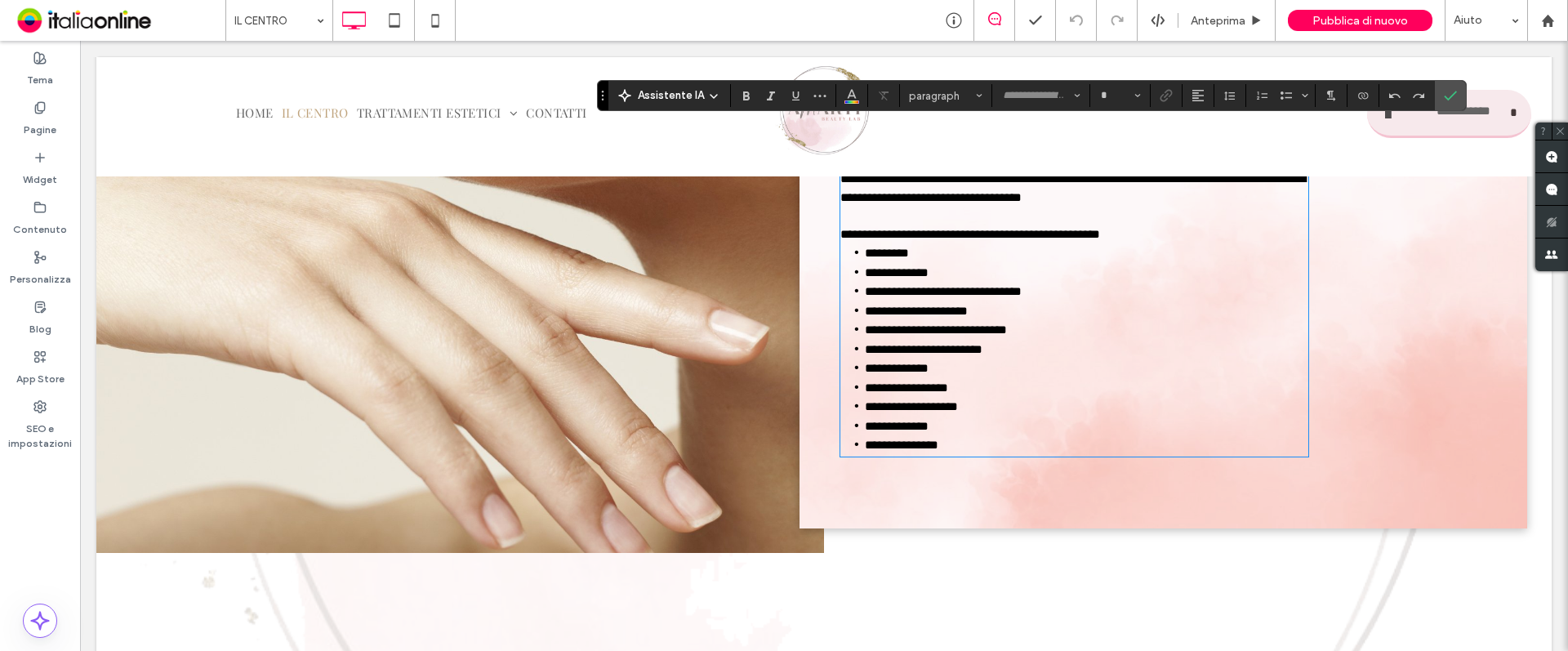
type input "**********"
type input "**"
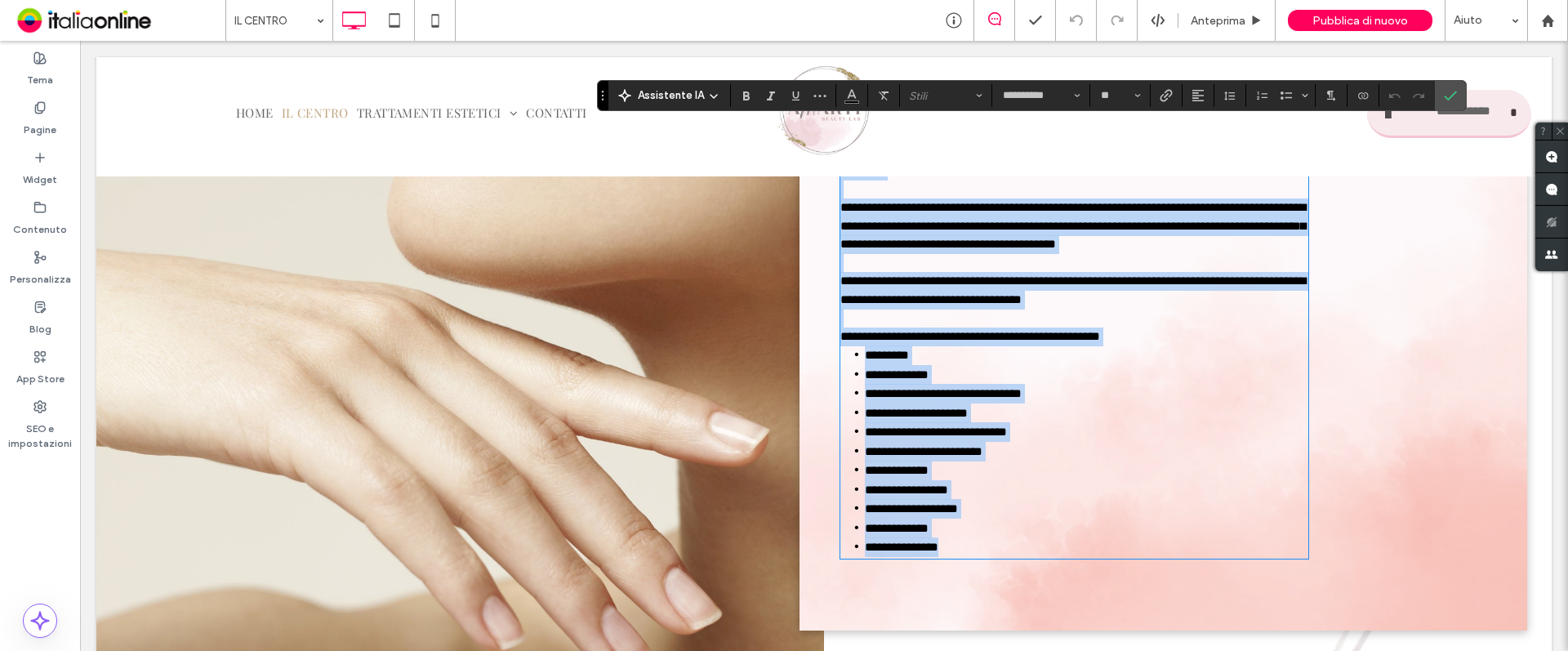
click at [957, 557] on li "**********" at bounding box center [1087, 547] width 444 height 19
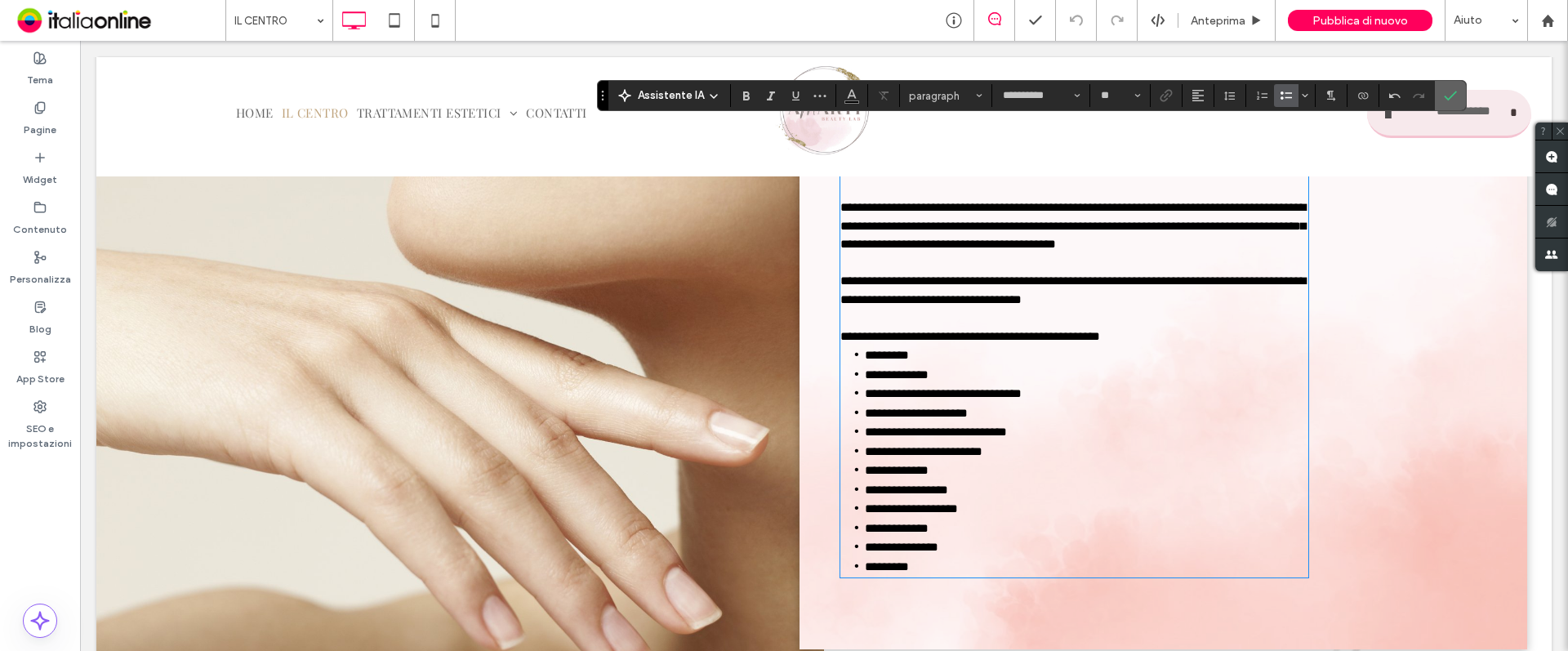
click at [1447, 96] on icon "Conferma" at bounding box center [1451, 95] width 13 height 13
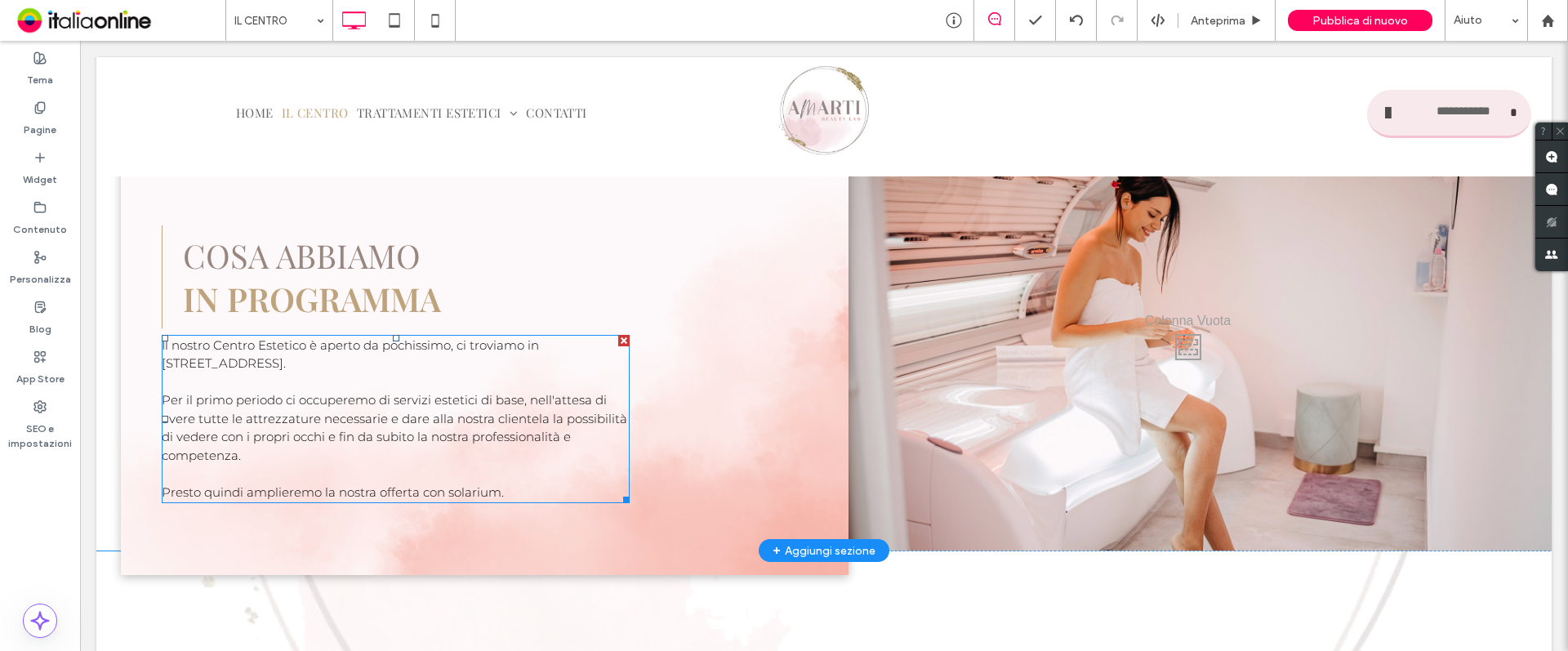
scroll to position [1614, 0]
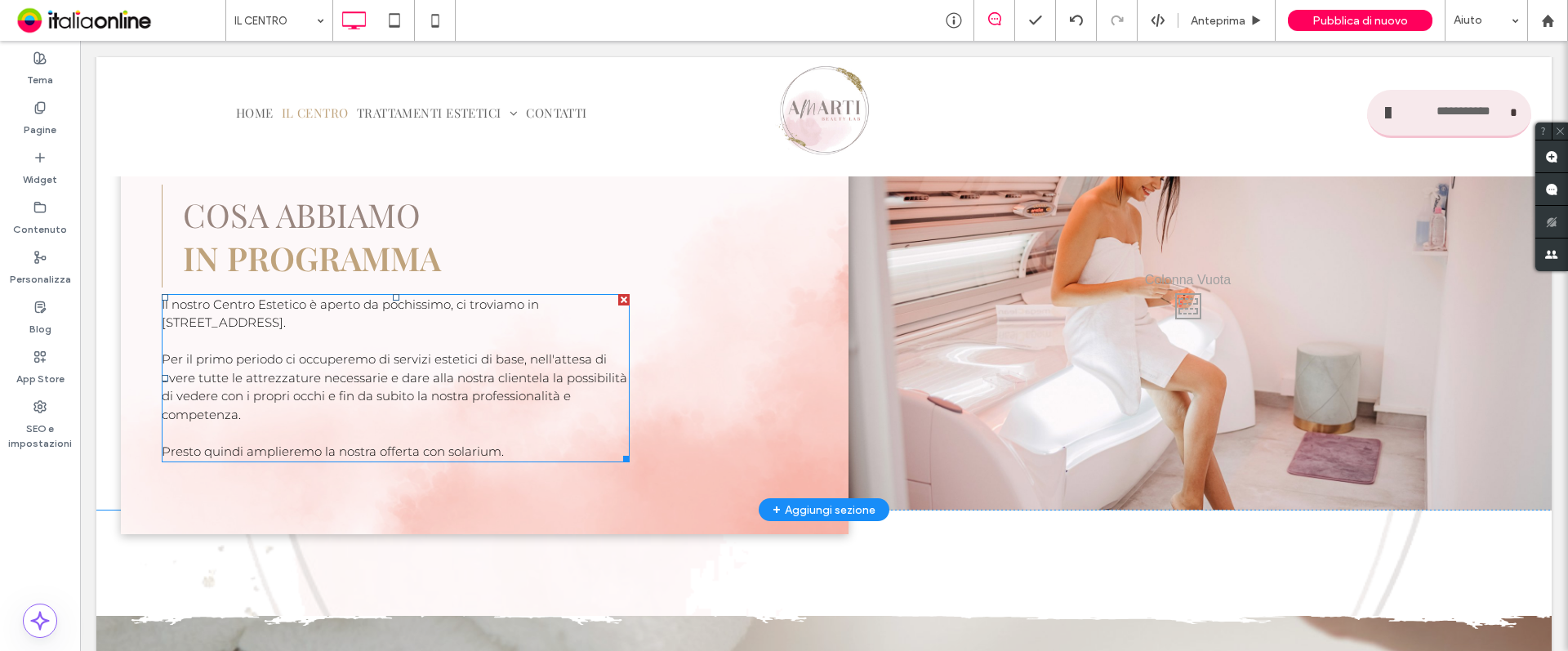
click at [420, 444] on span "Presto quindi amplieremo la nostra offerta con solarium." at bounding box center [333, 452] width 343 height 15
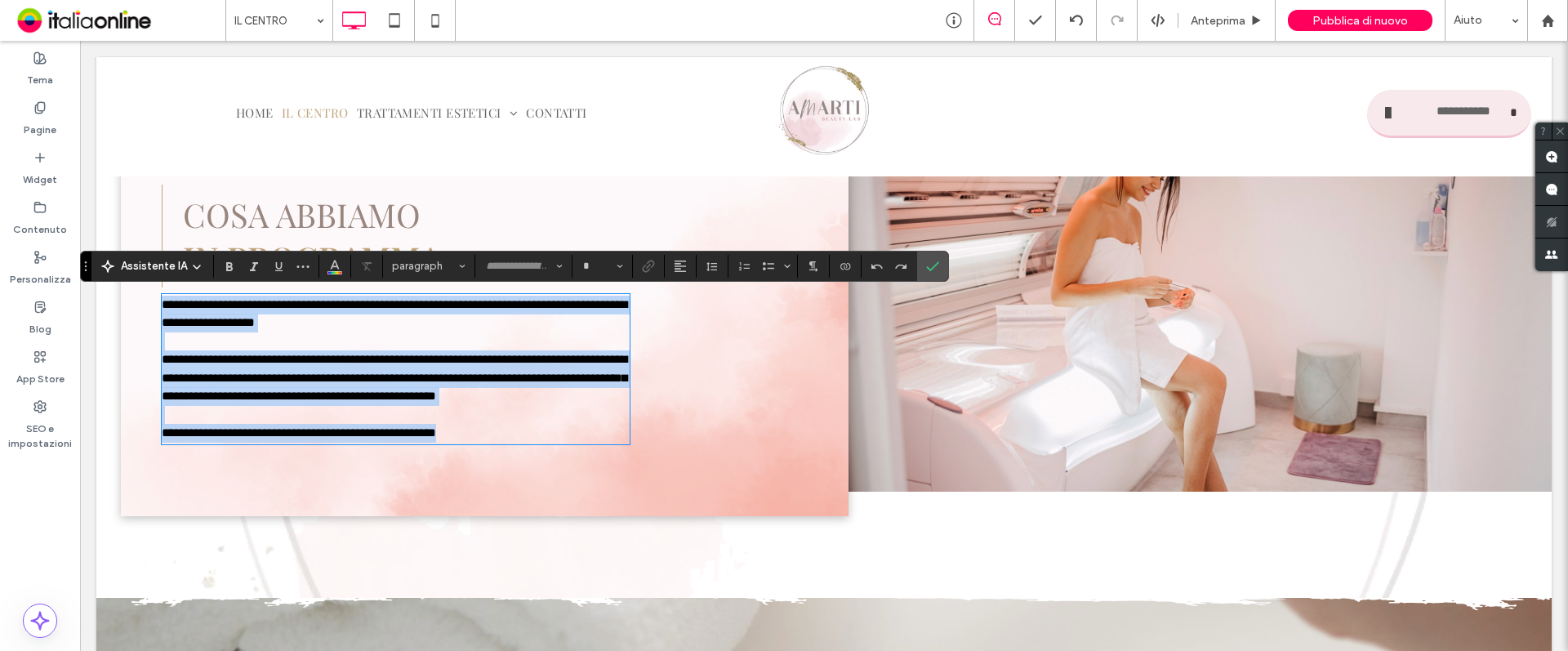
type input "**********"
type input "**"
click at [436, 439] on span "**********" at bounding box center [298, 432] width 274 height 13
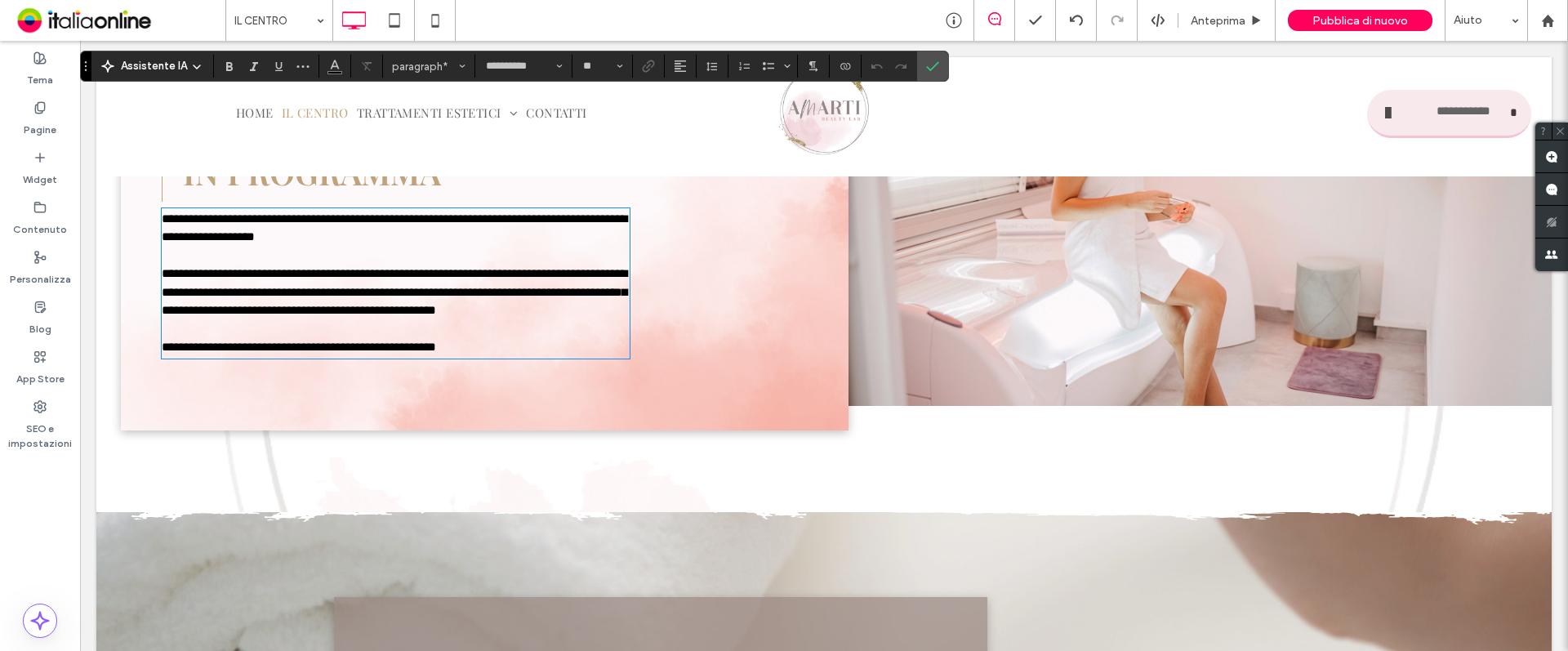
scroll to position [1696, 0]
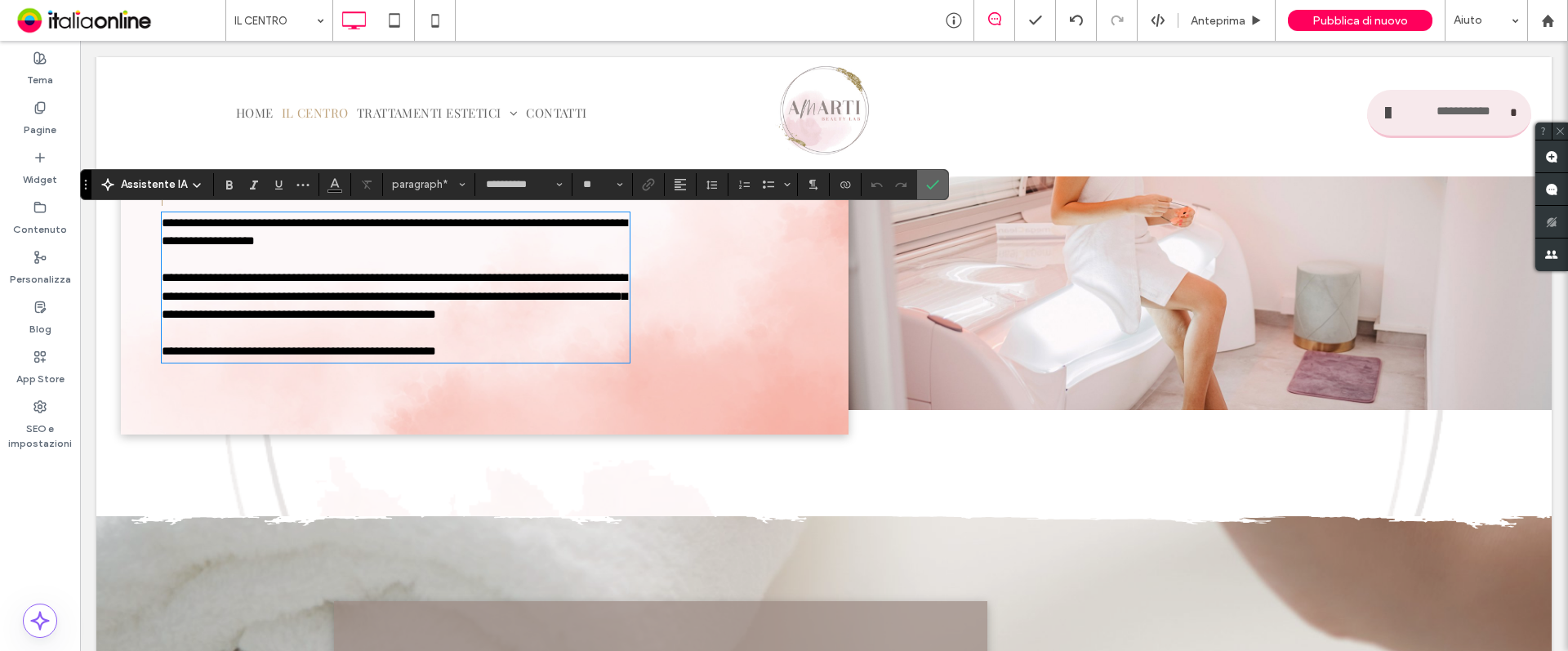
click at [939, 182] on label "Conferma" at bounding box center [932, 184] width 24 height 30
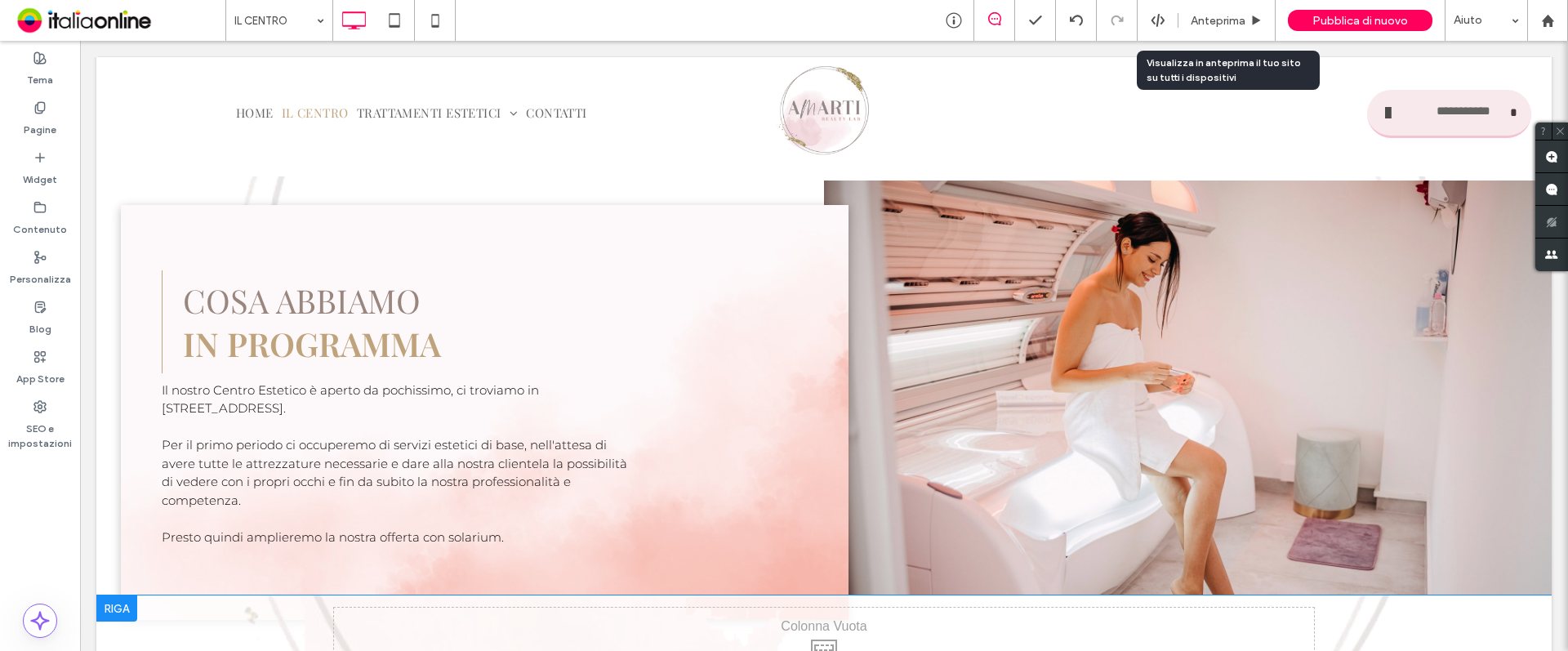
scroll to position [1492, 0]
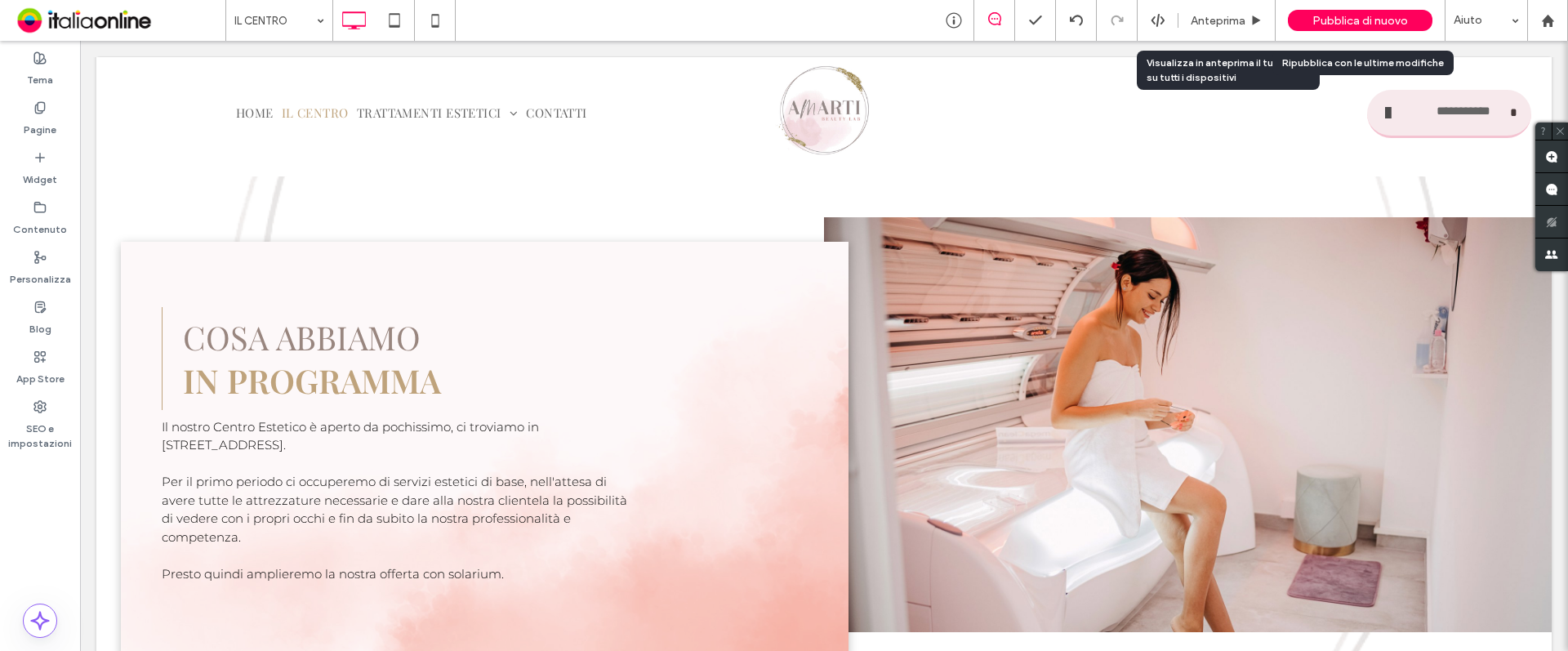
click at [1367, 24] on span "Pubblica di nuovo" at bounding box center [1360, 20] width 95 height 13
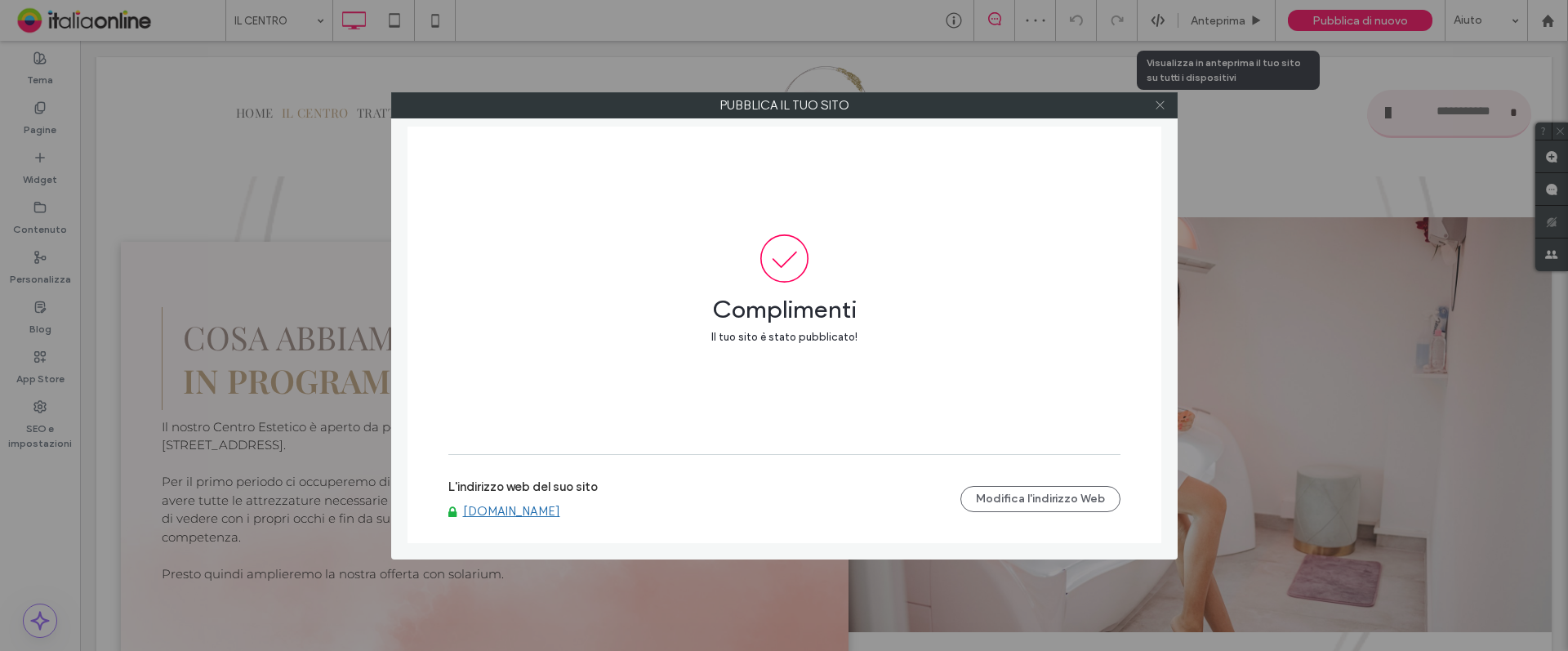
click at [1164, 106] on icon at bounding box center [1160, 105] width 13 height 13
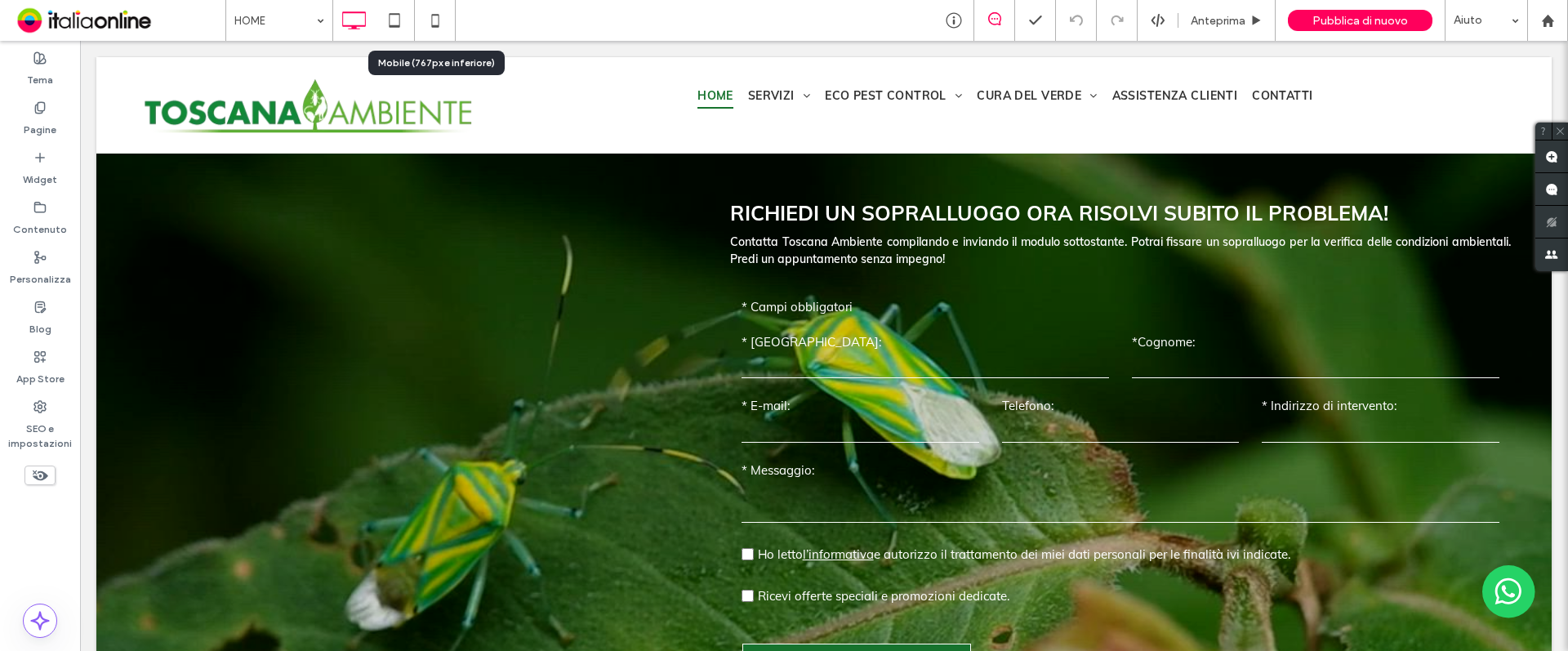
drag, startPoint x: 436, startPoint y: 24, endPoint x: 620, endPoint y: 275, distance: 311.2
click at [437, 23] on icon at bounding box center [435, 20] width 33 height 33
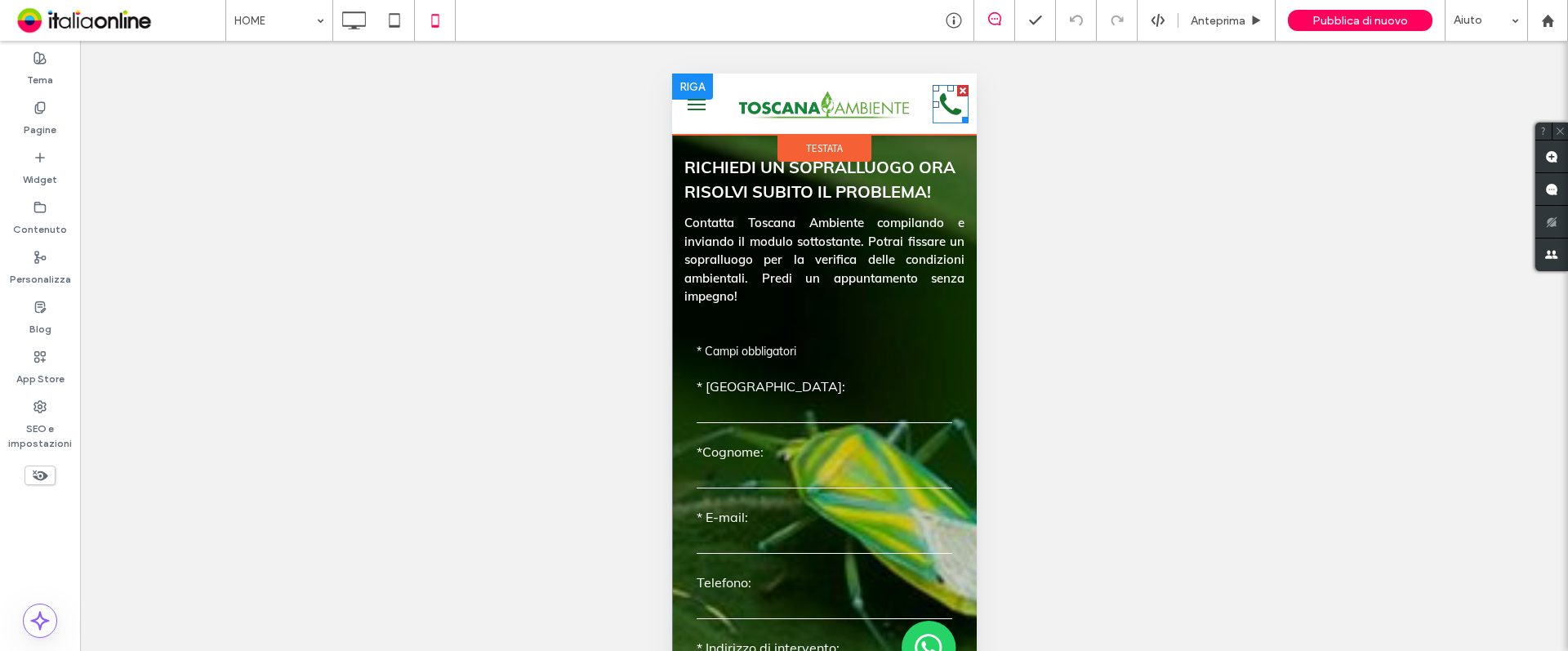
click at [932, 100] on icon at bounding box center [949, 104] width 36 height 39
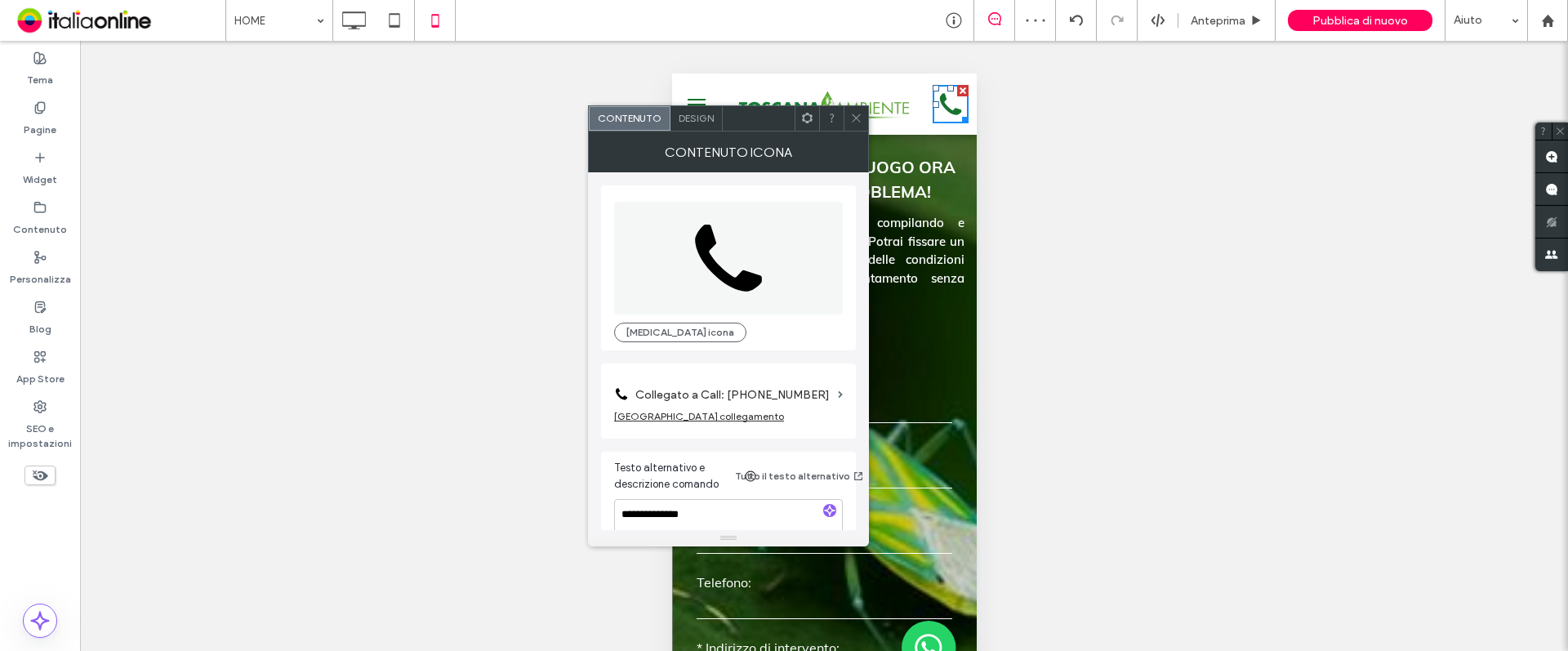
click at [801, 397] on label "Collegato a Call: +39 333 000000" at bounding box center [733, 395] width 196 height 30
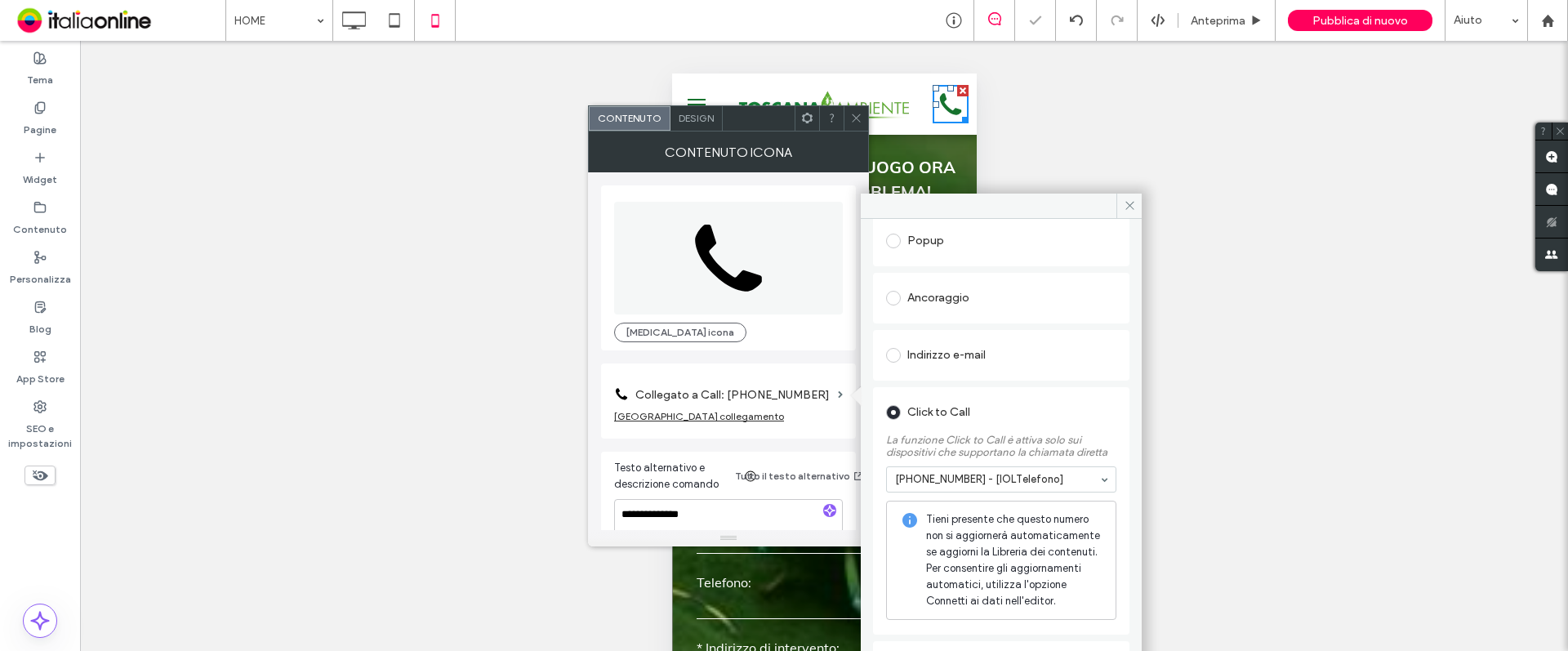
scroll to position [282, 0]
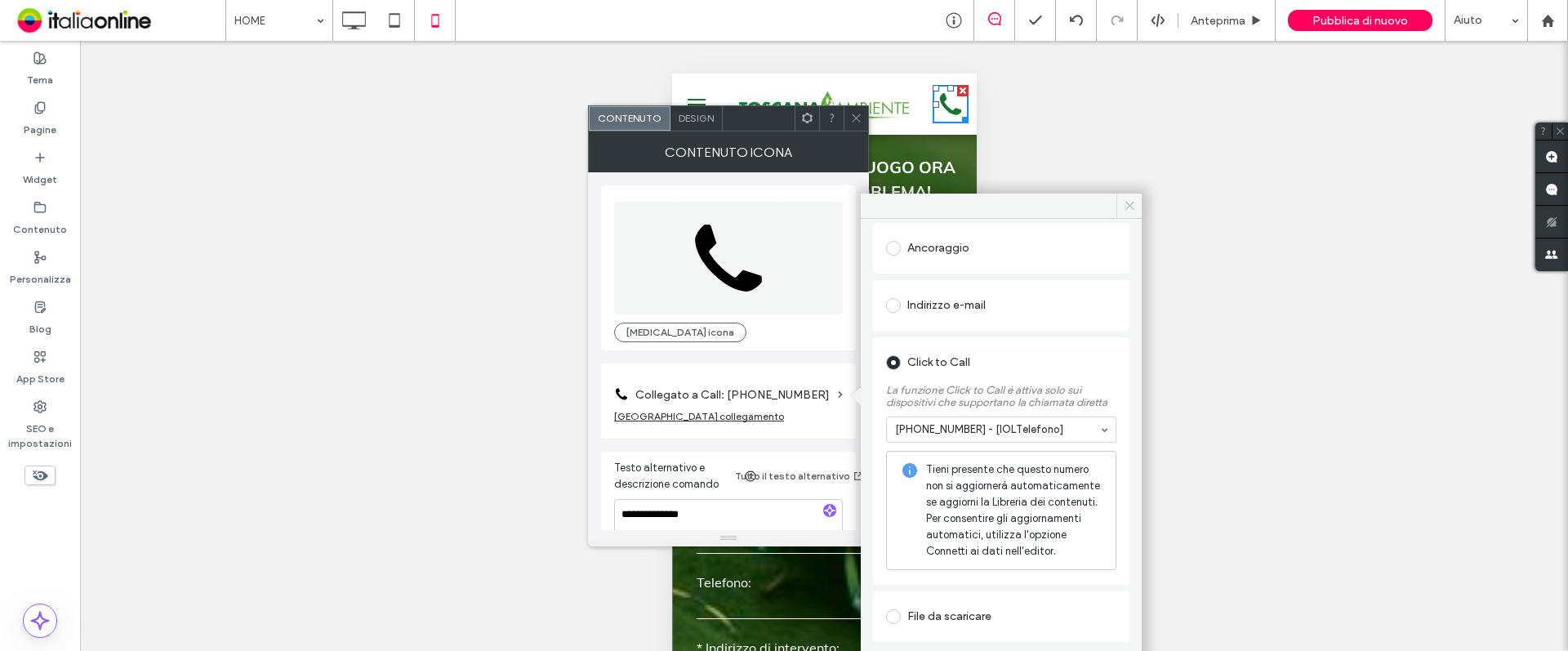
click at [1138, 202] on span at bounding box center [1129, 205] width 25 height 24
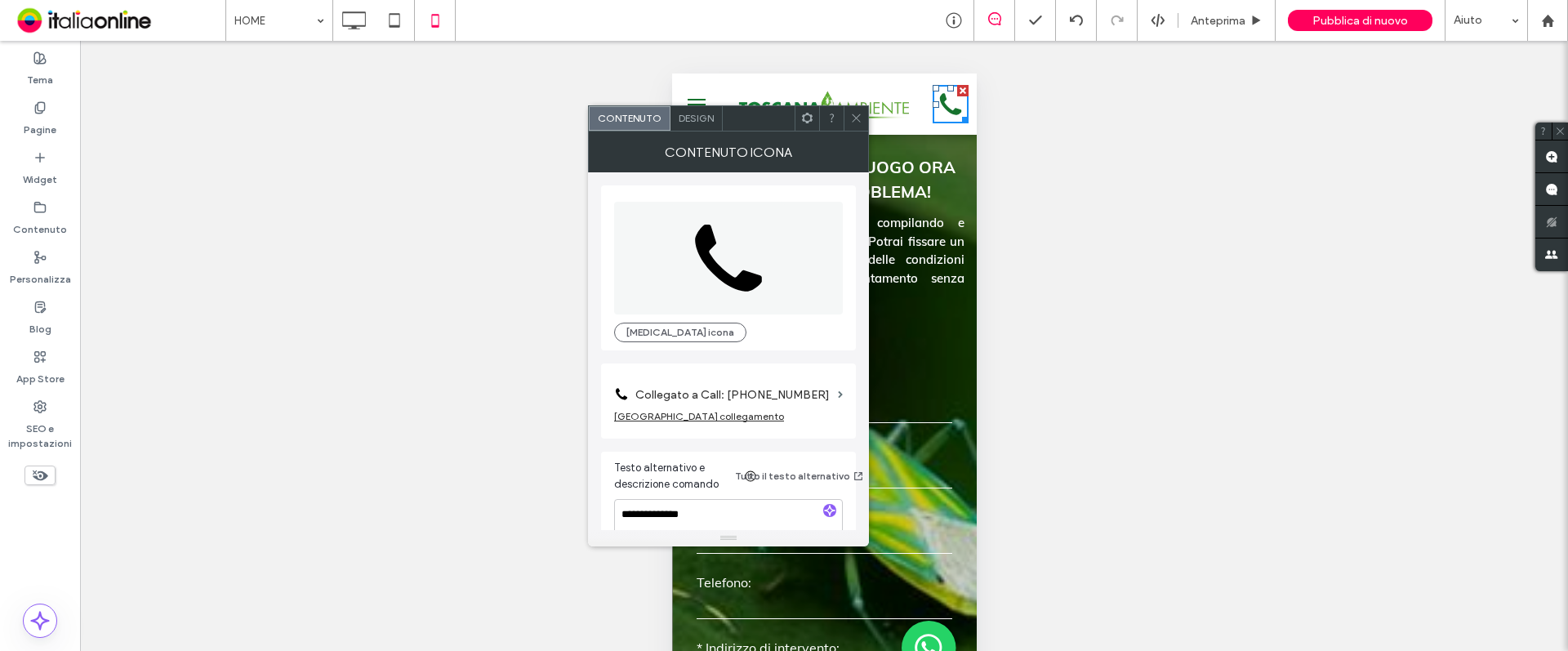
drag, startPoint x: 855, startPoint y: 111, endPoint x: 1179, endPoint y: 65, distance: 327.2
click at [855, 112] on icon at bounding box center [856, 117] width 13 height 13
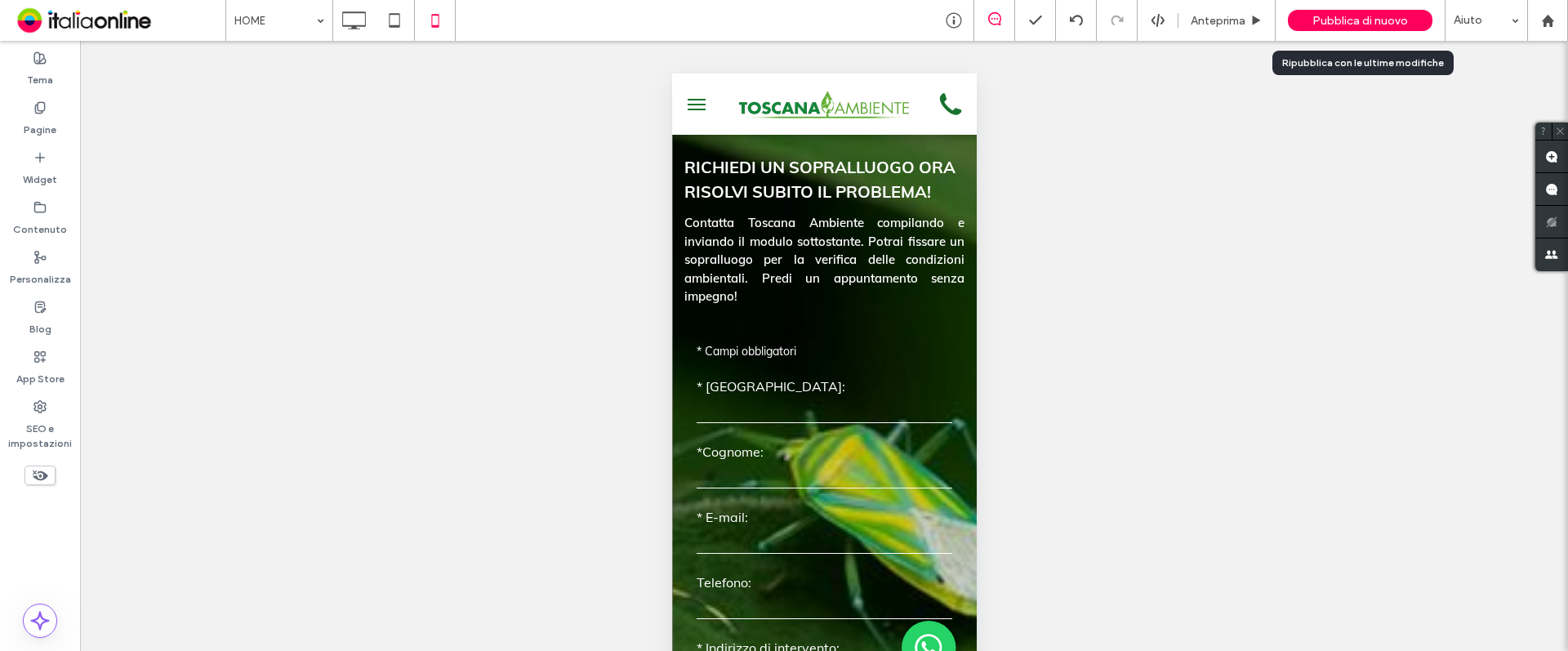
click at [1373, 24] on span "Pubblica di nuovo" at bounding box center [1360, 20] width 95 height 13
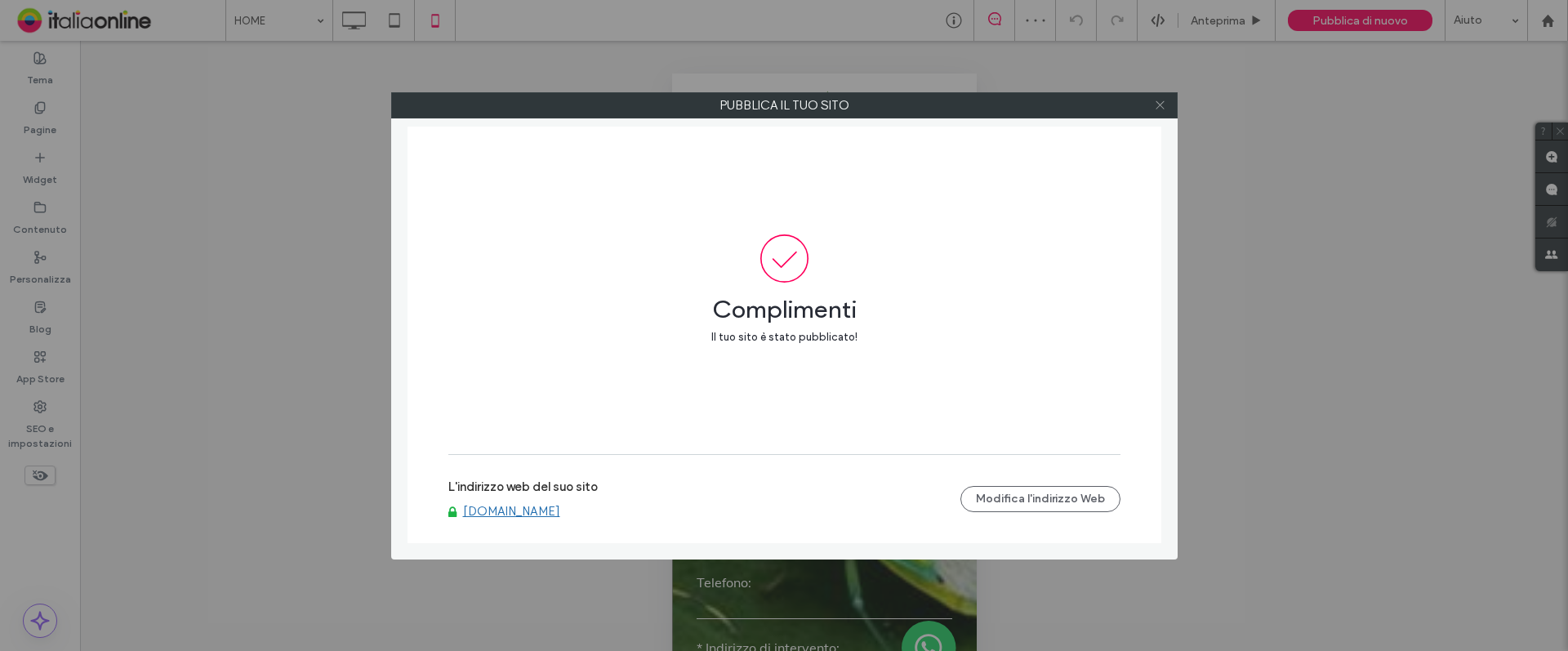
click at [1164, 102] on icon at bounding box center [1160, 105] width 13 height 13
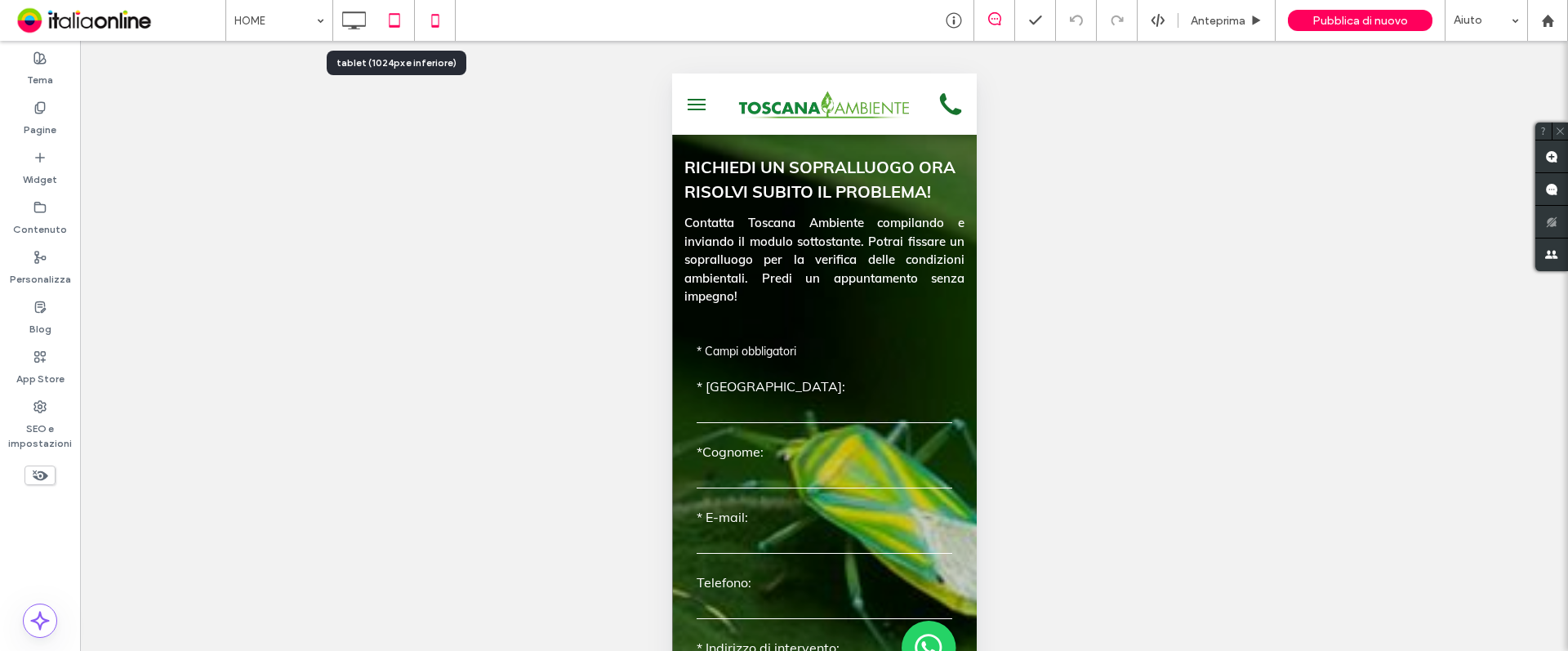
click at [387, 13] on icon at bounding box center [395, 20] width 33 height 33
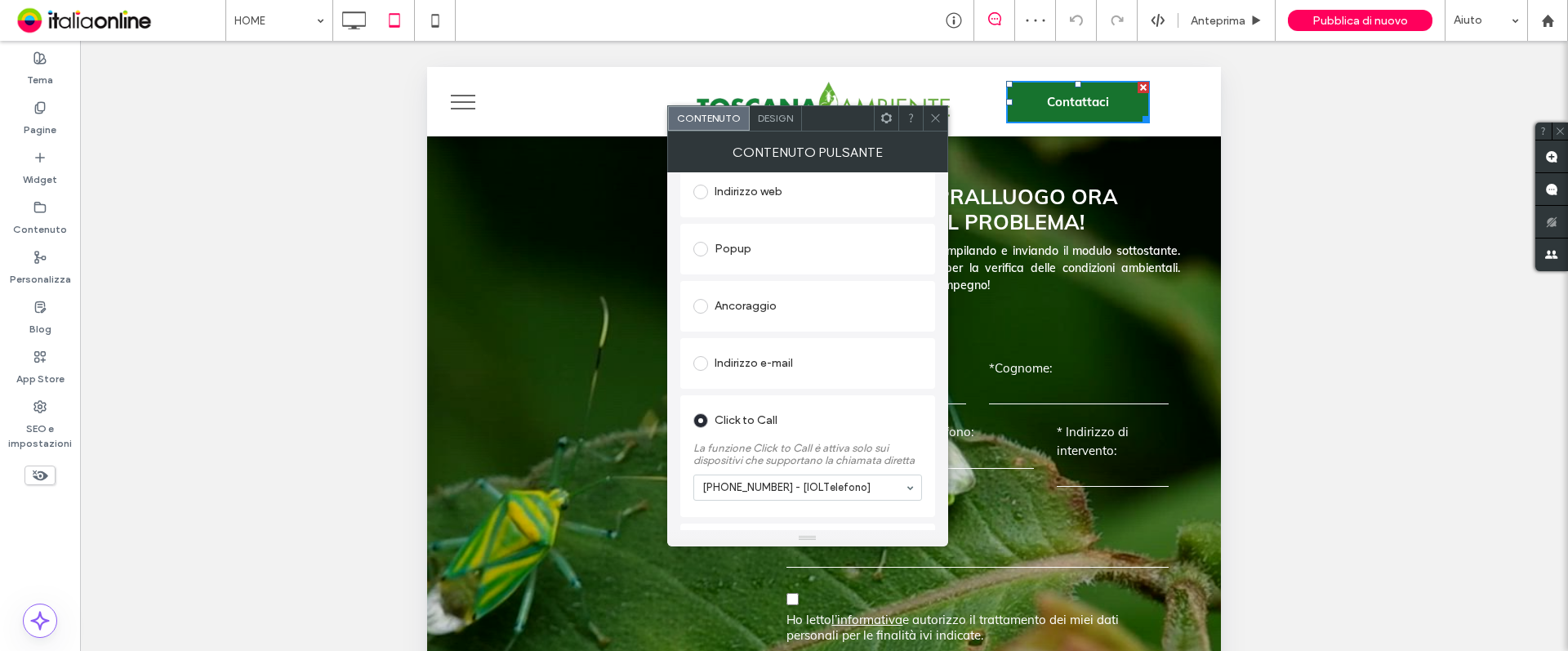
scroll to position [294, 0]
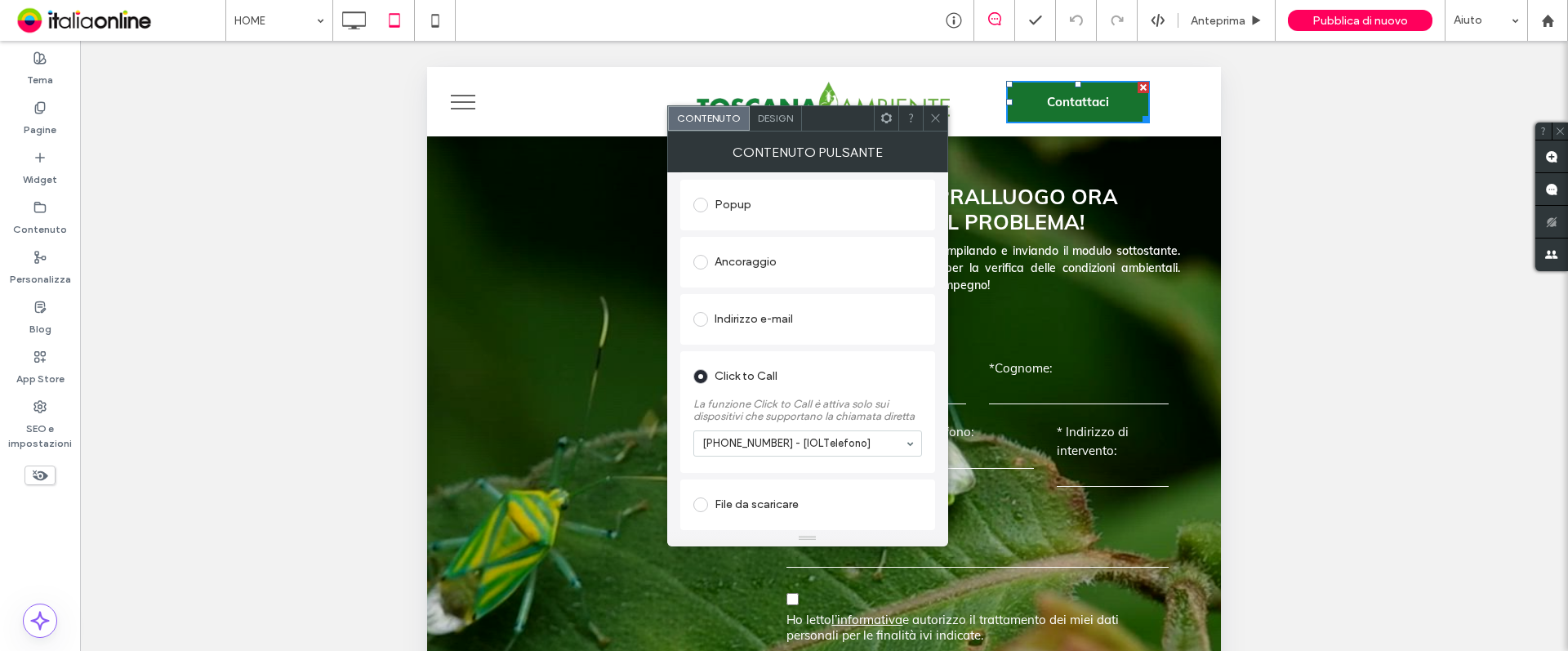
click at [937, 128] on span at bounding box center [936, 117] width 13 height 24
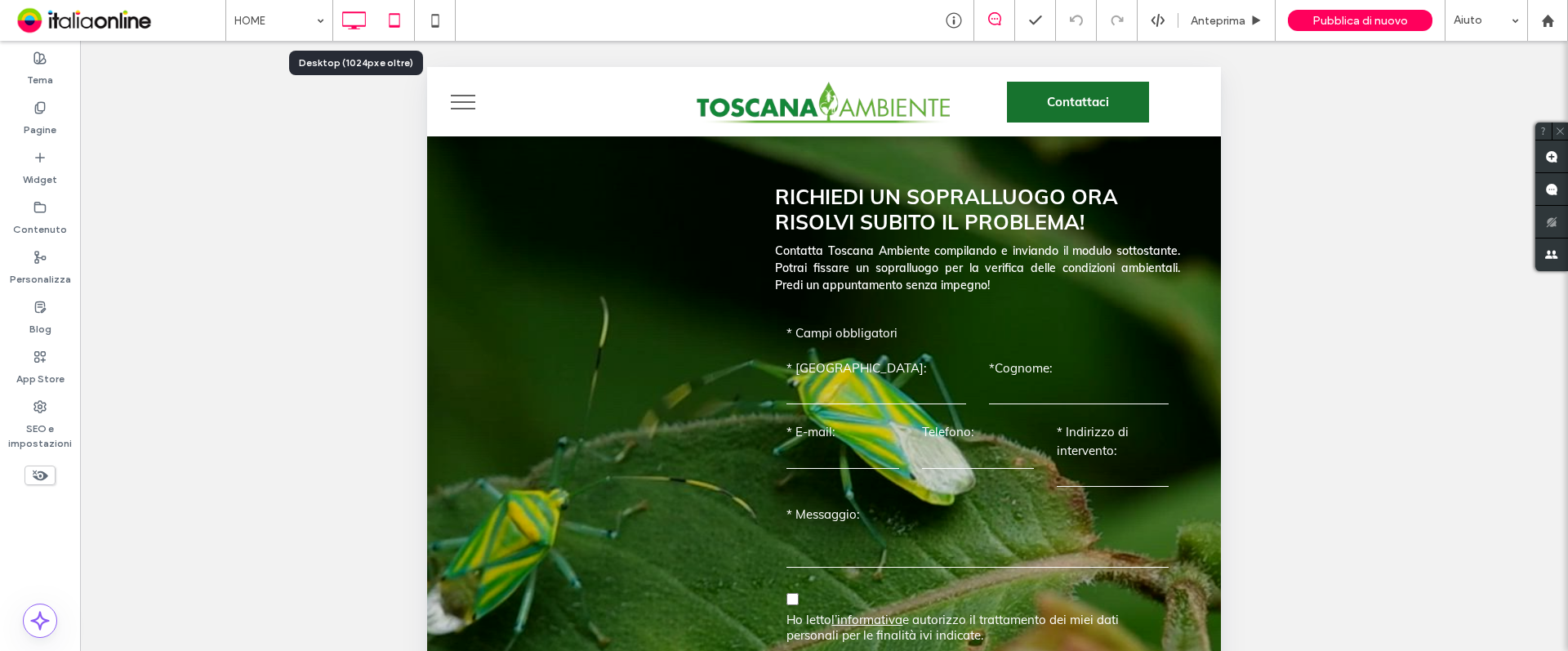
click at [353, 13] on icon at bounding box center [353, 20] width 33 height 33
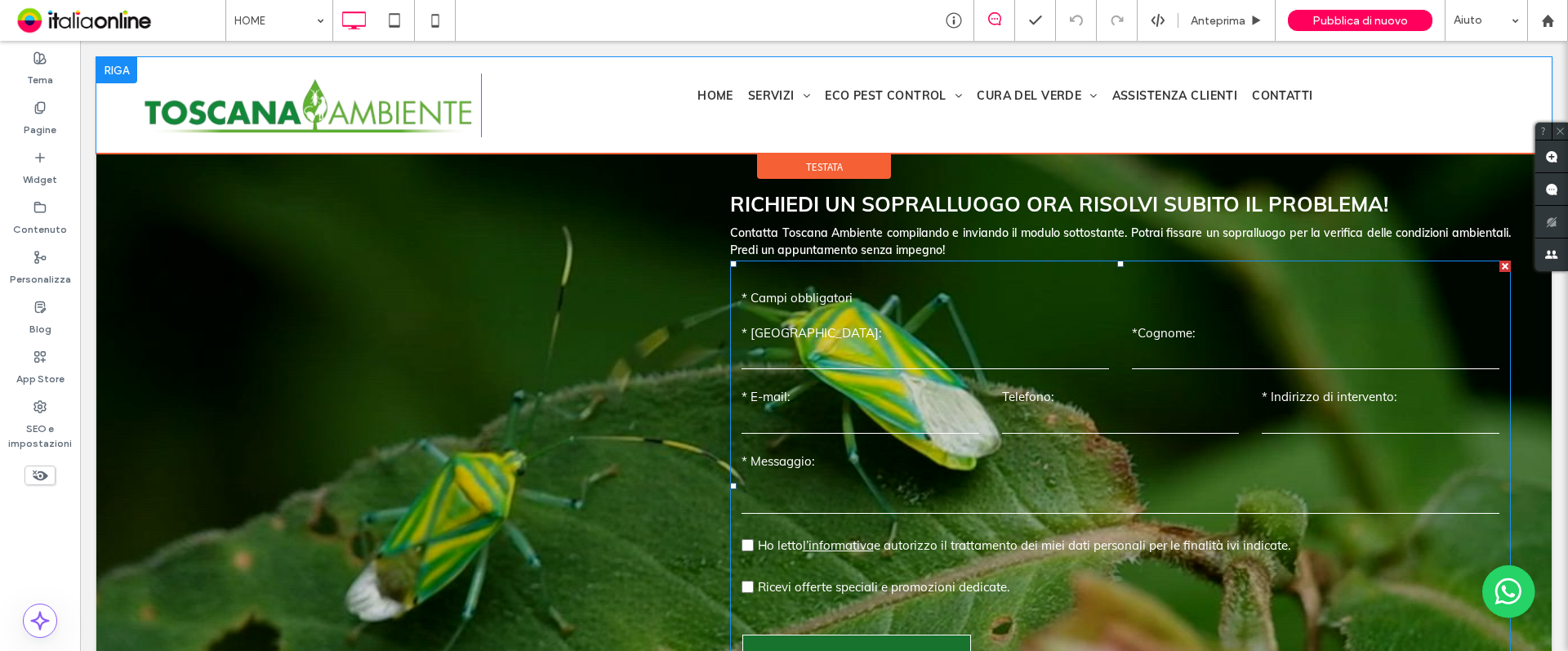
scroll to position [0, 0]
